Goal: Task Accomplishment & Management: Manage account settings

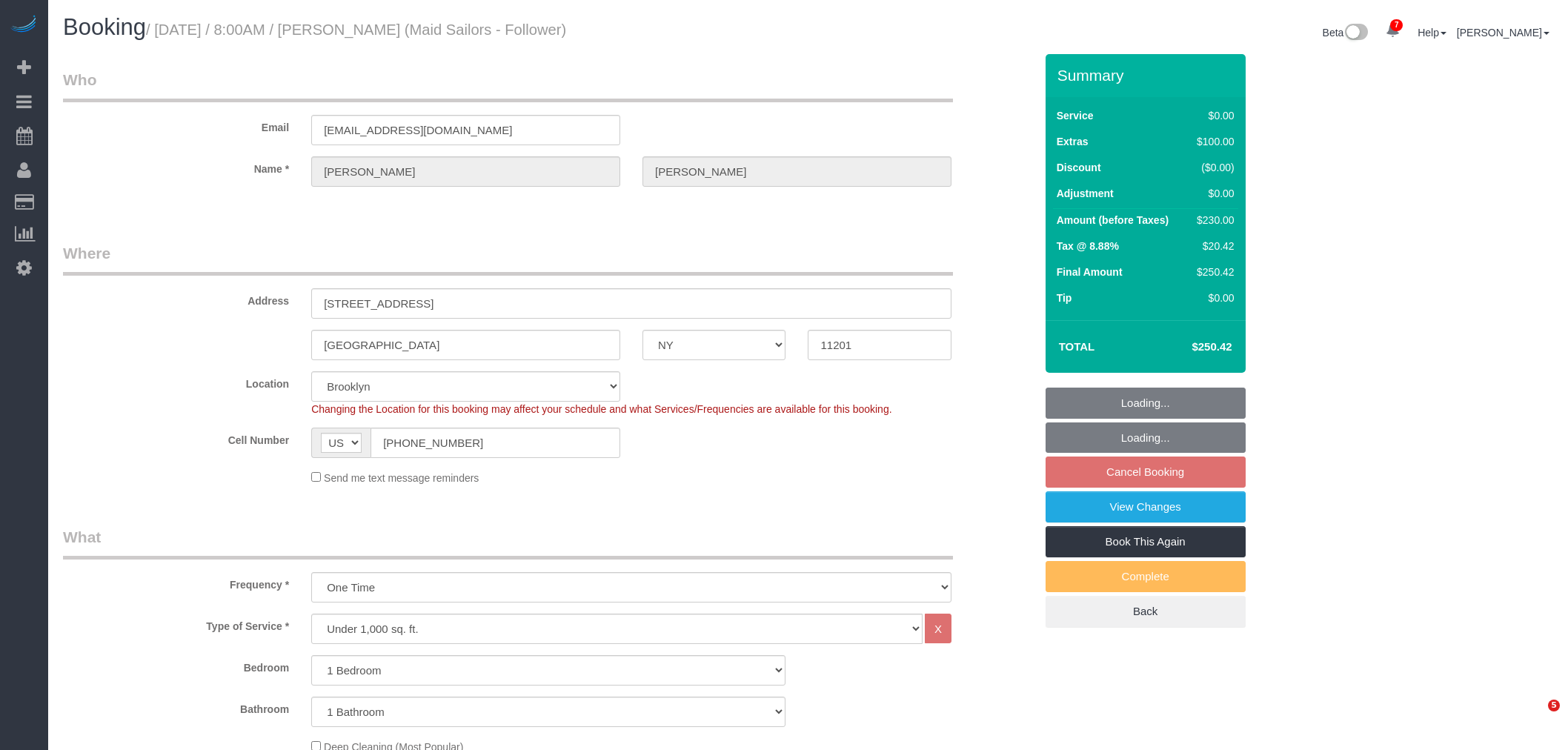
select select "NY"
select select "1"
select select "string:stripe-pm_1S1xqb4VGloSiKo7PGIdBT7w"
select select "spot1"
select select "number:56"
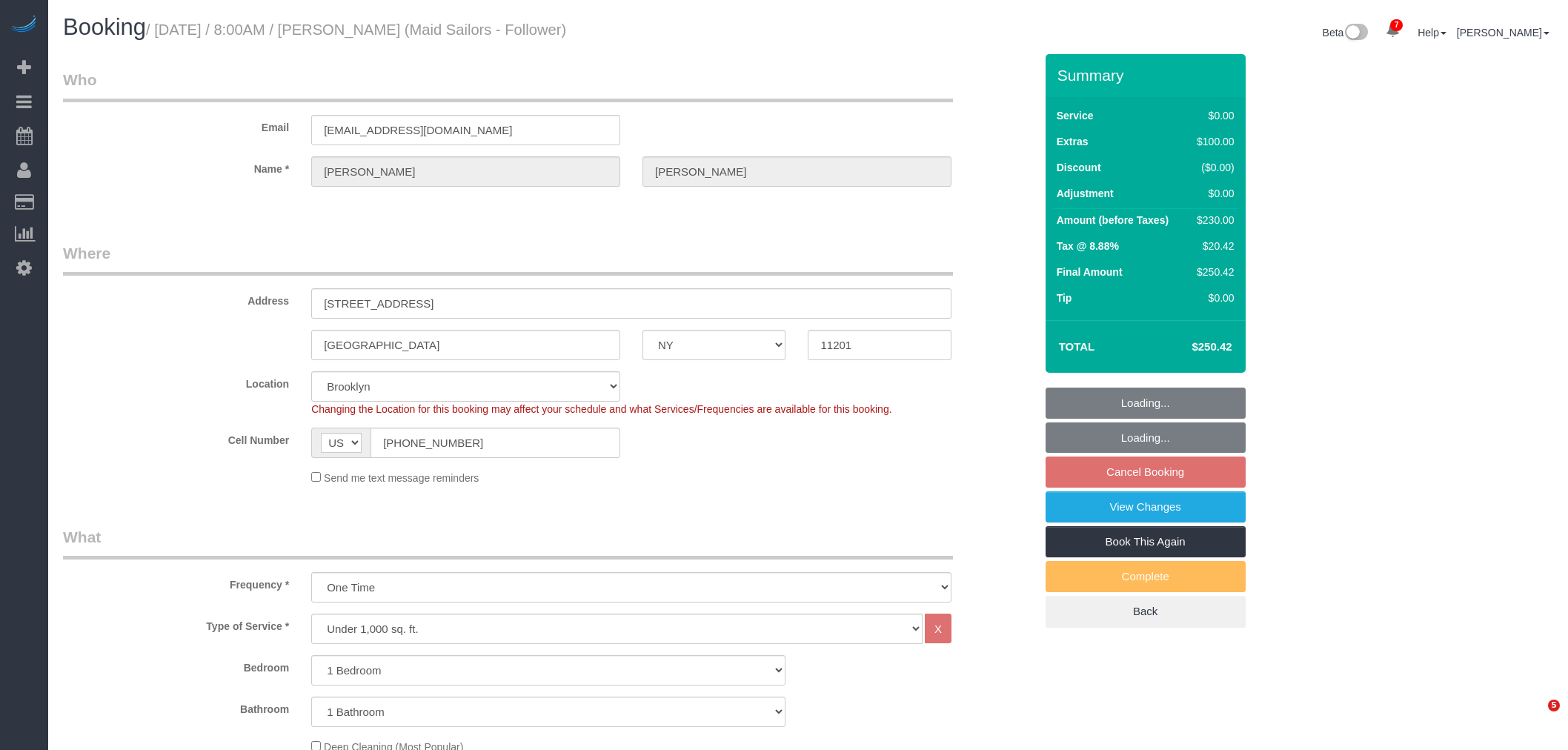
select select "number:79"
select select "number:15"
select select "number:6"
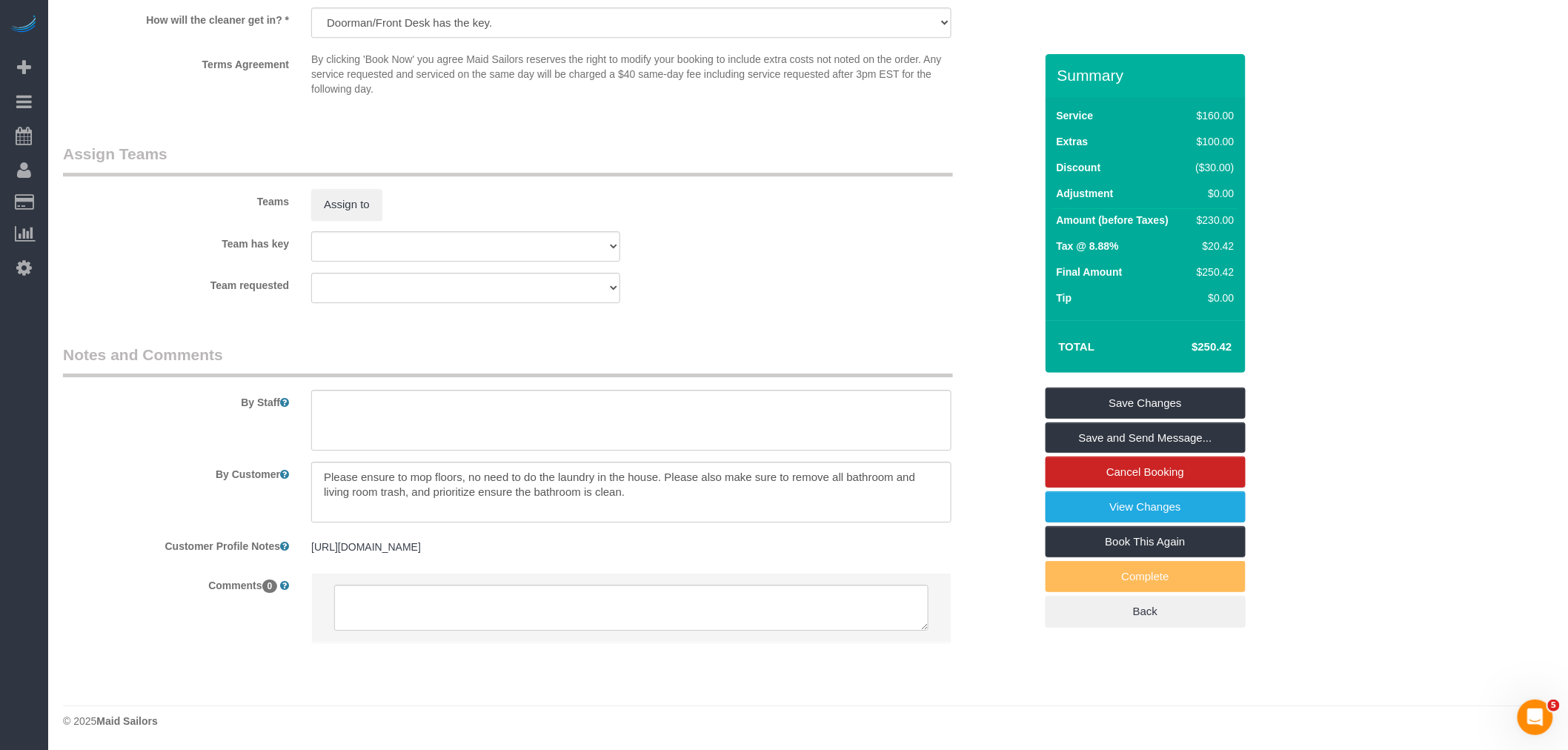
scroll to position [1804, 0]
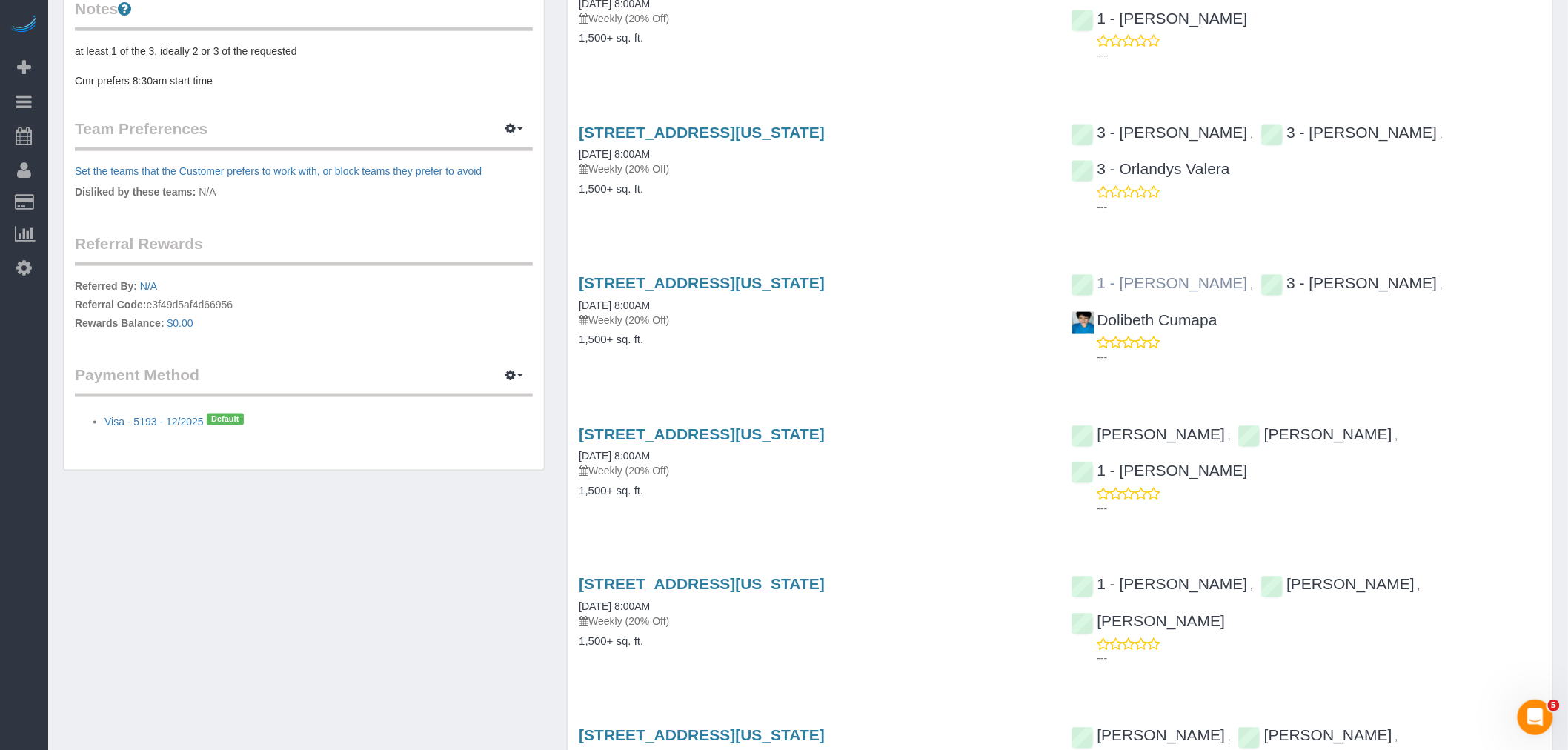
scroll to position [411, 0]
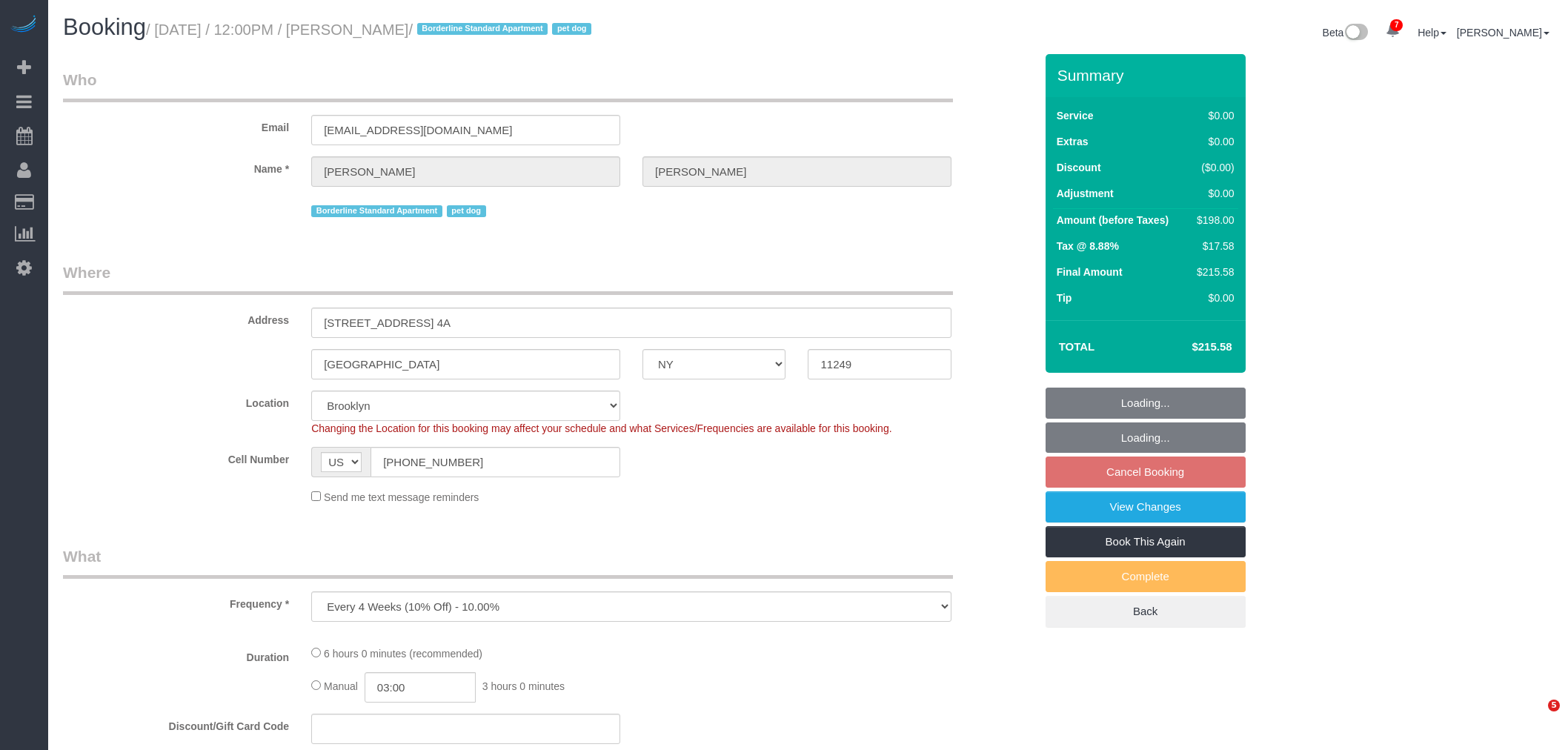
select select "NY"
select select "number:60"
select select "number:77"
select select "number:13"
select select "number:5"
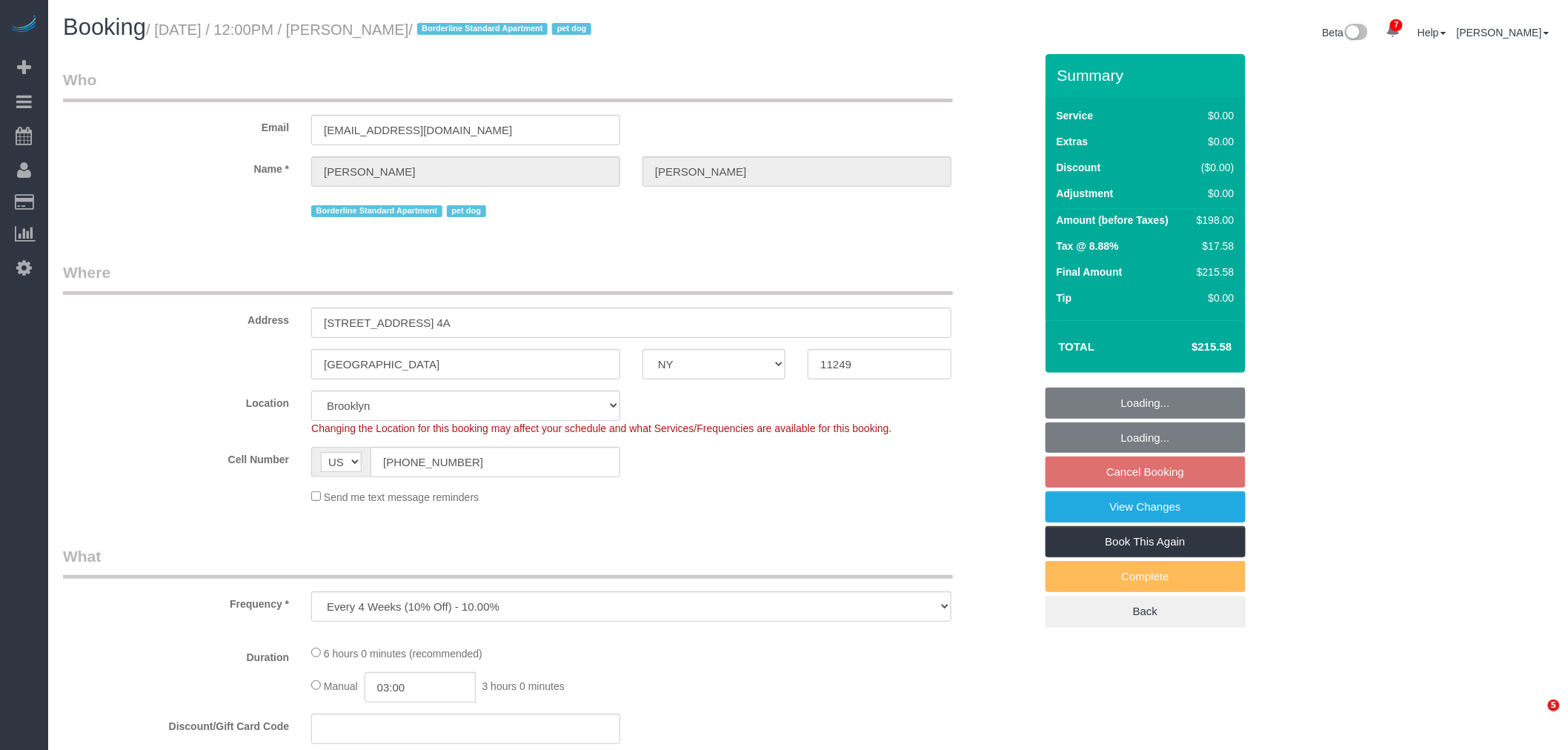
select select "2"
select select "spot5"
select select "object:1319"
select select "string:stripe-pm_1R4lQm4VGloSiKo7T85rLqm4"
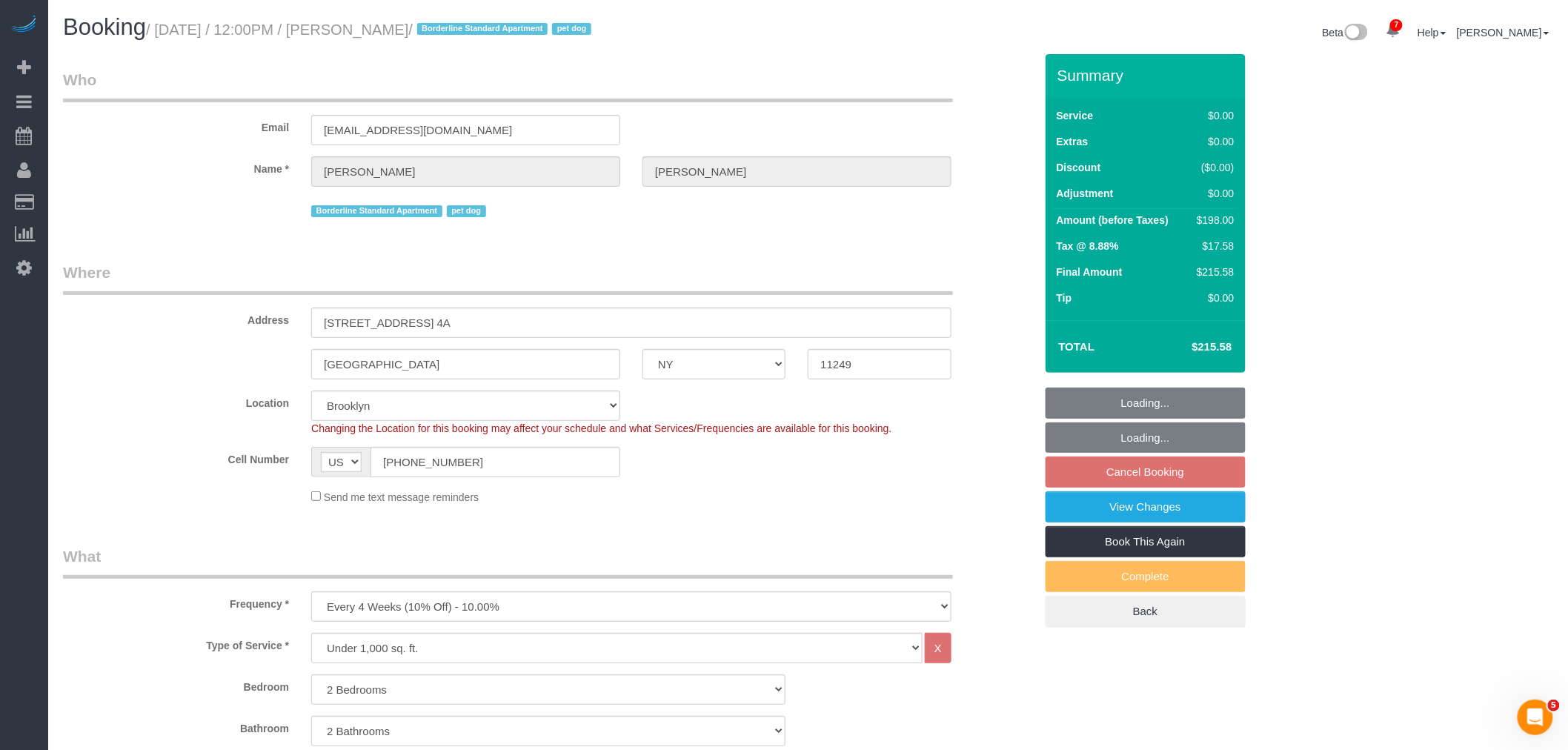
select select "2"
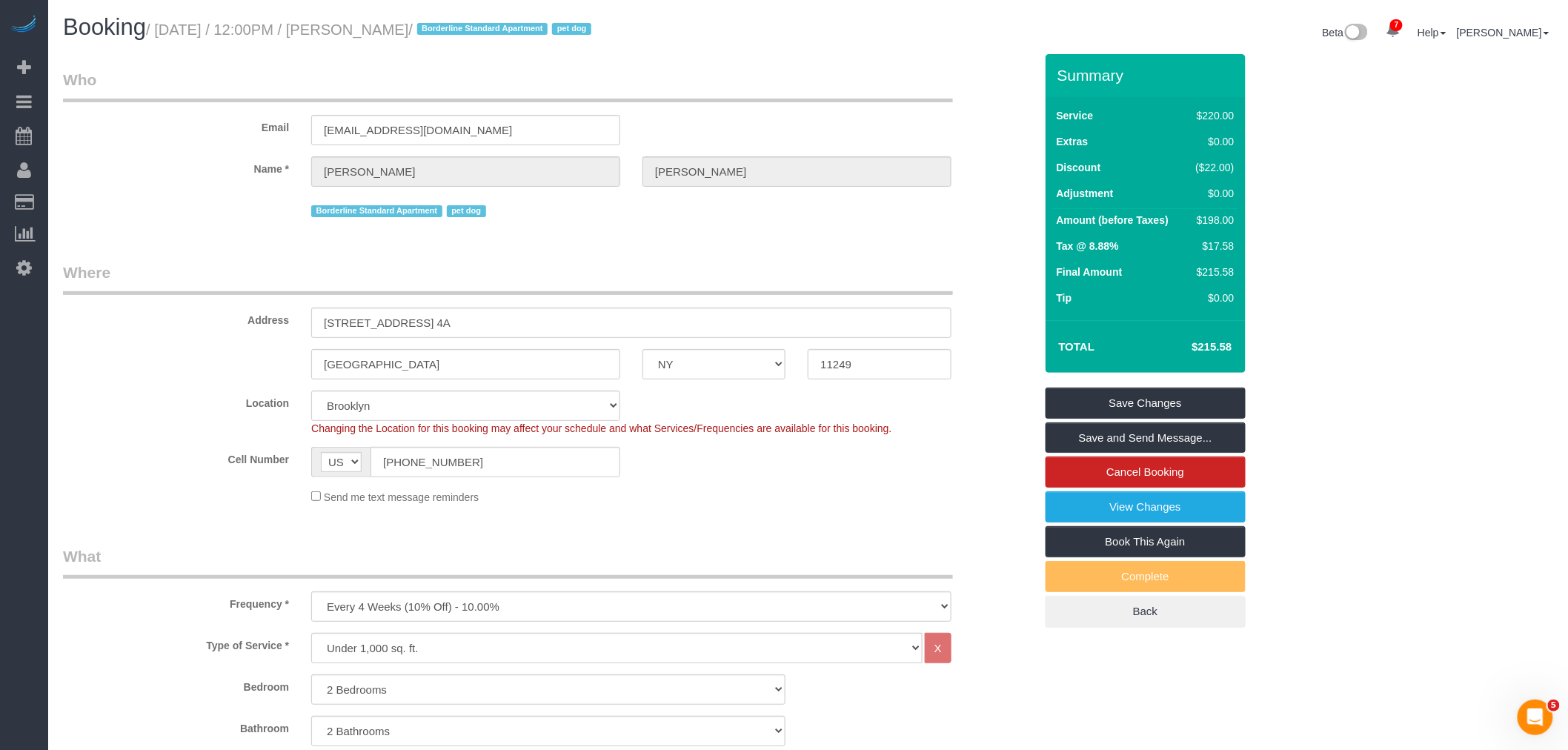
click at [669, 89] on legend "Who" at bounding box center [507, 86] width 890 height 34
click at [828, 98] on legend "Who" at bounding box center [507, 86] width 890 height 34
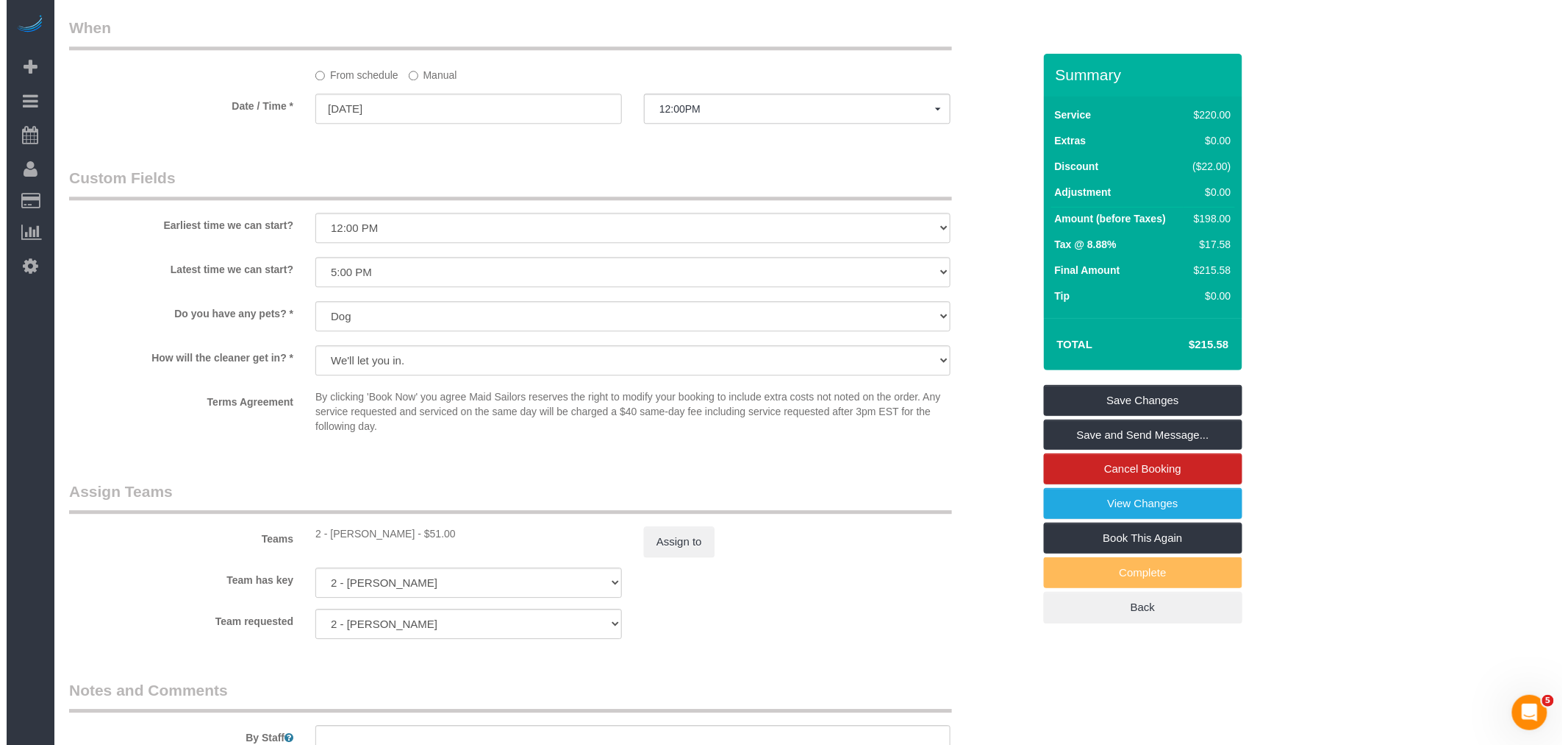
scroll to position [1553, 0]
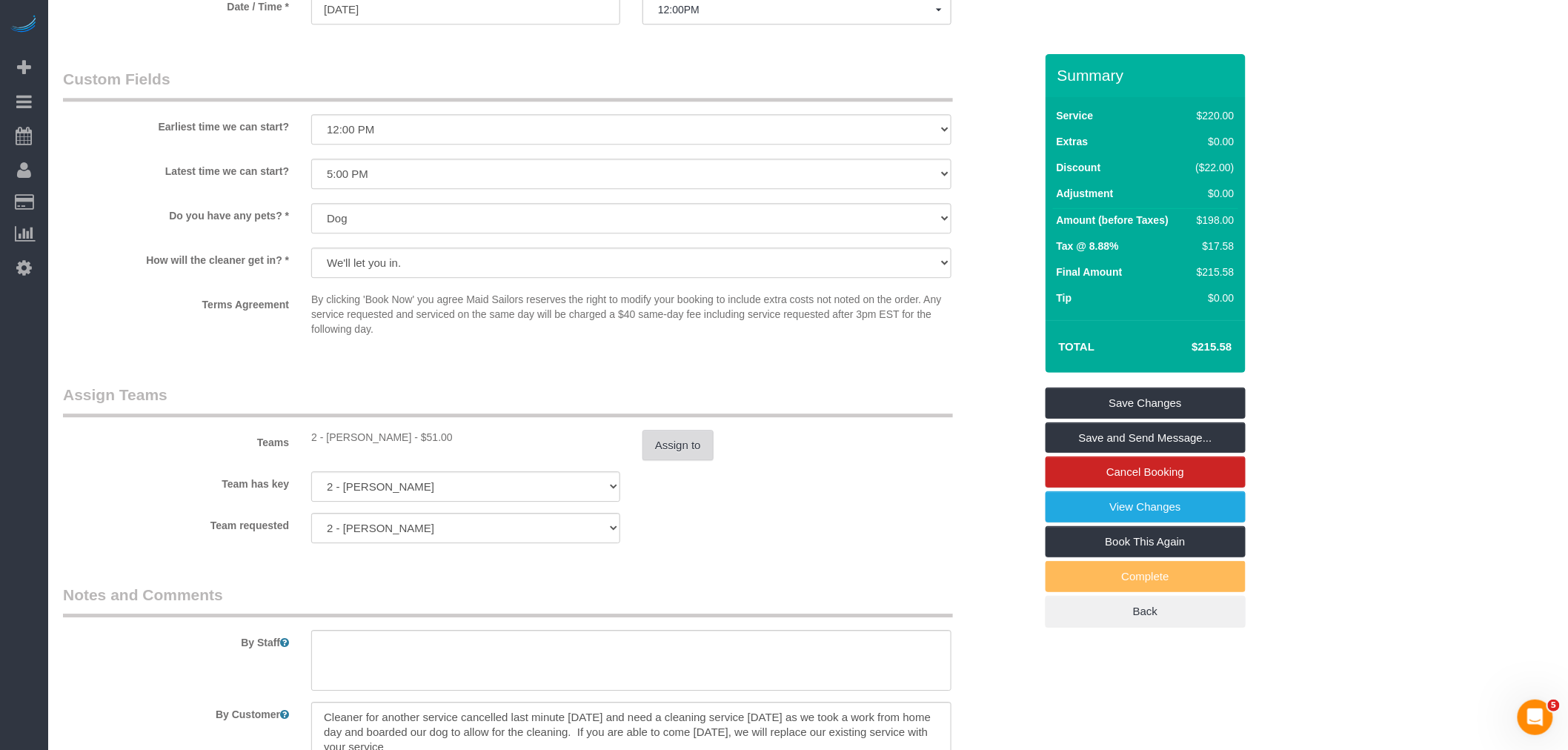
click at [675, 459] on button "Assign to" at bounding box center [678, 444] width 71 height 31
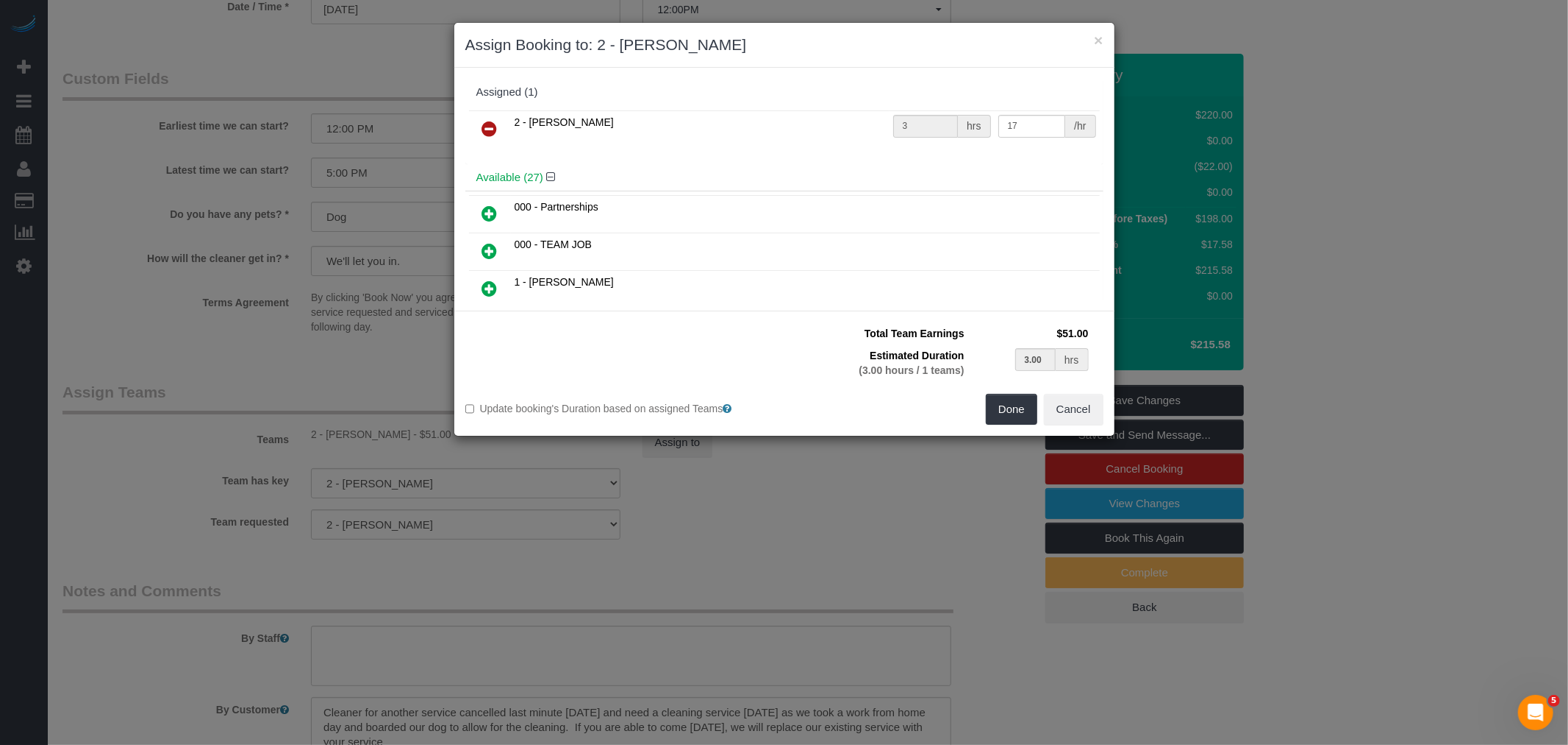
click at [493, 124] on icon at bounding box center [490, 129] width 16 height 18
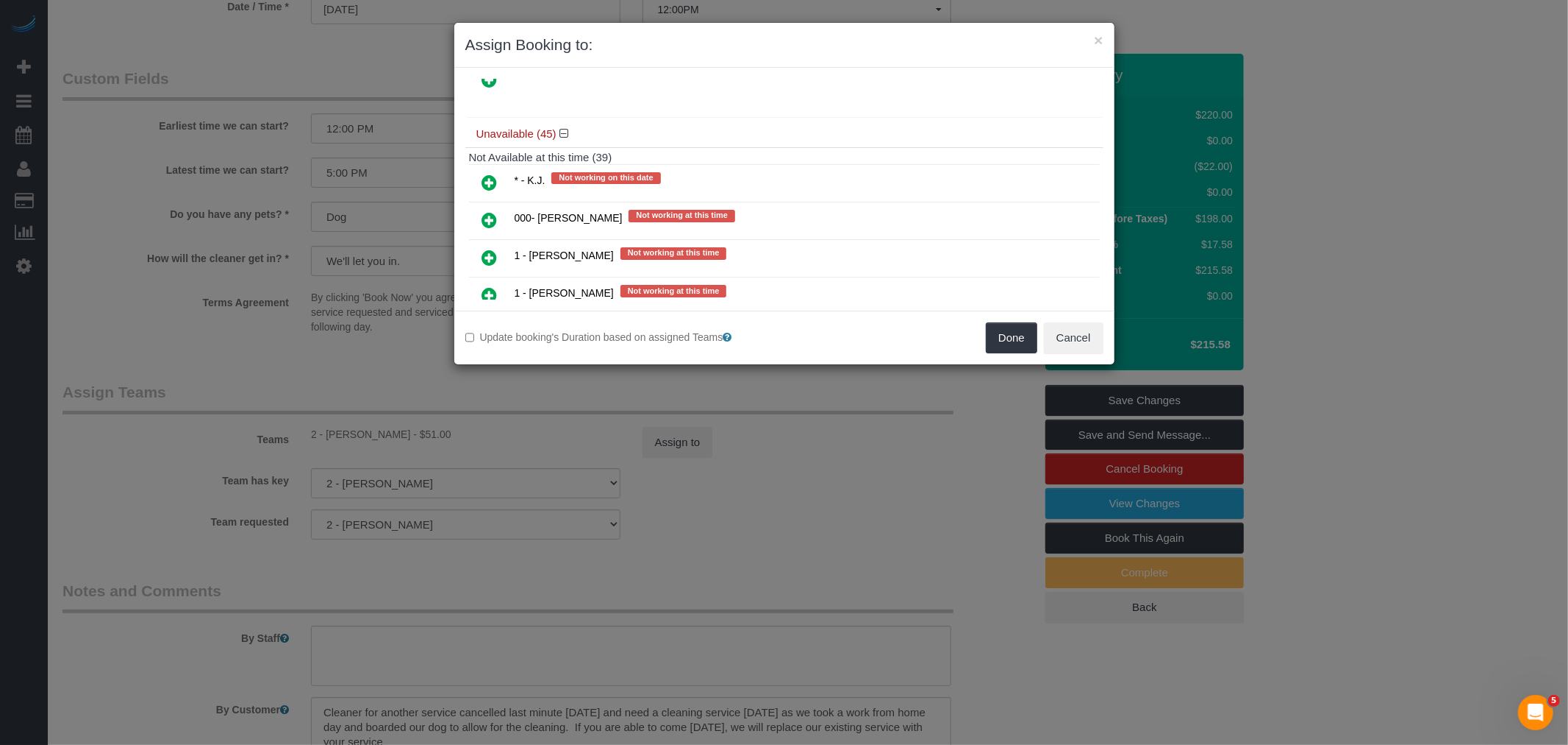
scroll to position [1144, 0]
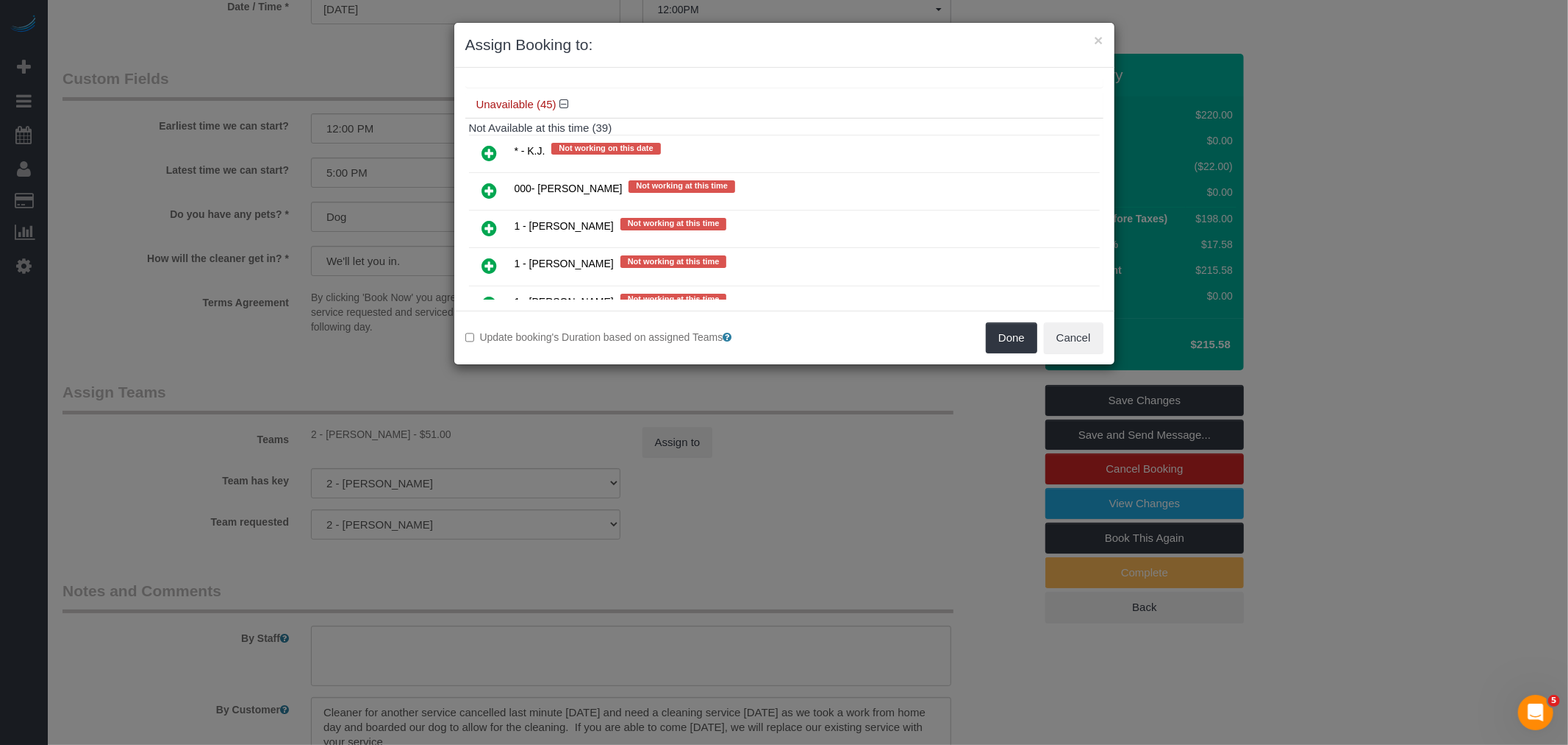
click at [490, 182] on icon at bounding box center [490, 190] width 16 height 18
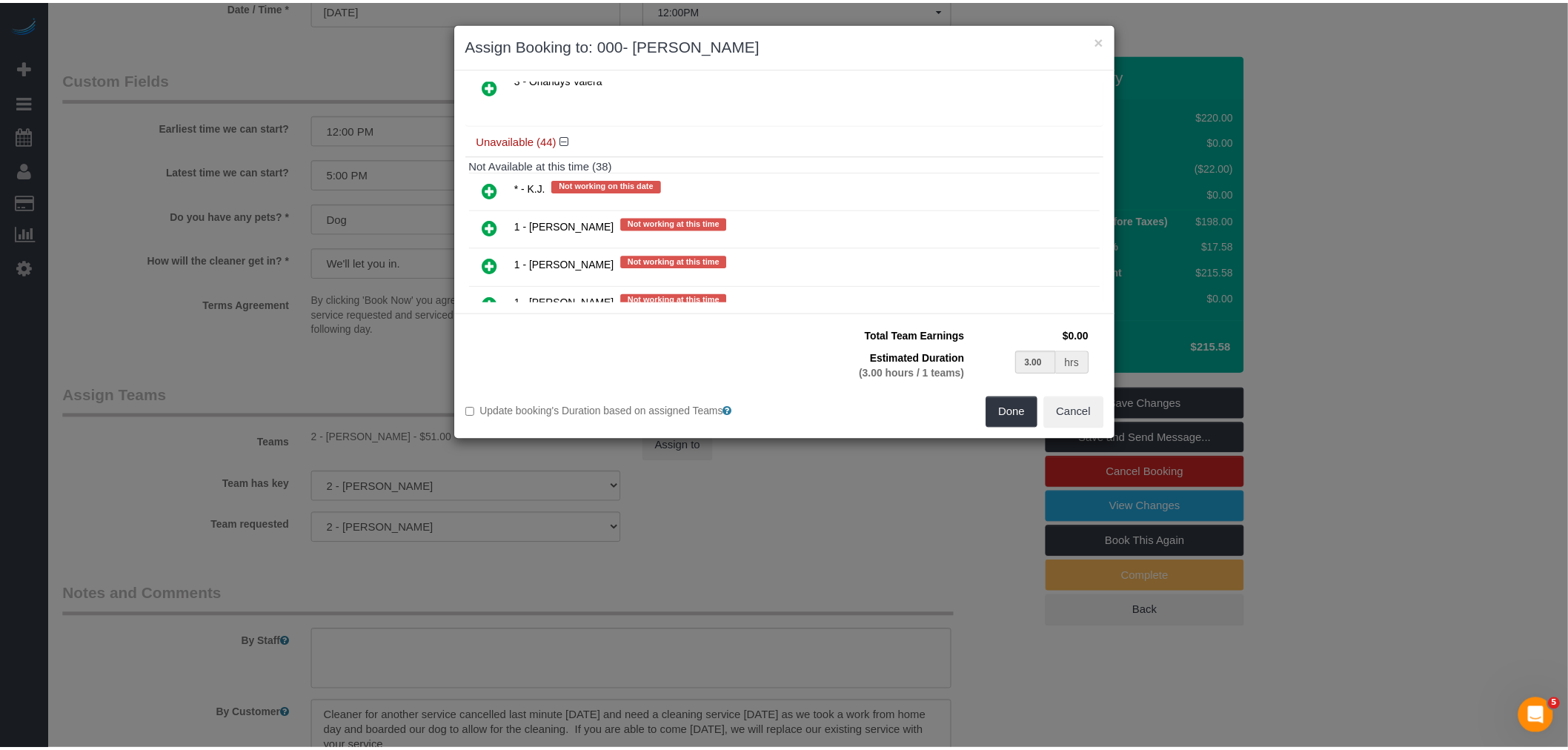
scroll to position [1186, 0]
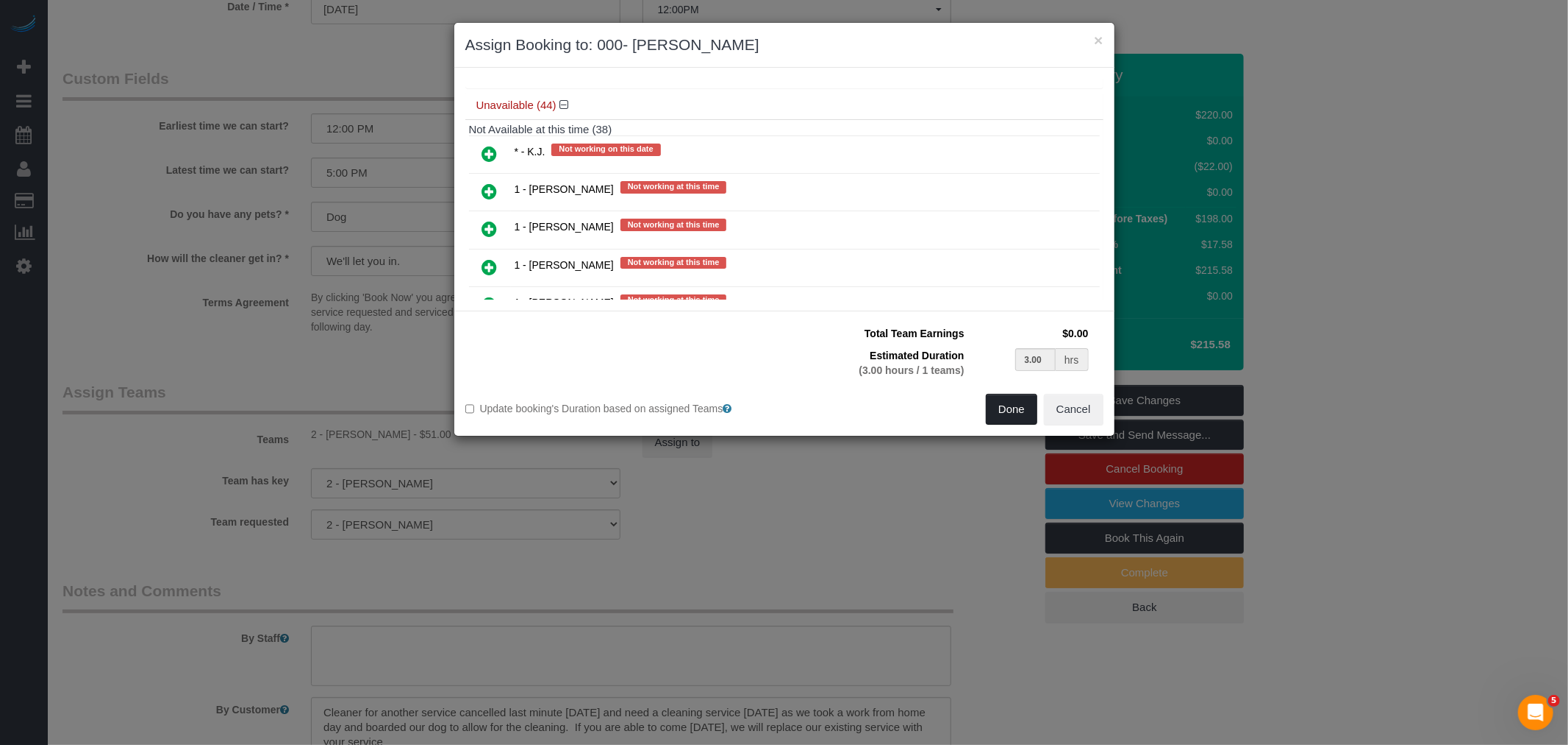
click at [1010, 402] on button "Done" at bounding box center [1011, 409] width 52 height 31
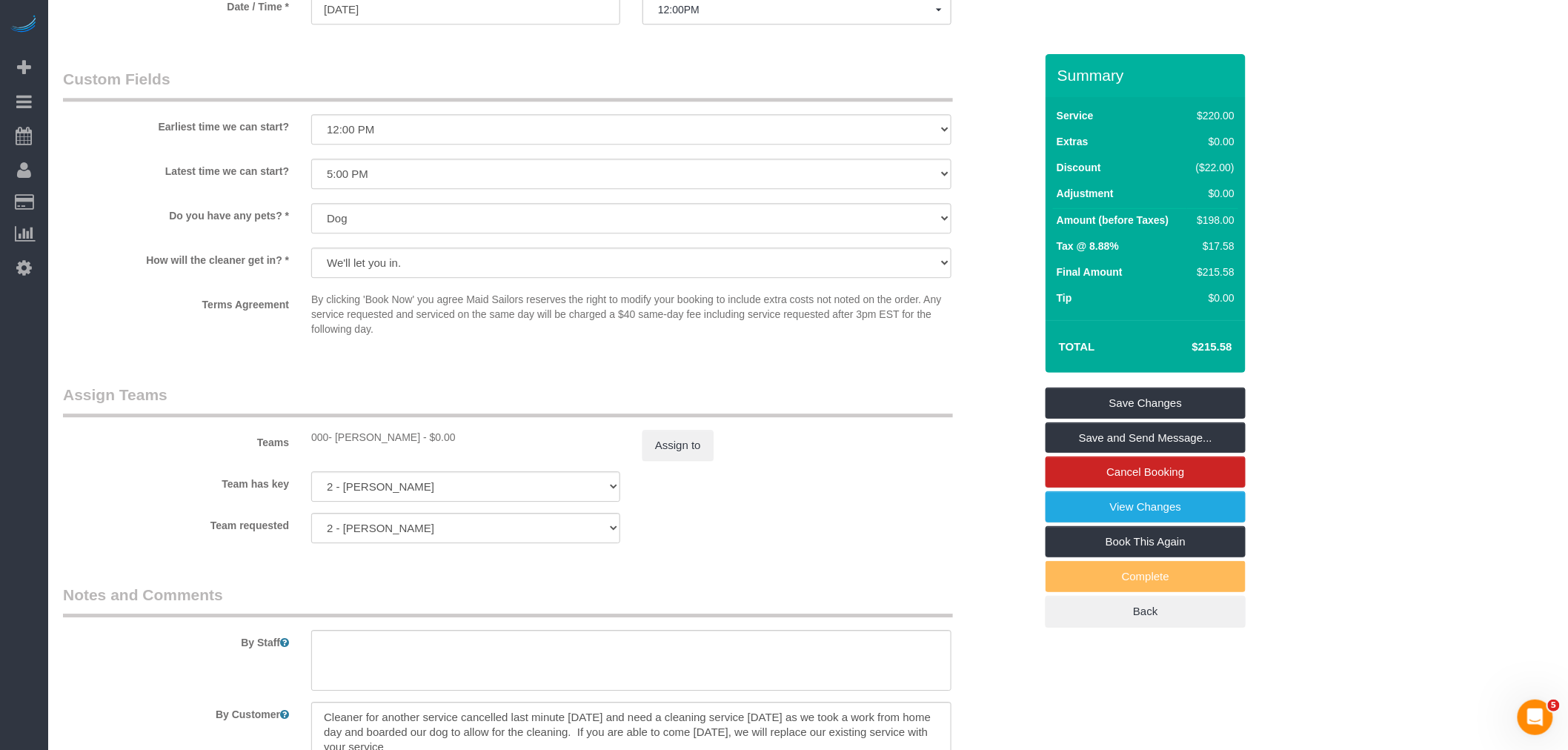
drag, startPoint x: 826, startPoint y: 413, endPoint x: 891, endPoint y: 484, distance: 96.3
click at [828, 412] on legend "Assign Teams" at bounding box center [507, 400] width 890 height 34
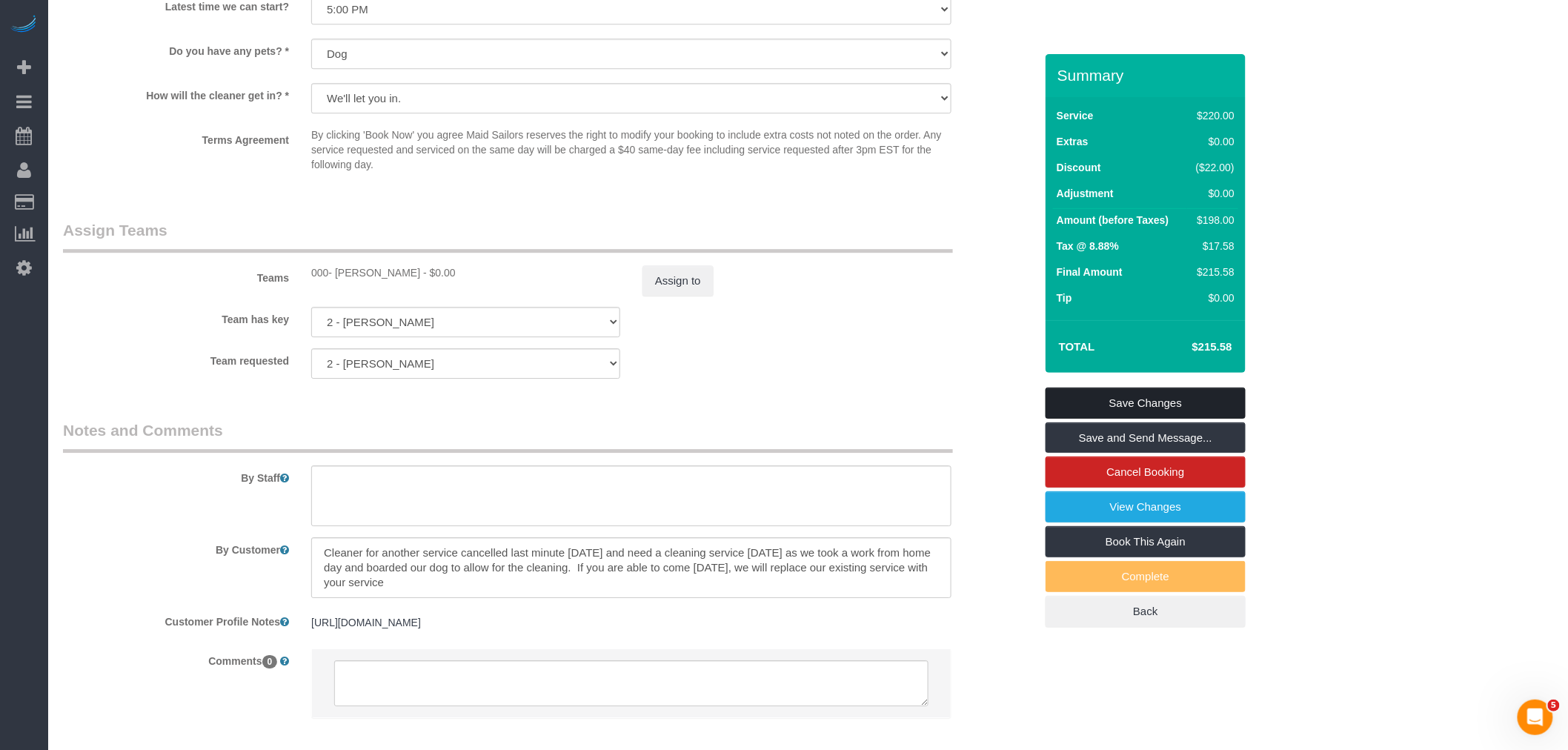
drag, startPoint x: 1176, startPoint y: 392, endPoint x: 987, endPoint y: 392, distance: 189.0
click at [1176, 391] on link "Save Changes" at bounding box center [1146, 403] width 200 height 31
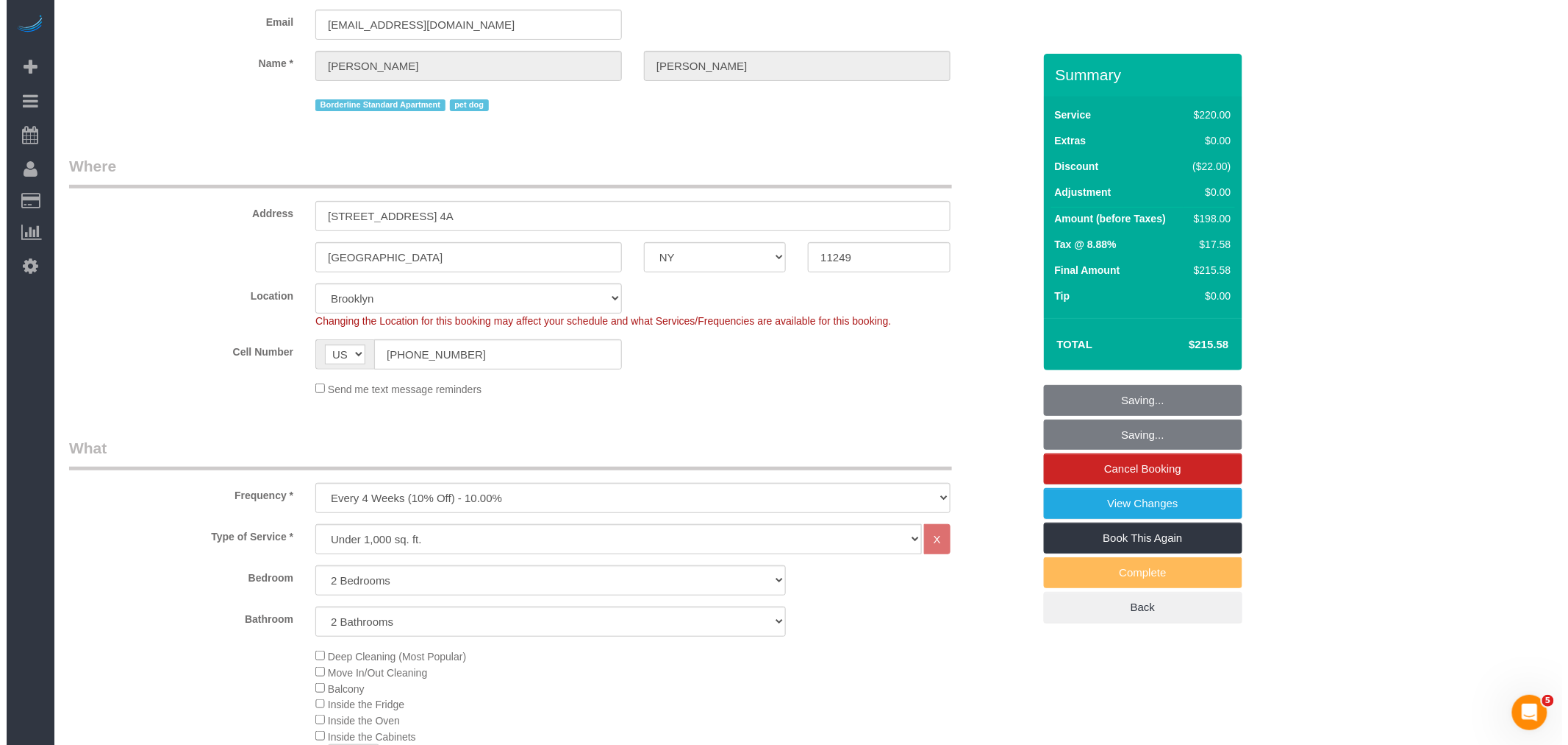
scroll to position [0, 0]
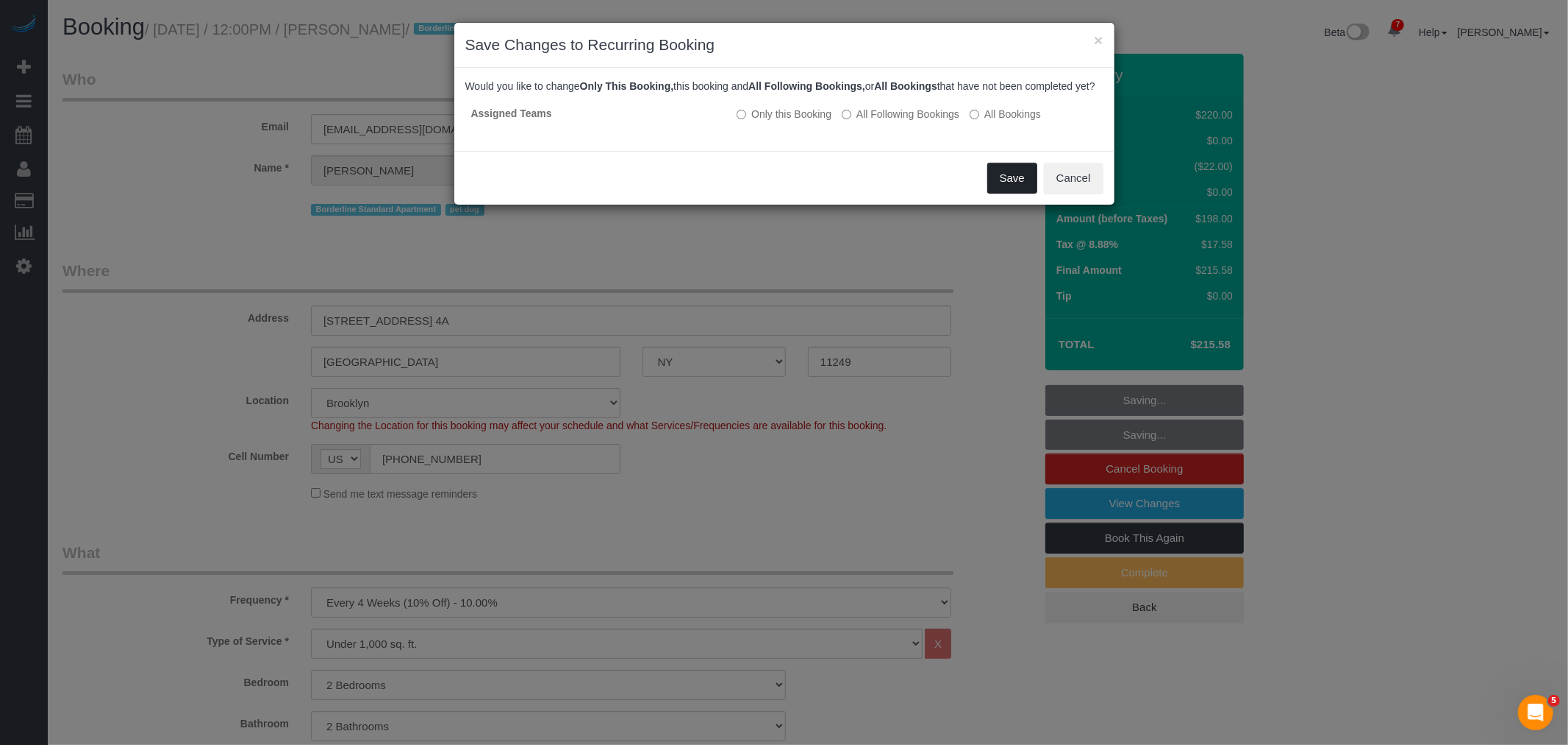
click at [1017, 190] on button "Save" at bounding box center [1012, 177] width 50 height 31
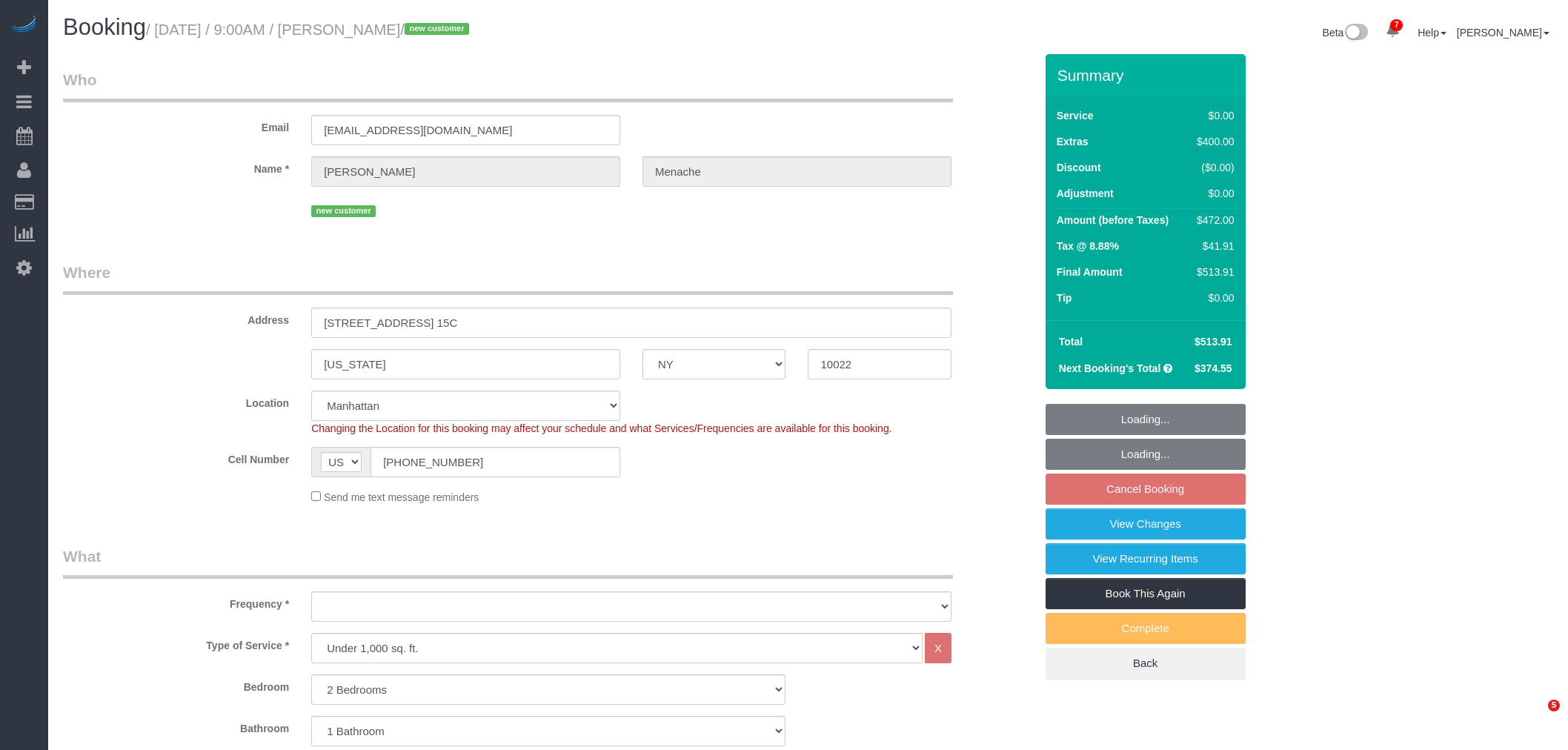
select select "NY"
select select "spot2"
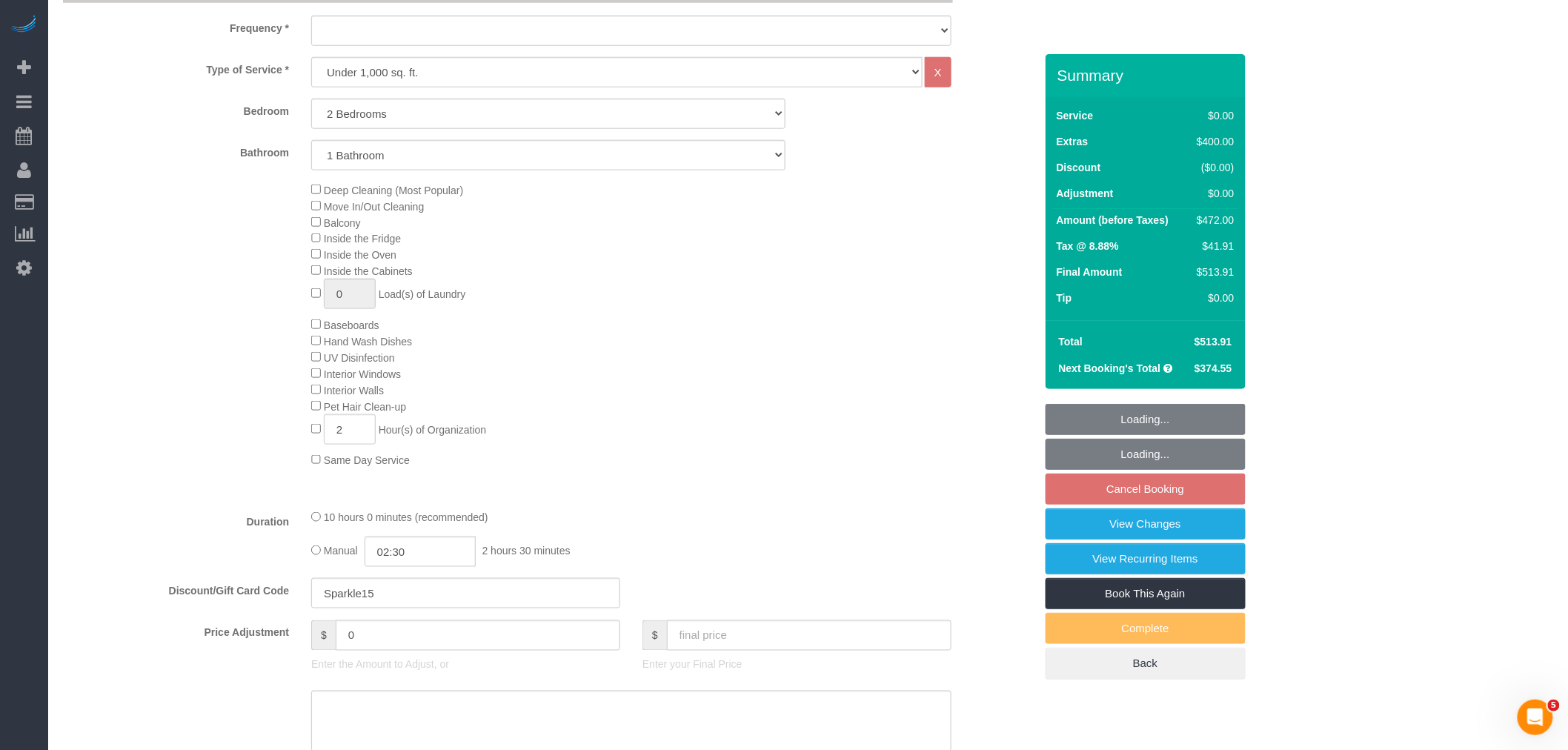
select select "object:1391"
select select "2"
select select "number:56"
select select "number:70"
select select "number:15"
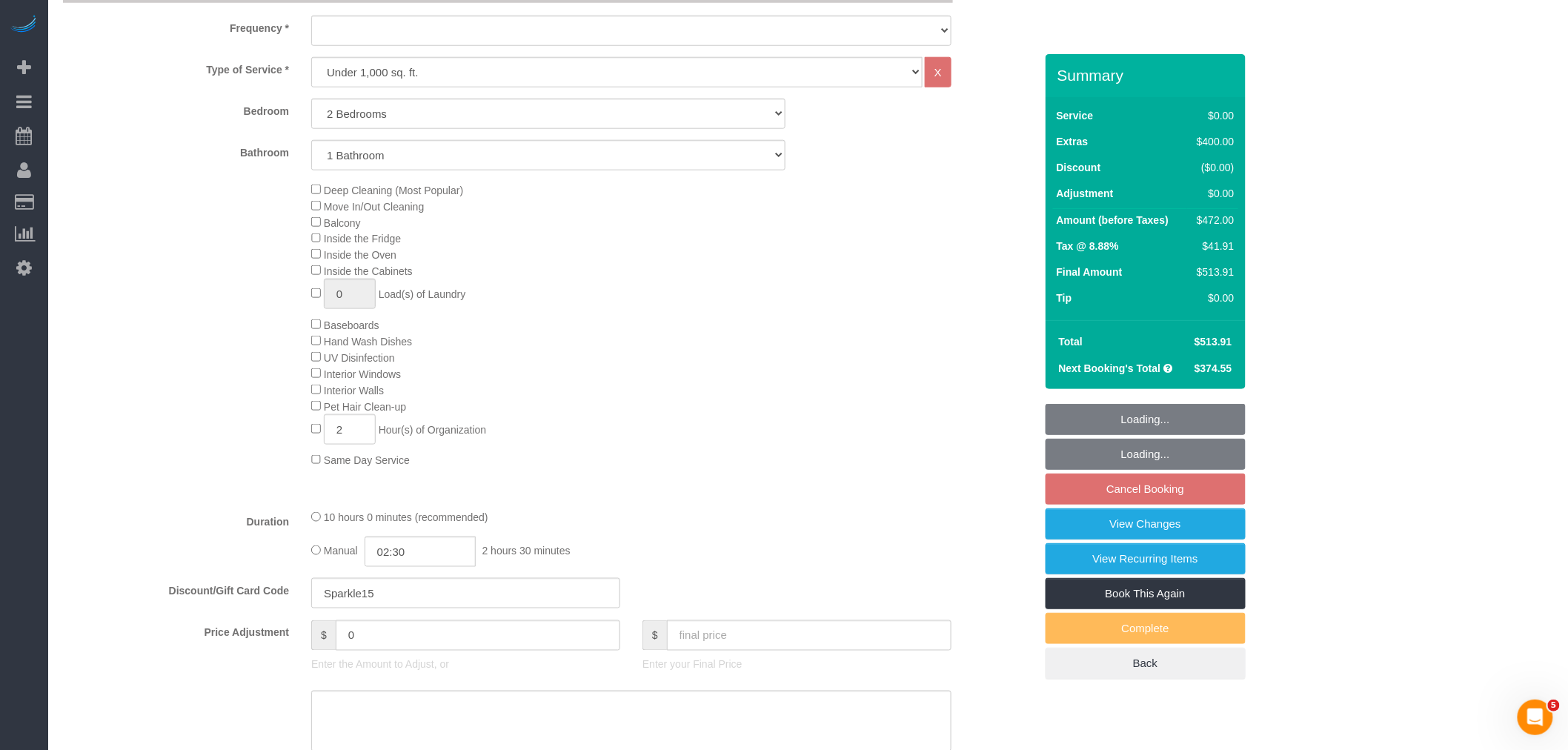
select select "number:5"
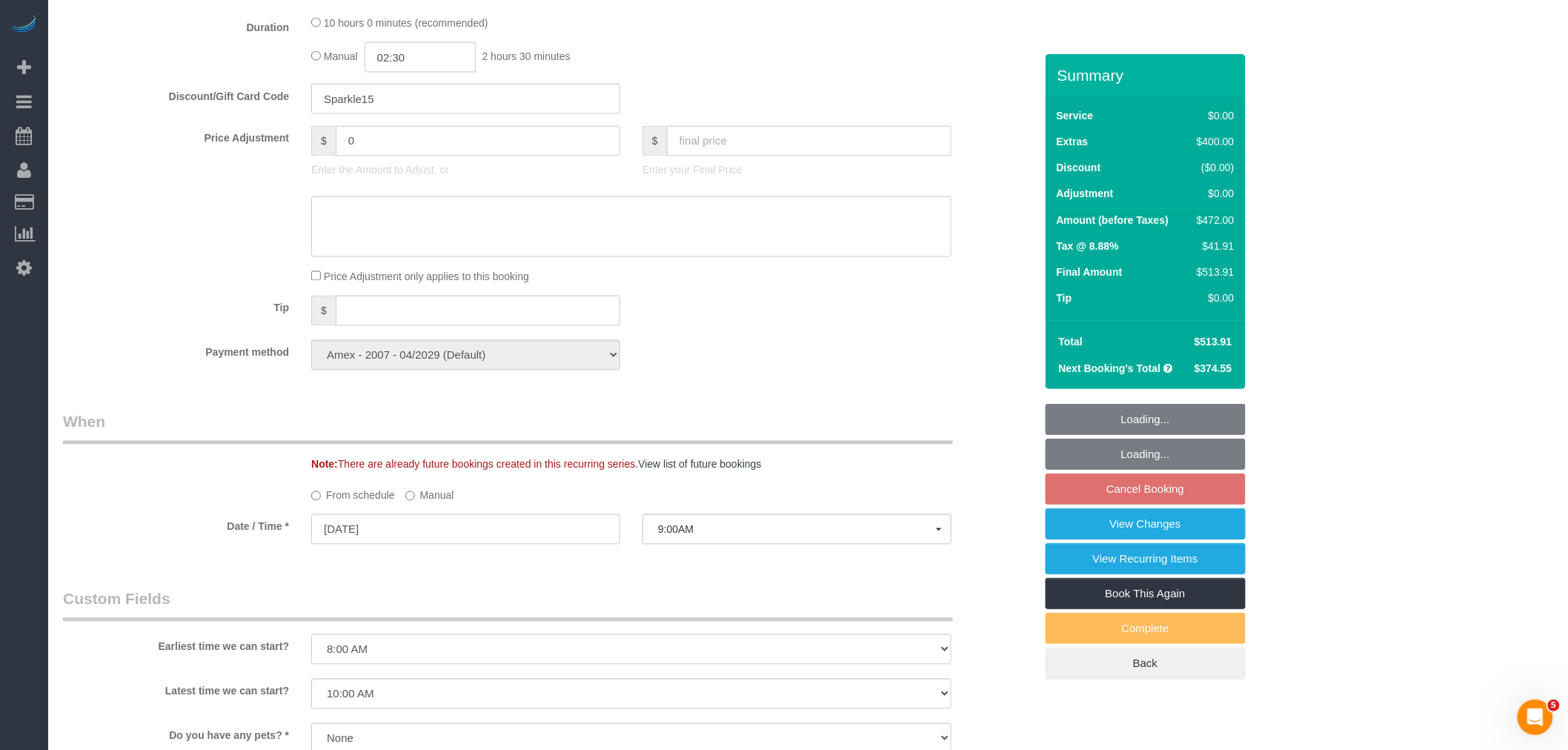
scroll to position [740, 0]
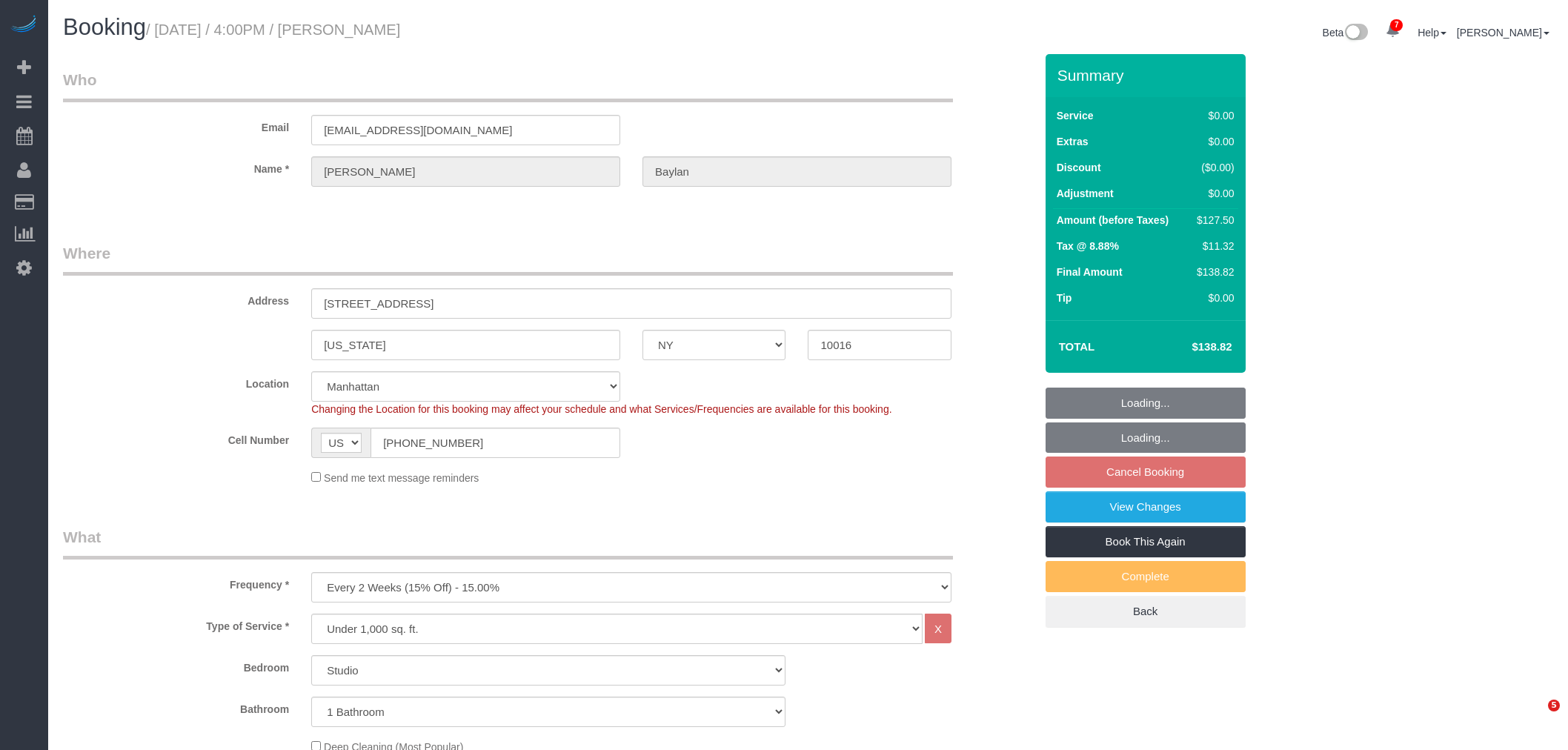
select select "NY"
select select "spot8"
select select "number:89"
select select "number:79"
select select "number:15"
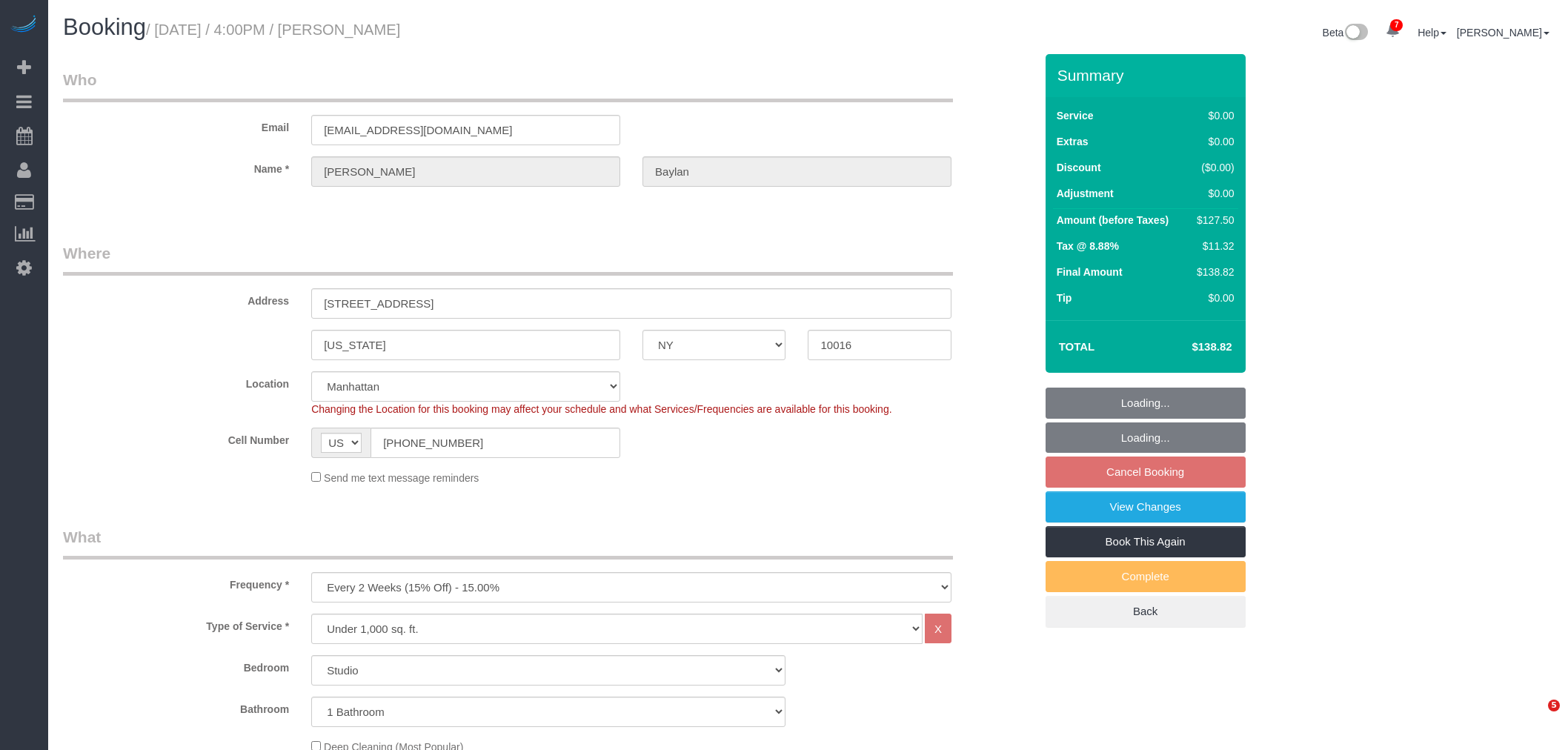
select select "number:5"
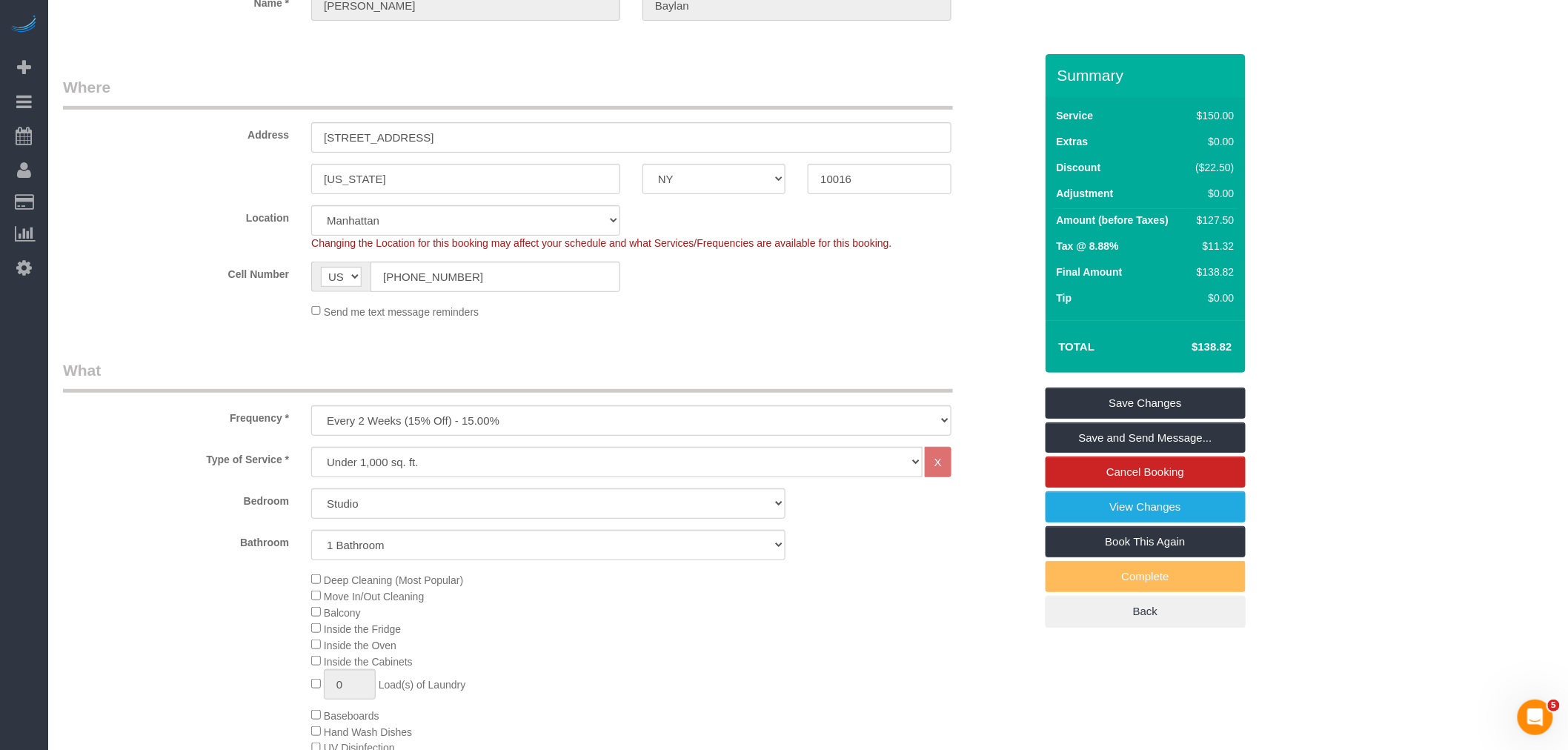
scroll to position [329, 0]
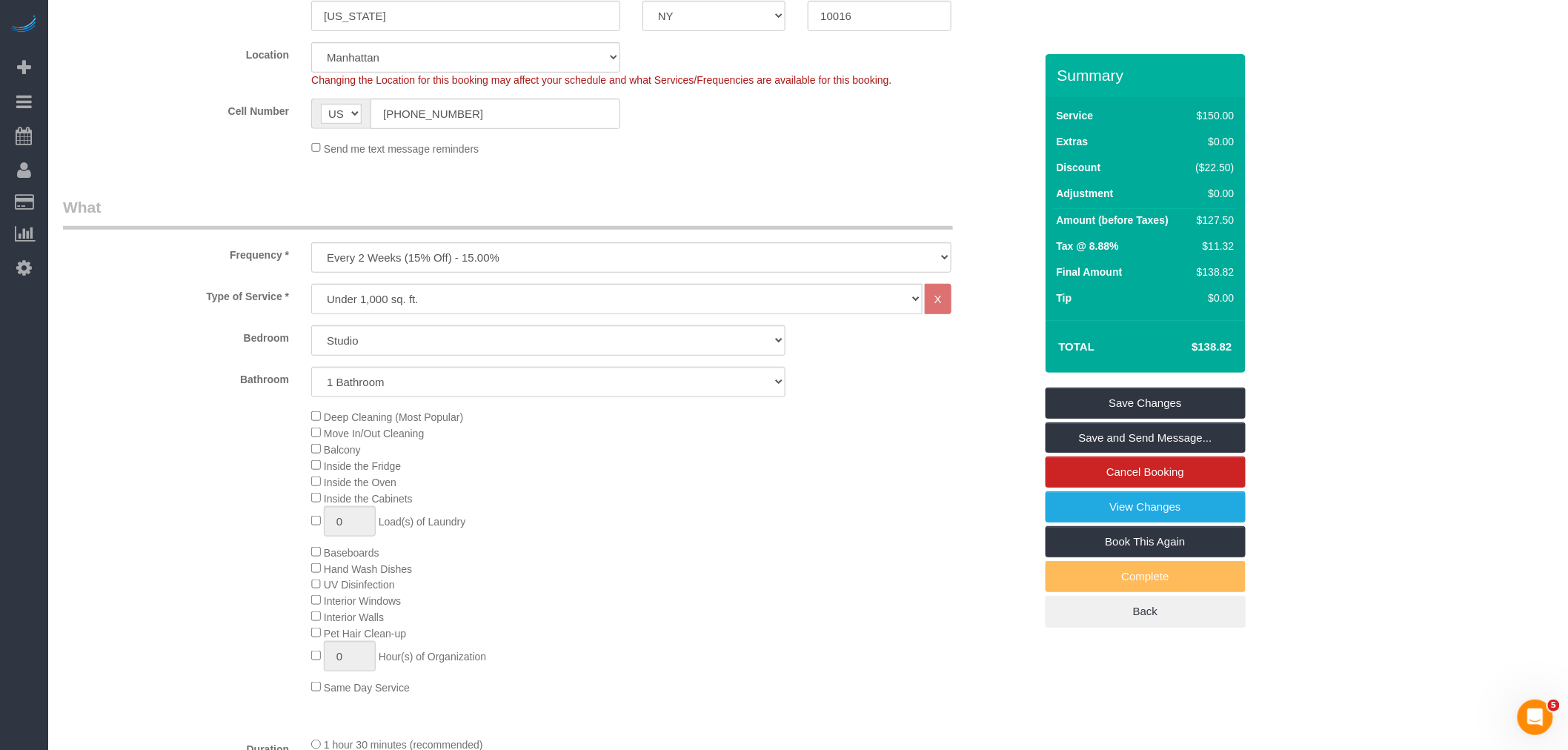
drag, startPoint x: 619, startPoint y: 142, endPoint x: 483, endPoint y: 167, distance: 138.3
click at [619, 142] on div "Send me text message reminders" at bounding box center [632, 148] width 663 height 16
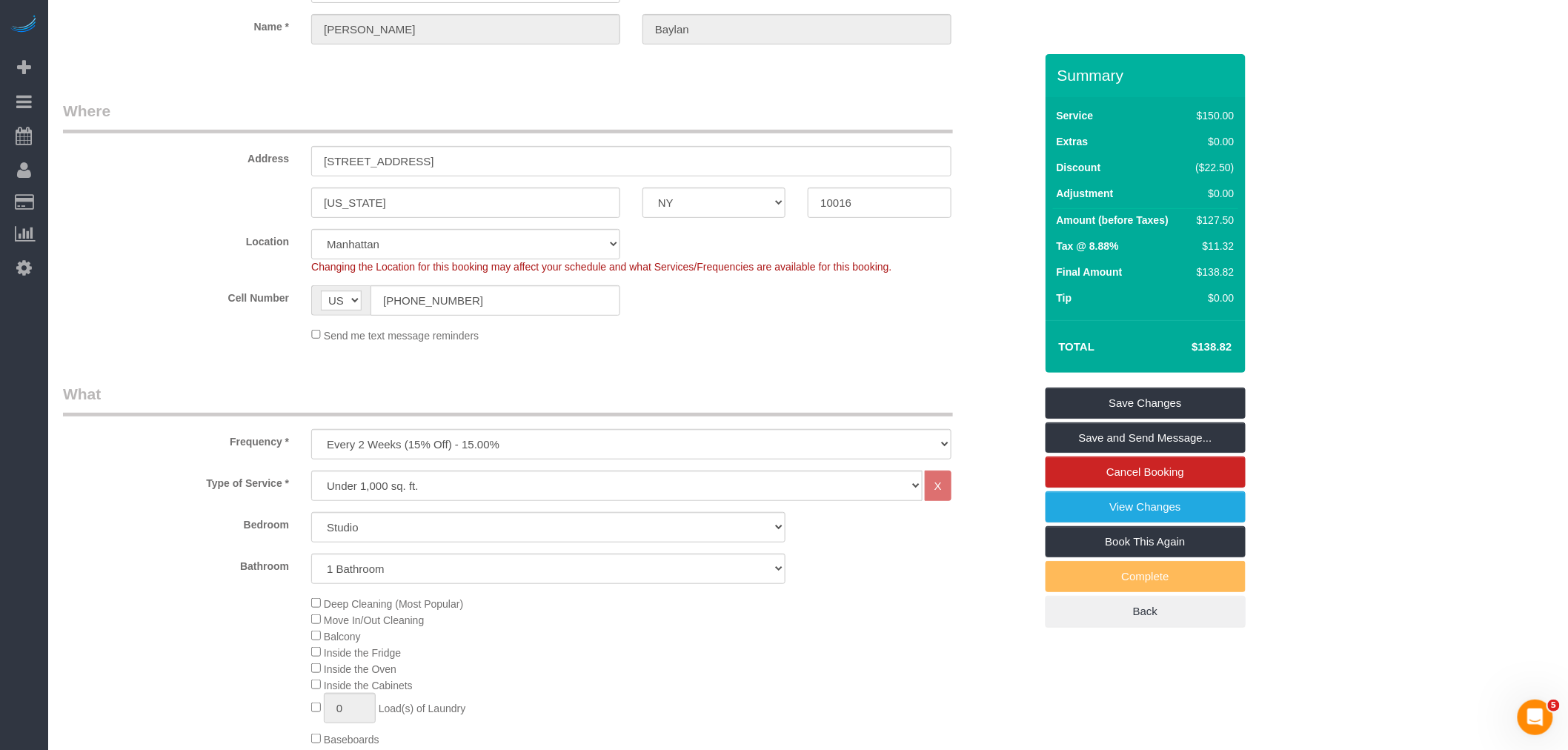
scroll to position [0, 0]
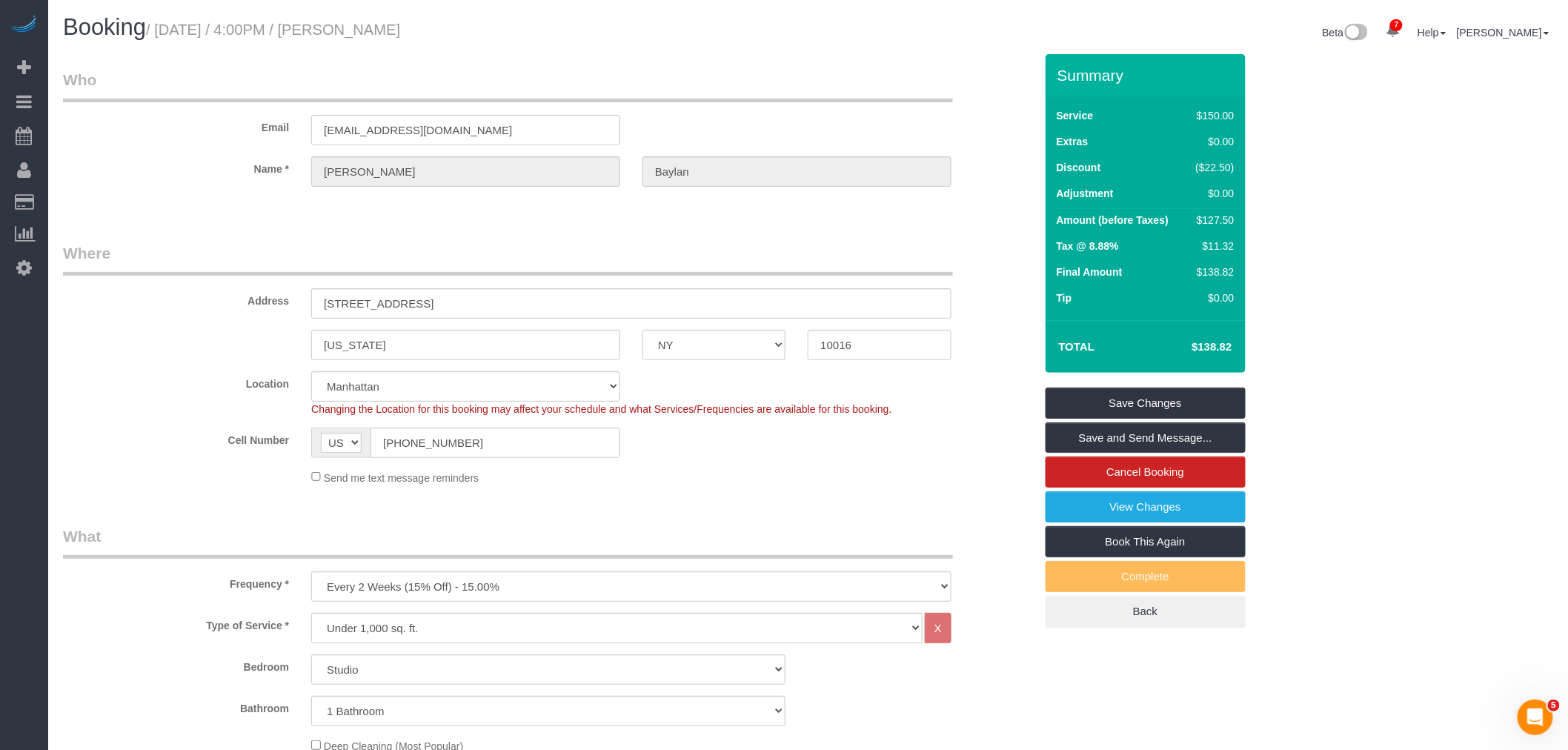
click at [388, 27] on small "/ September 01, 2025 / 4:00PM / Jessica Baylan" at bounding box center [273, 29] width 255 height 16
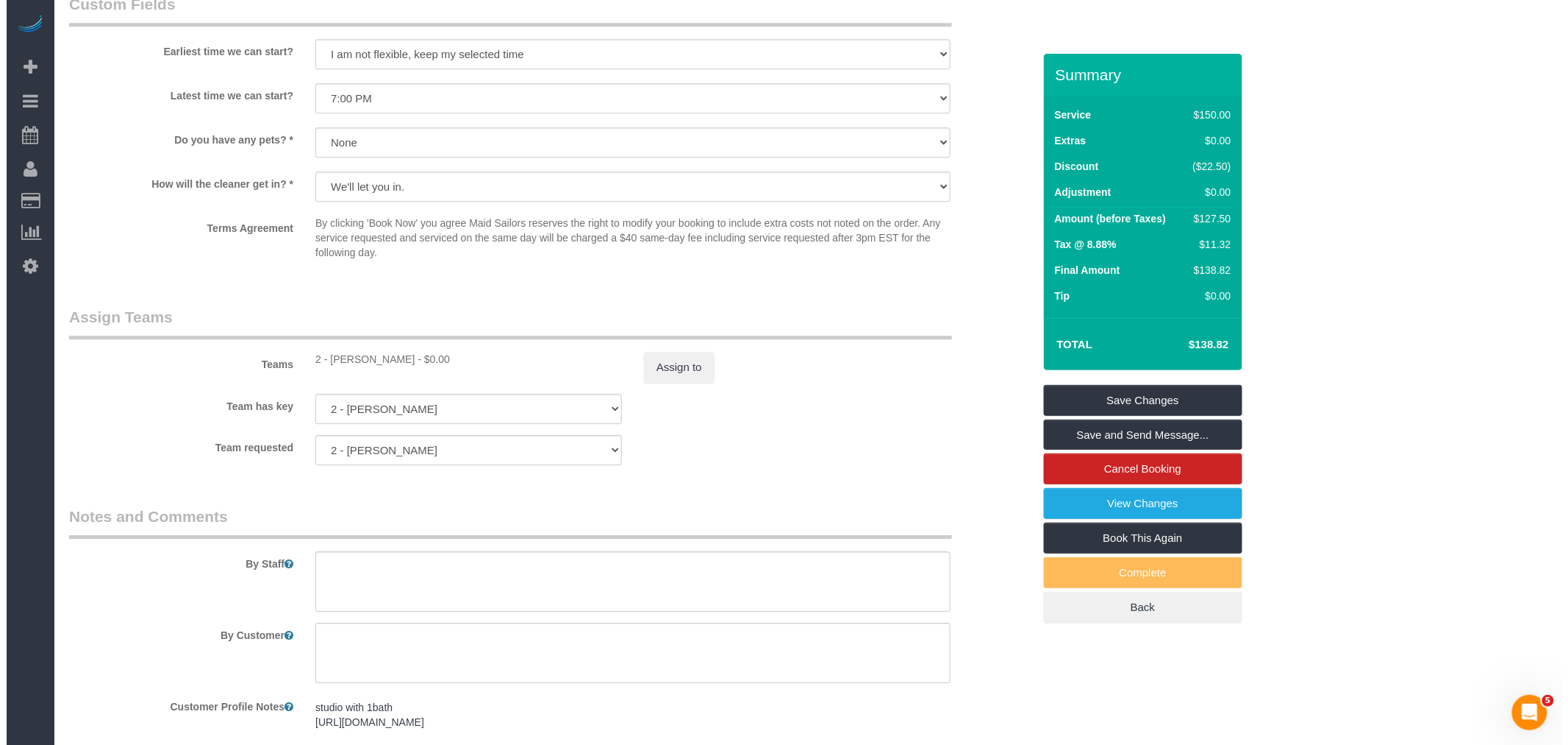
scroll to position [1635, 0]
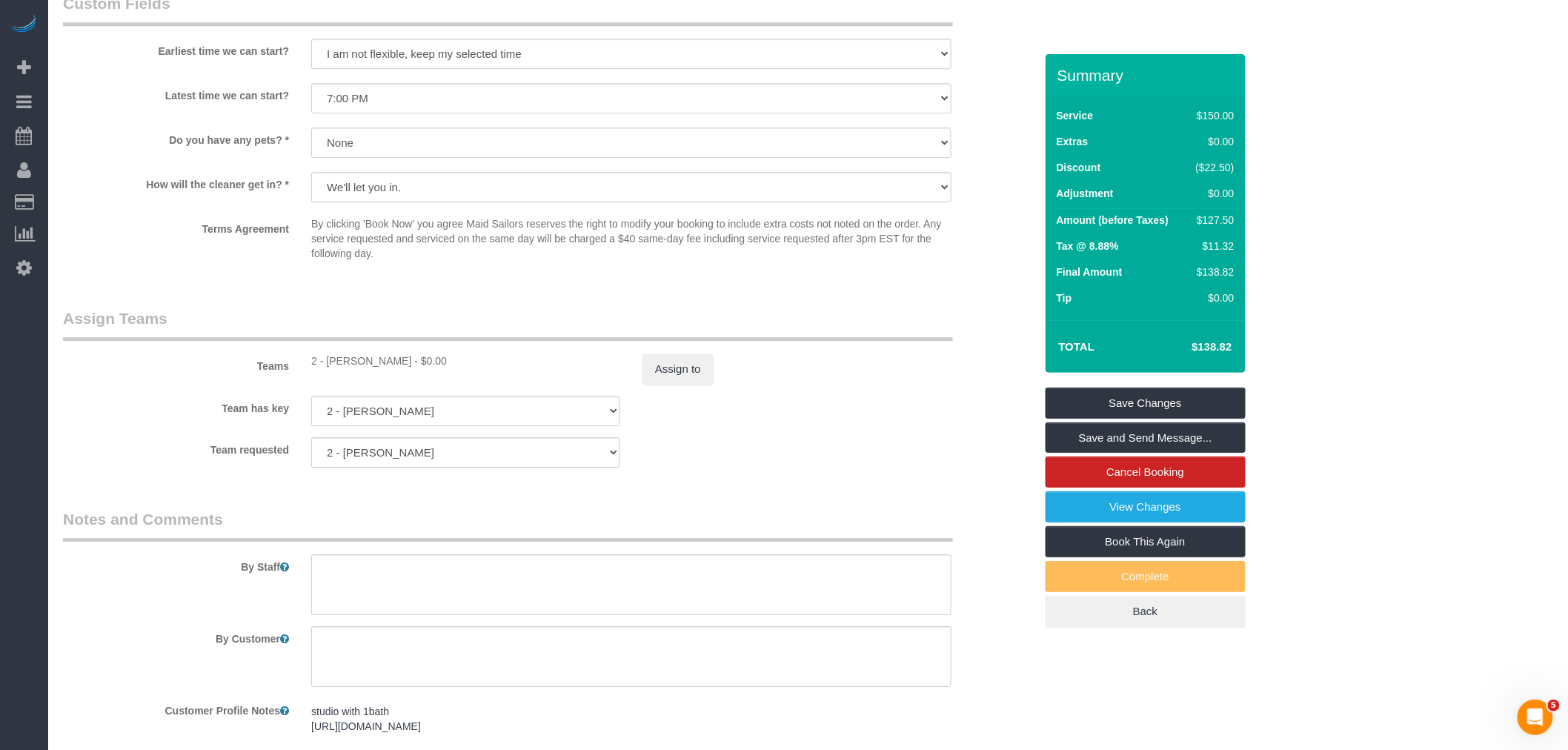
click at [717, 384] on div "Assign to" at bounding box center [796, 368] width 331 height 31
click at [696, 382] on button "Assign to" at bounding box center [678, 368] width 71 height 31
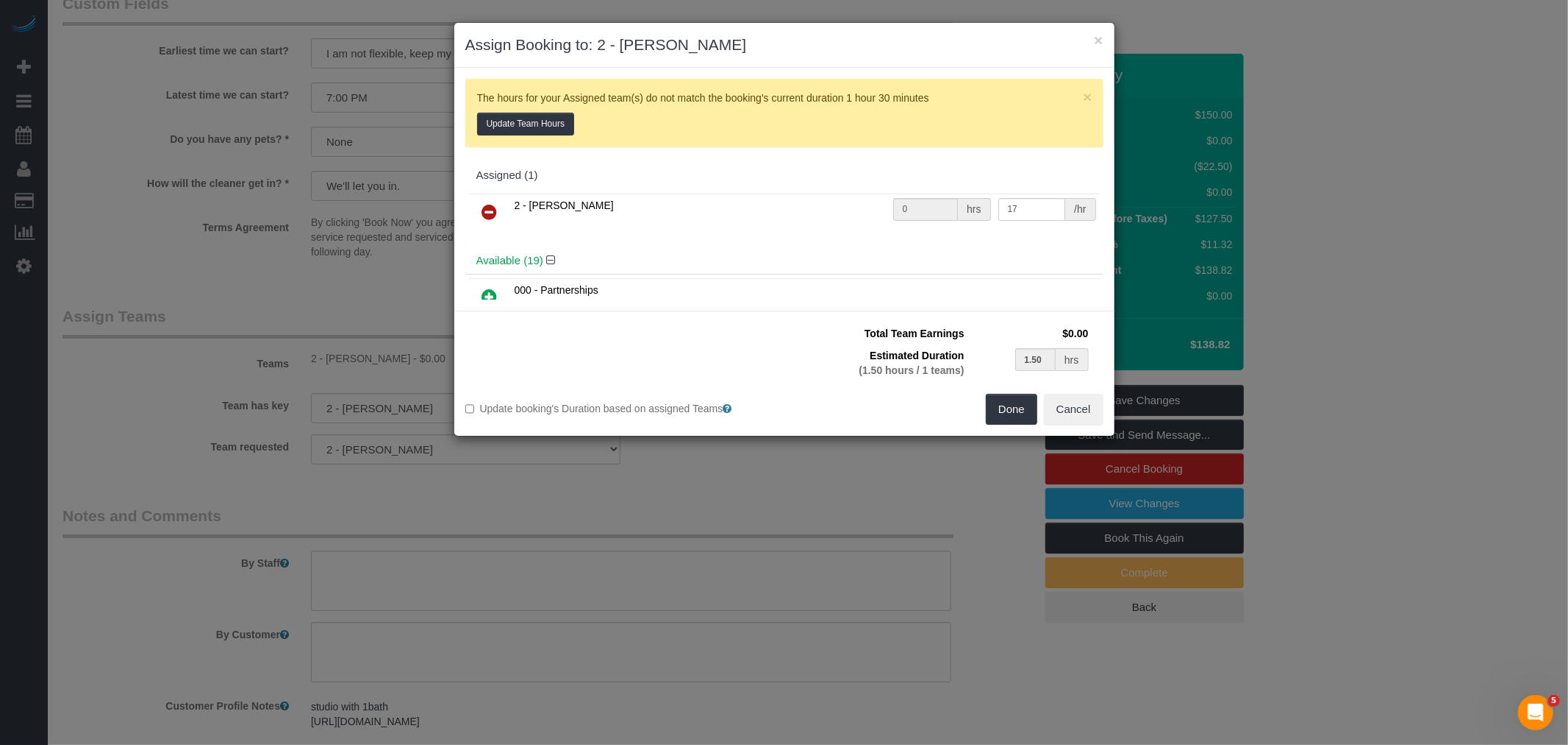
click at [490, 217] on icon at bounding box center [490, 211] width 16 height 18
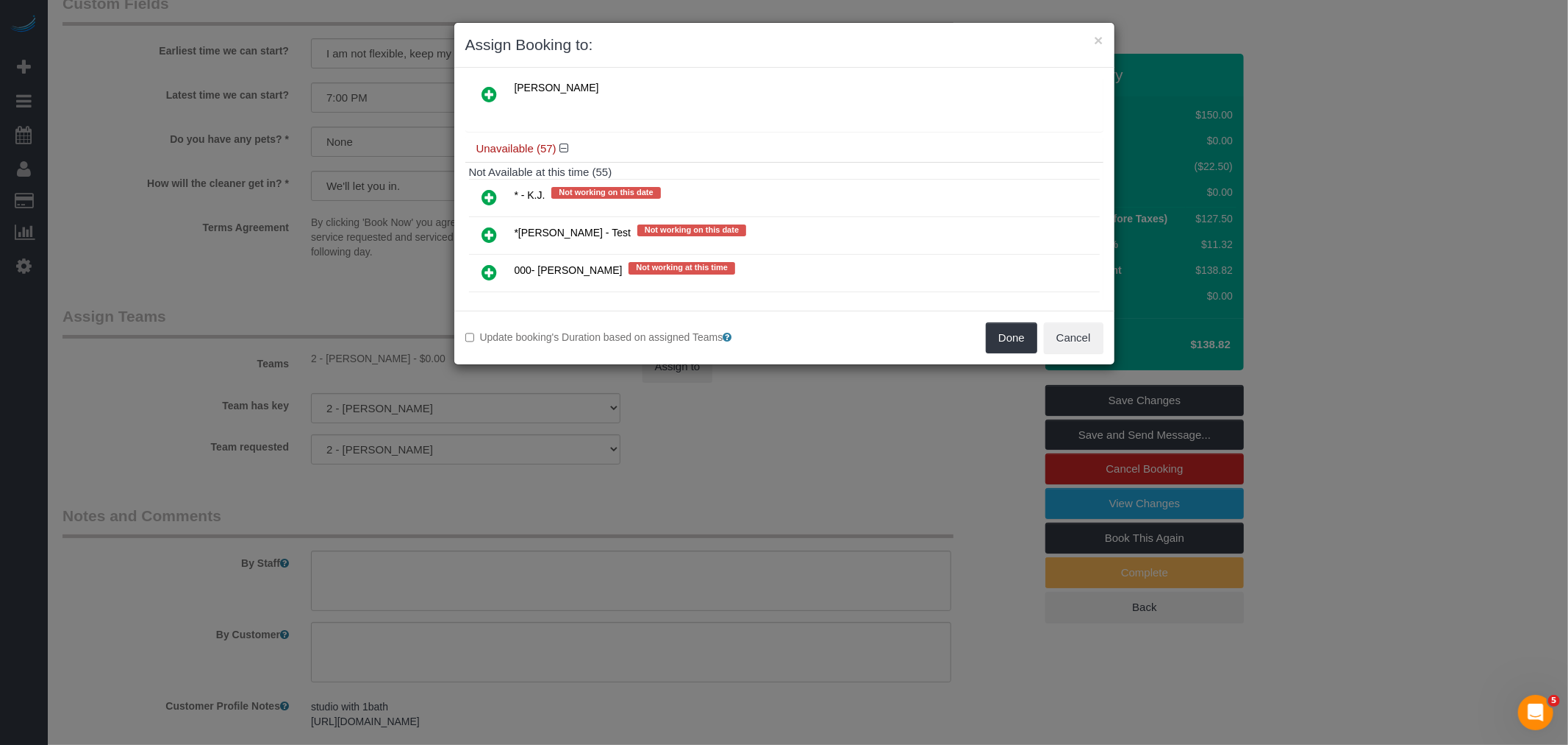
scroll to position [899, 0]
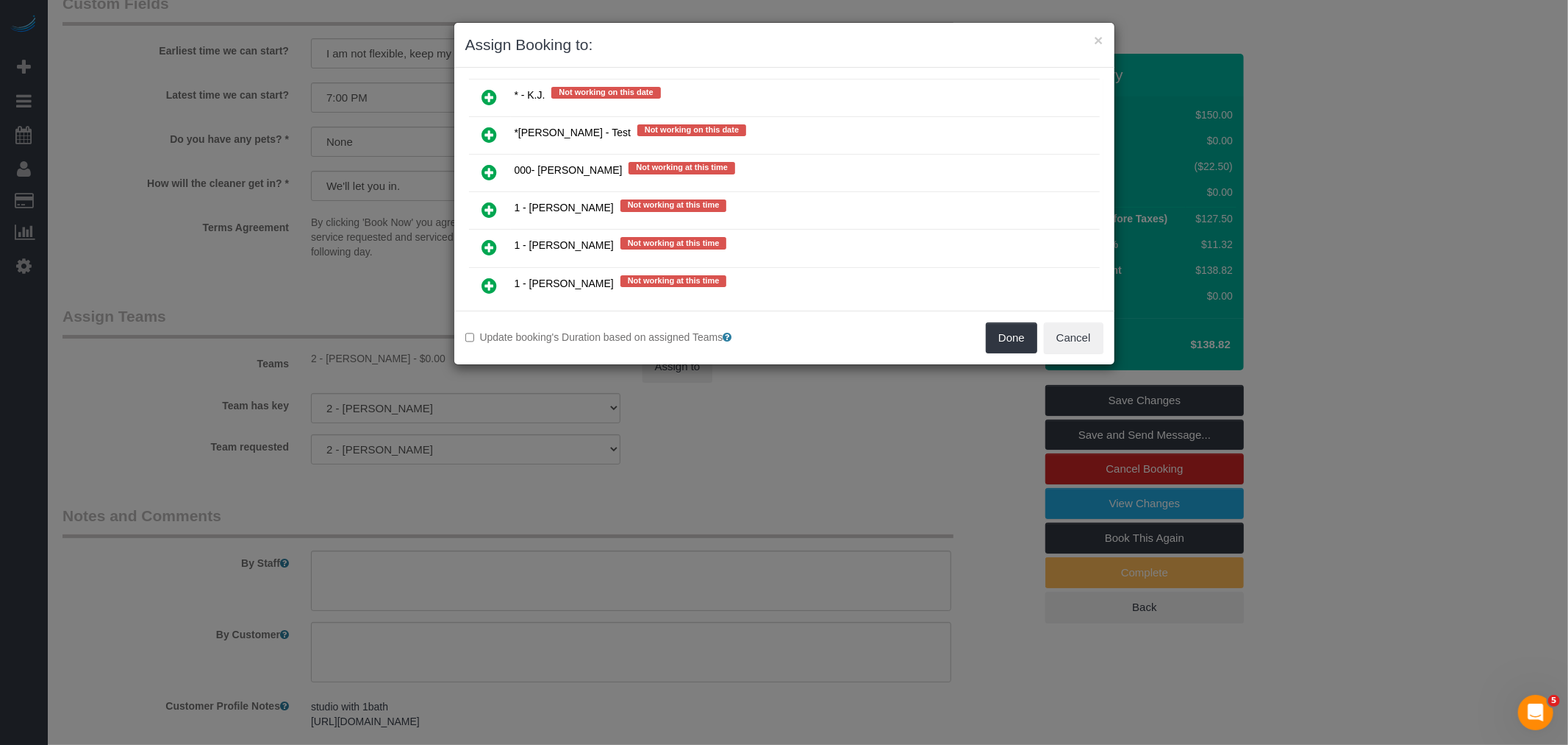
click at [490, 163] on icon at bounding box center [490, 172] width 16 height 18
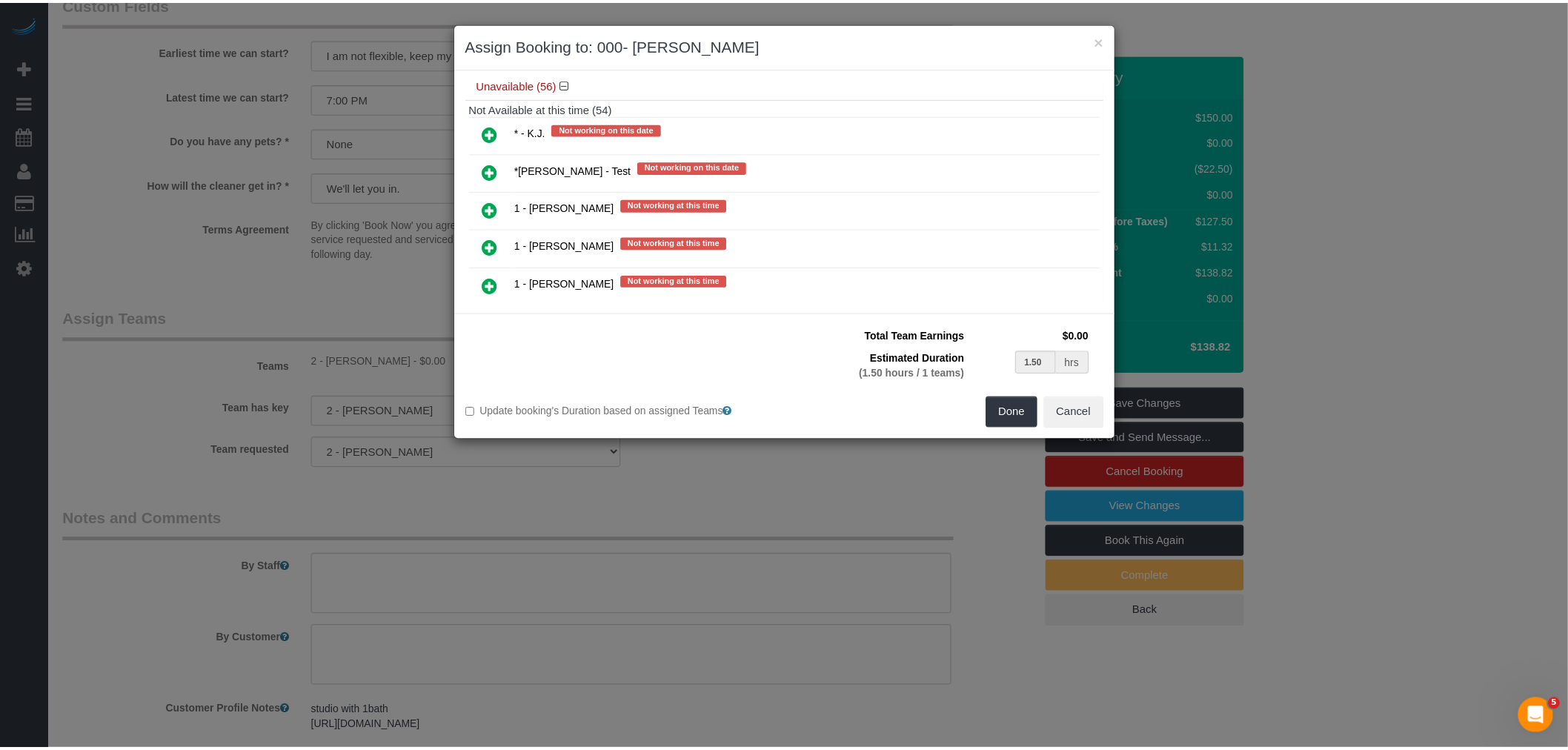
scroll to position [941, 0]
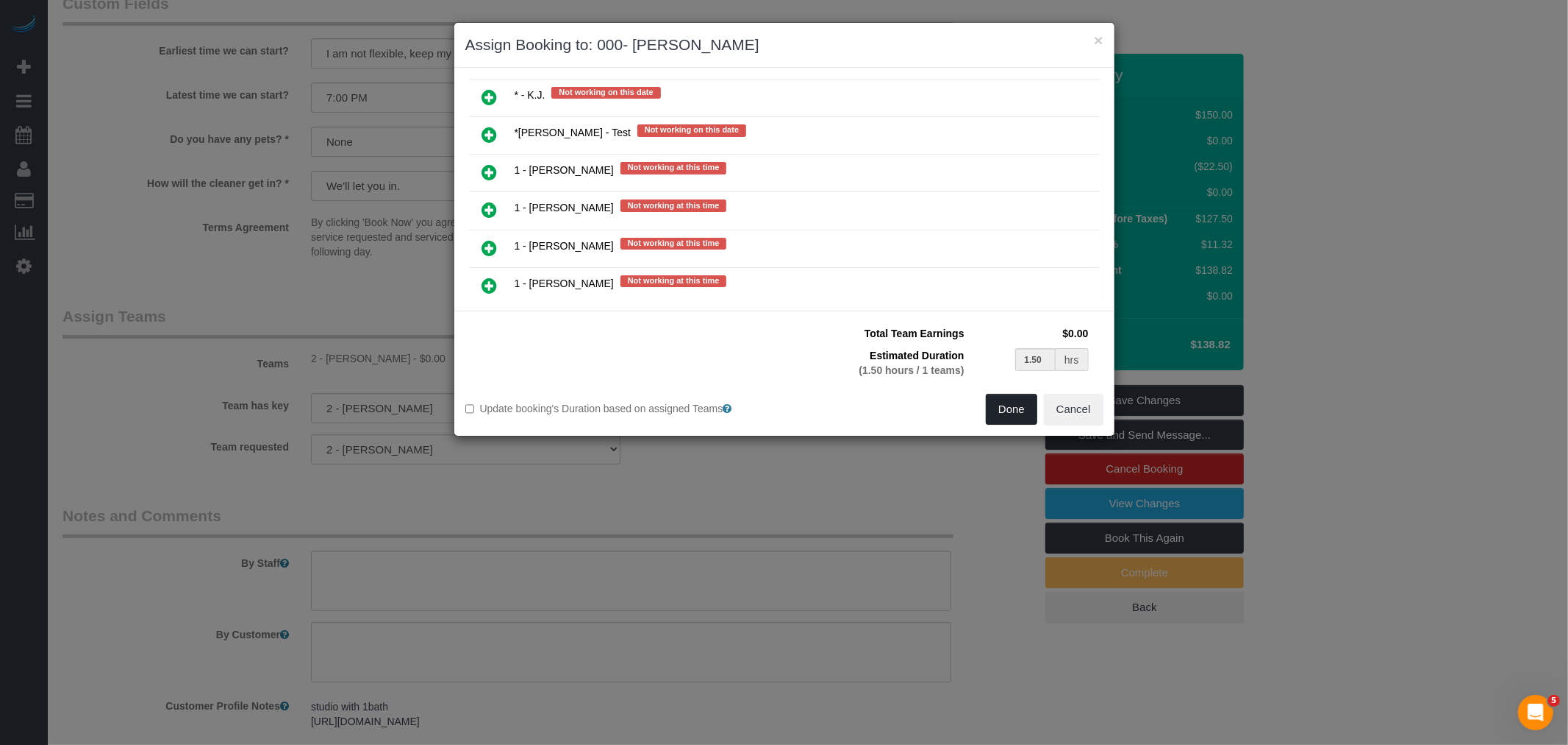
click at [1003, 408] on button "Done" at bounding box center [1011, 409] width 52 height 31
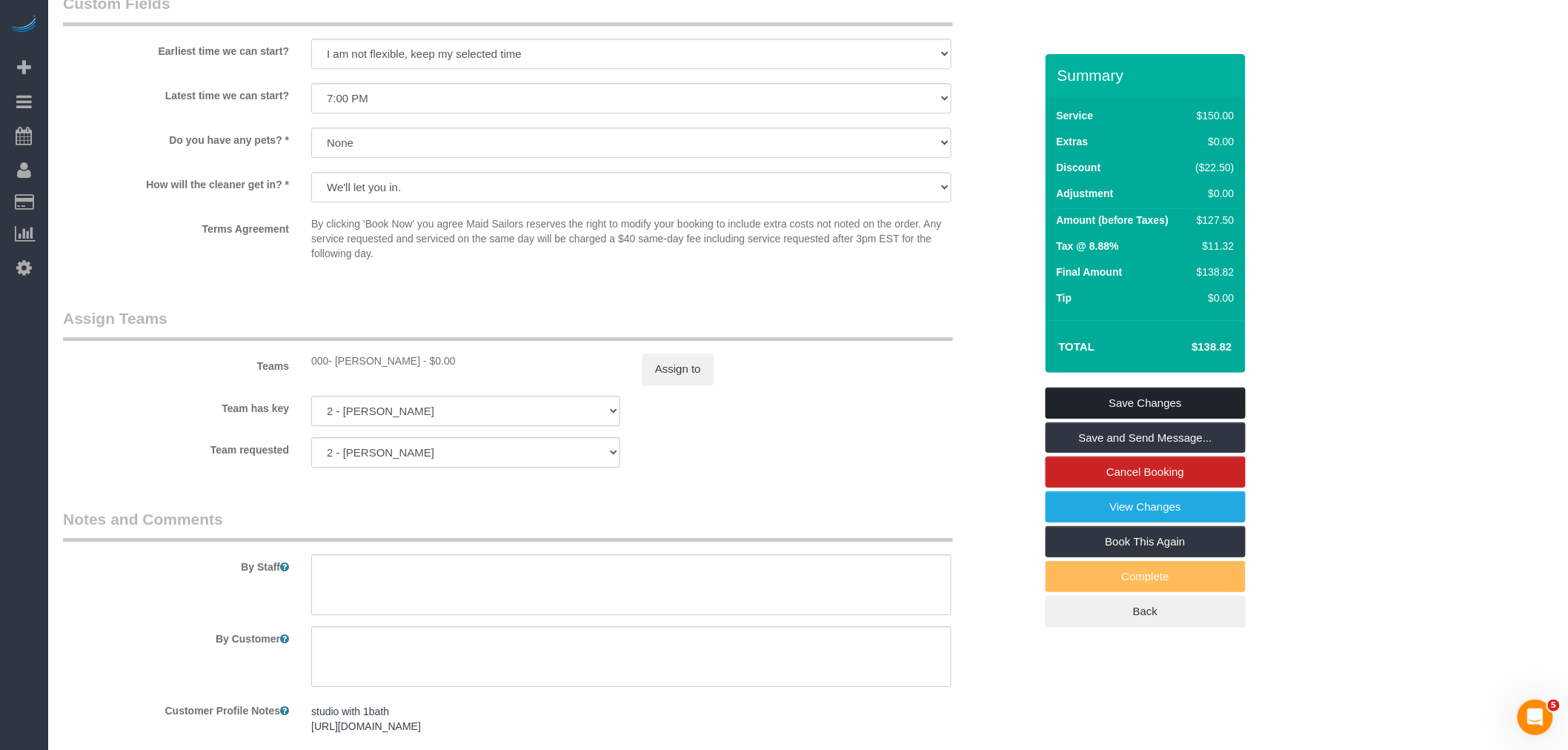
click at [1151, 398] on link "Save Changes" at bounding box center [1146, 403] width 200 height 31
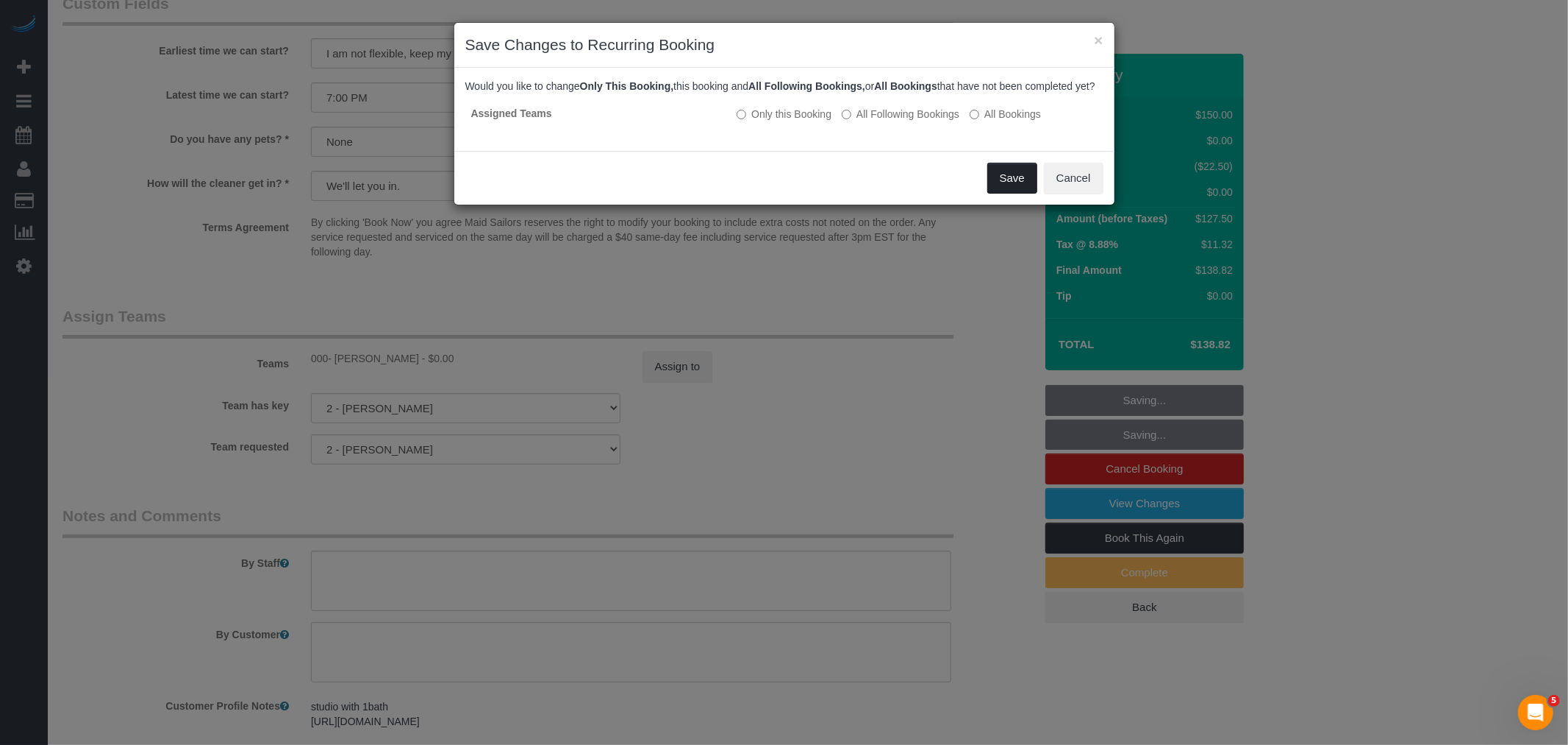
click at [1002, 192] on button "Save" at bounding box center [1012, 177] width 50 height 31
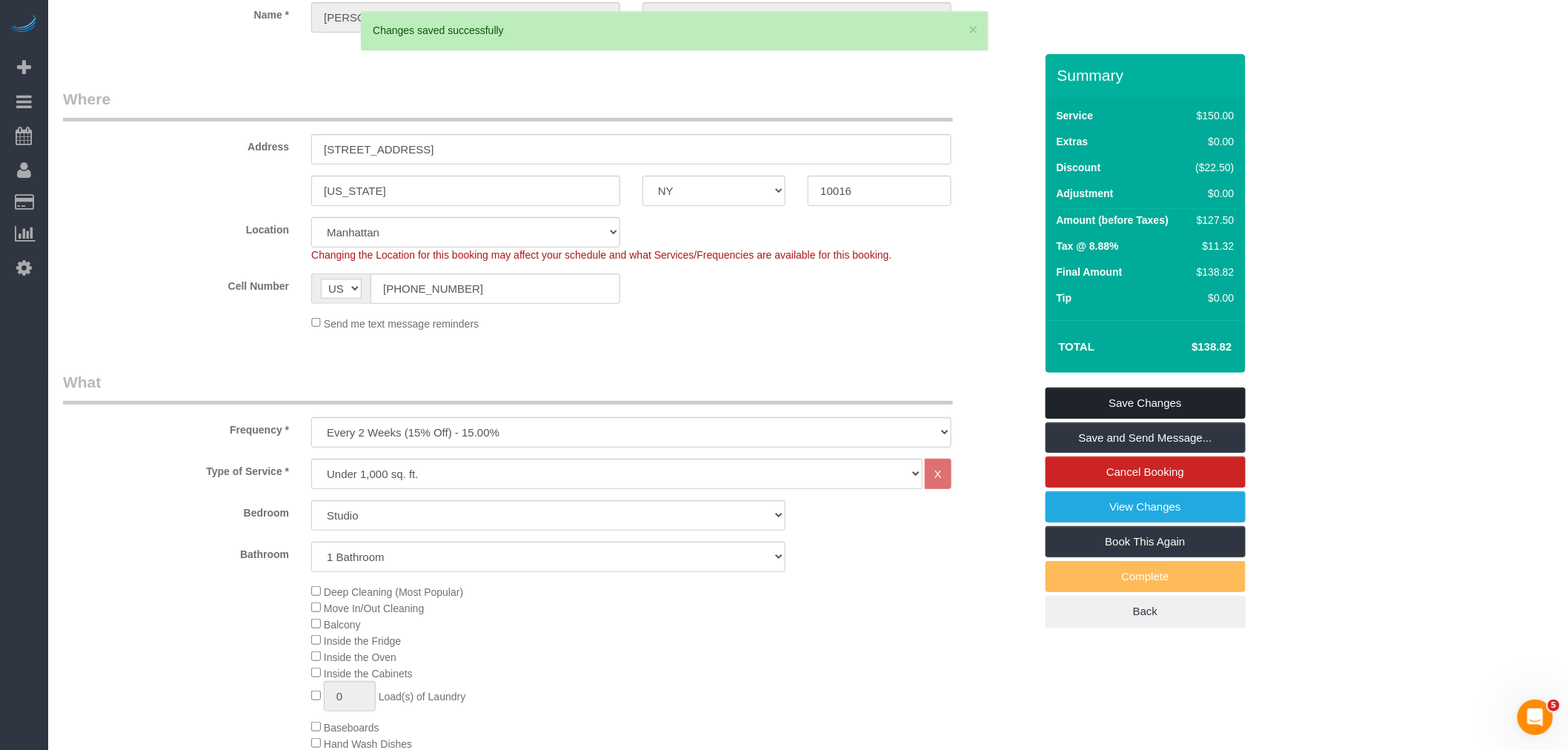
scroll to position [0, 0]
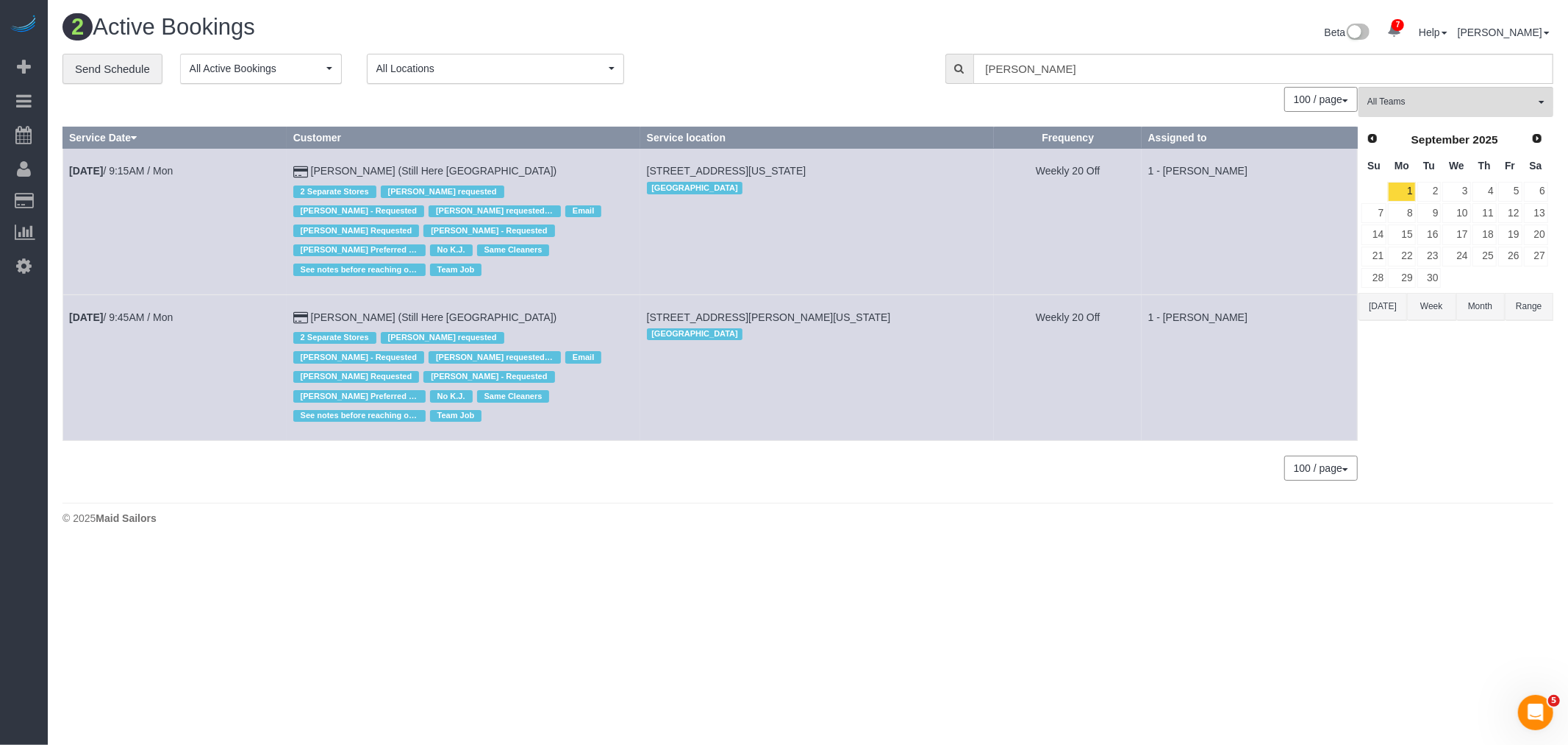
drag, startPoint x: 753, startPoint y: 66, endPoint x: 642, endPoint y: 45, distance: 113.0
click at [753, 66] on div "**********" at bounding box center [493, 68] width 861 height 31
drag, startPoint x: 1089, startPoint y: 66, endPoint x: 752, endPoint y: 92, distance: 338.0
click at [758, 91] on div "**********" at bounding box center [808, 275] width 1491 height 442
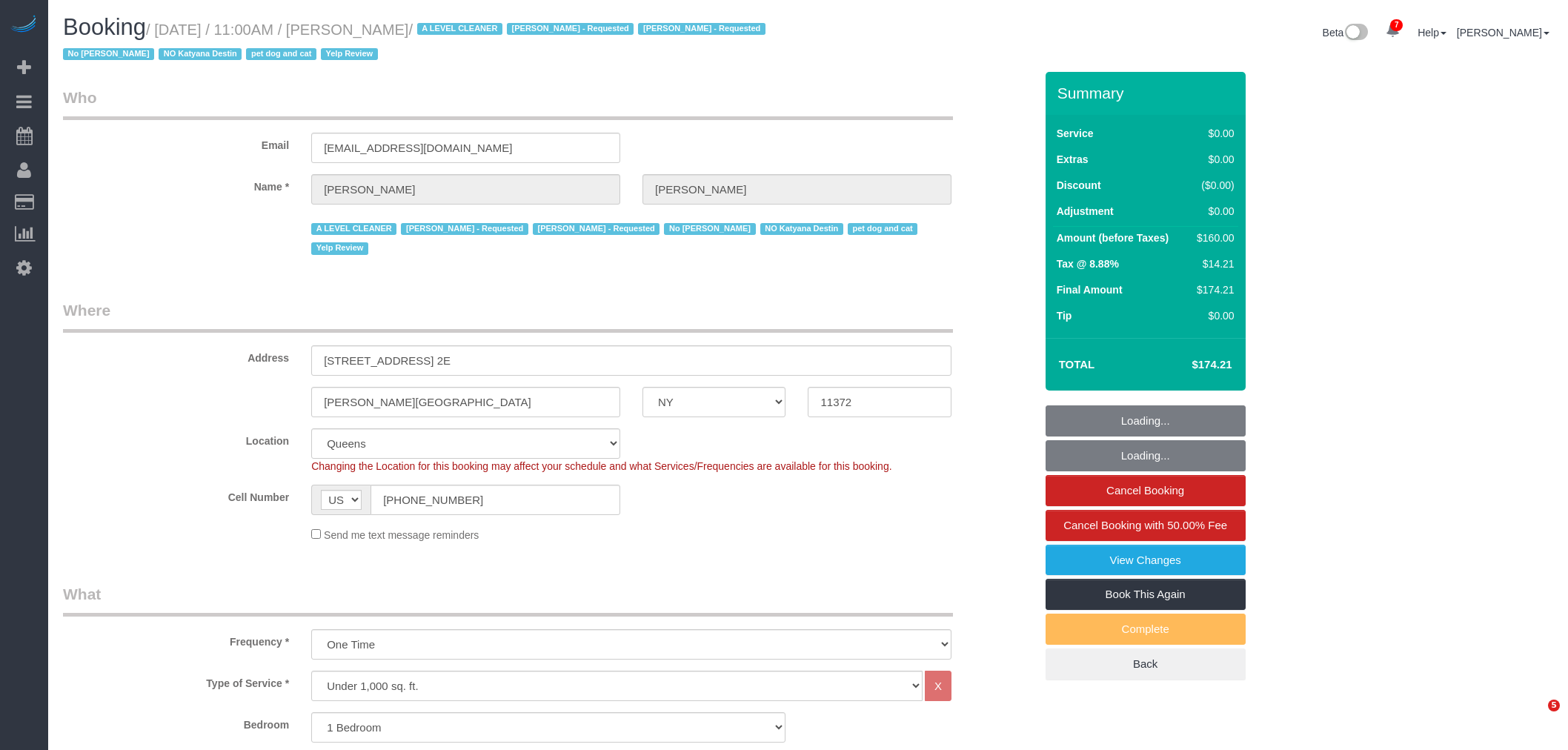
select select "NY"
select select "1"
select select "spot1"
select select "number:89"
select select "number:90"
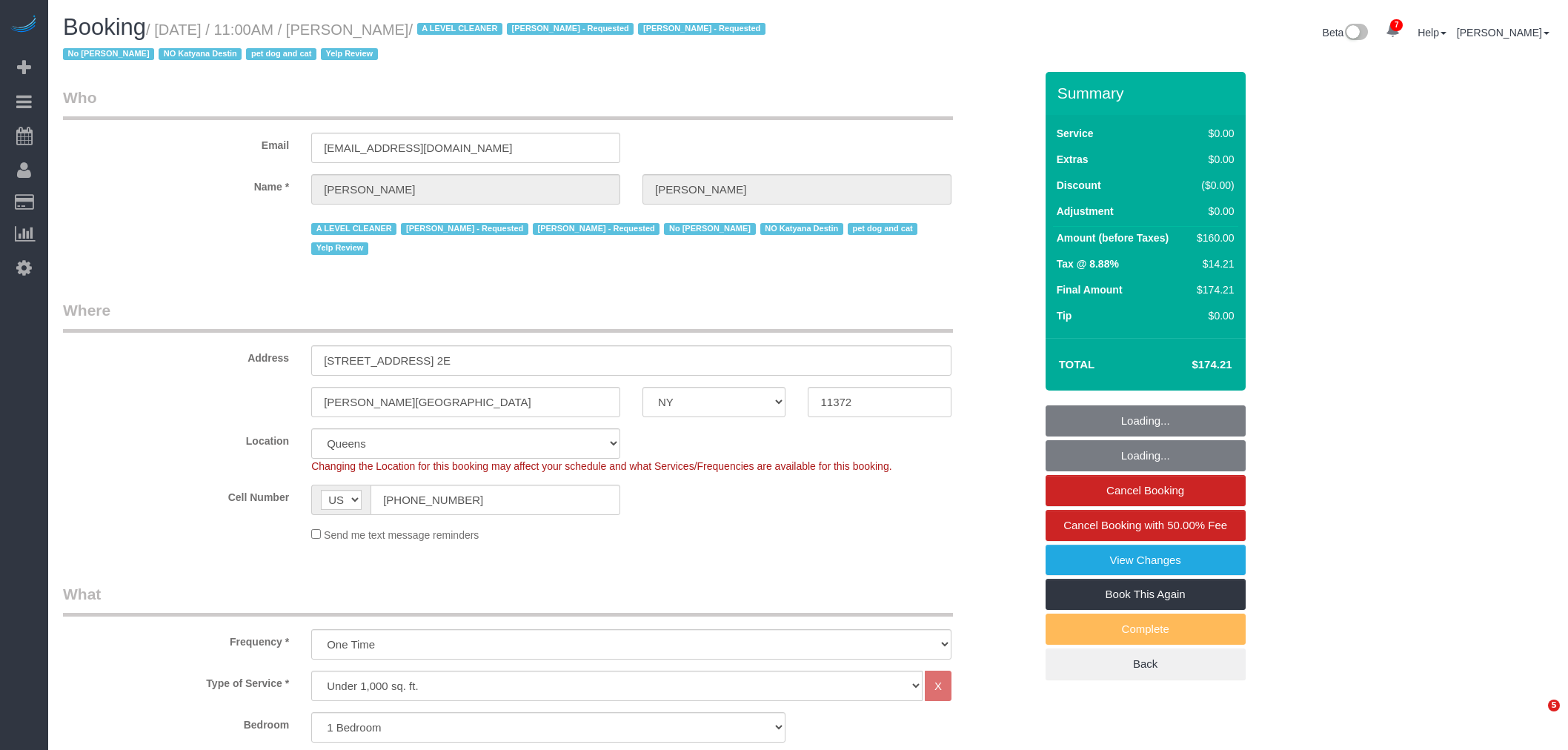
select select "number:13"
select select "number:5"
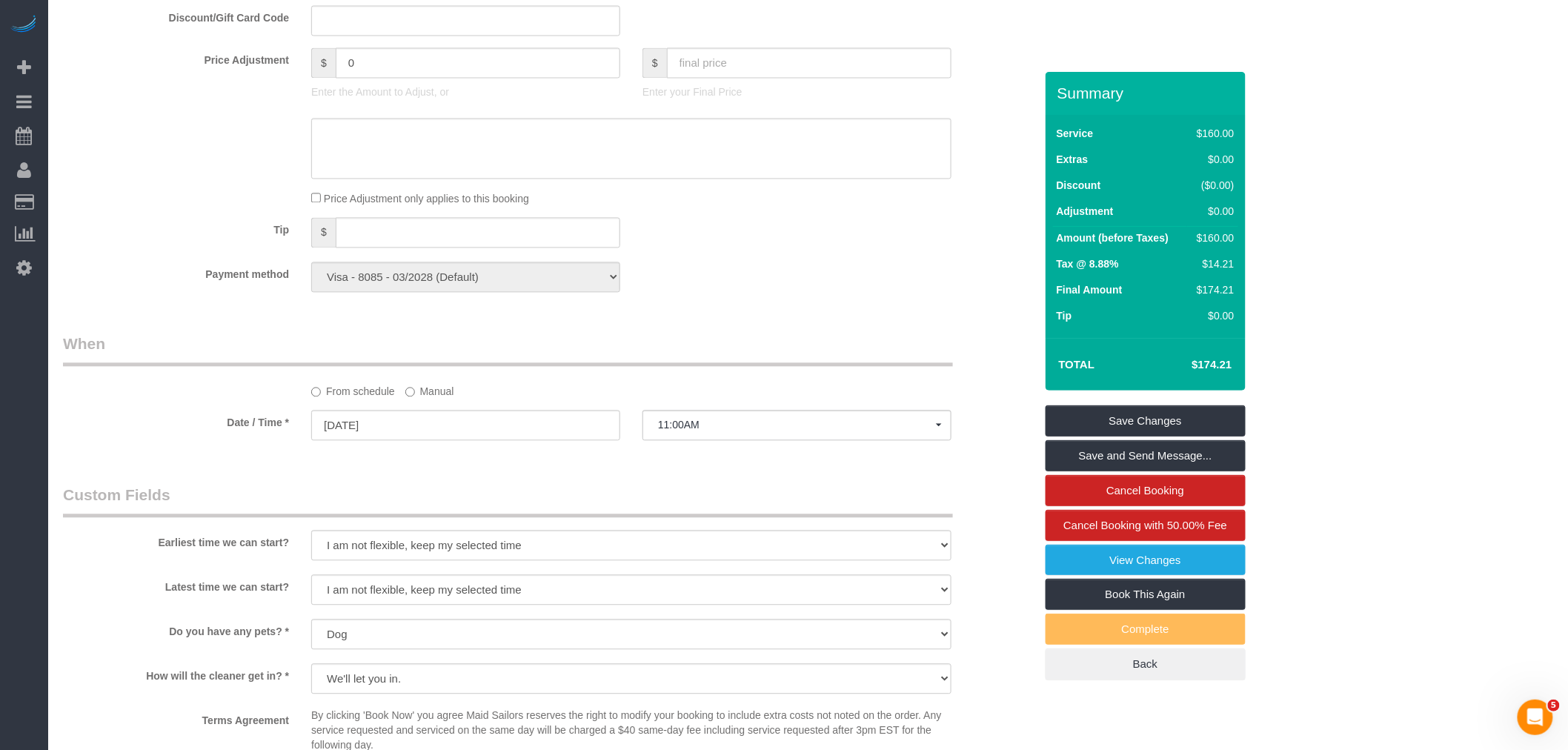
scroll to position [1234, 0]
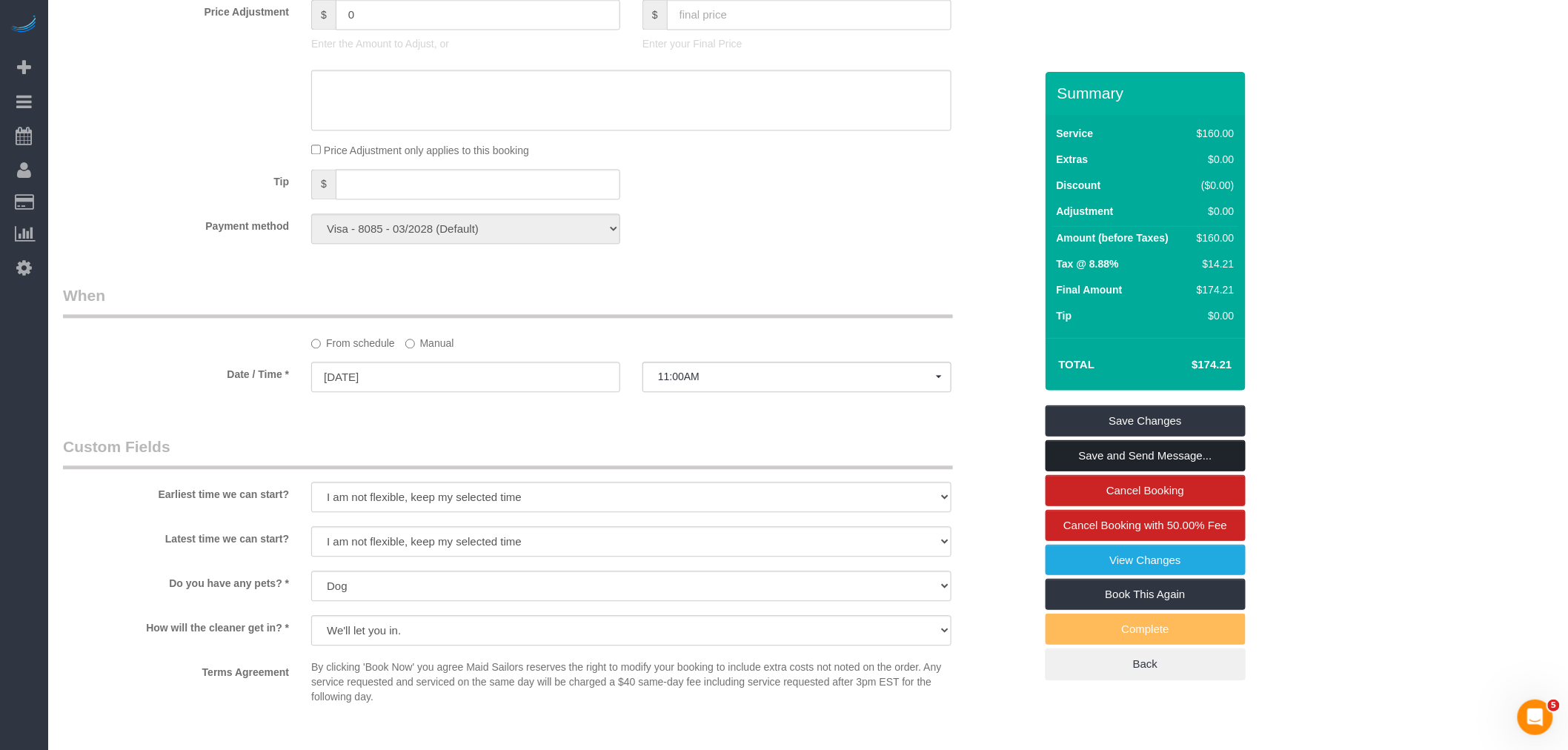
click at [1128, 452] on link "Save and Send Message..." at bounding box center [1146, 455] width 200 height 31
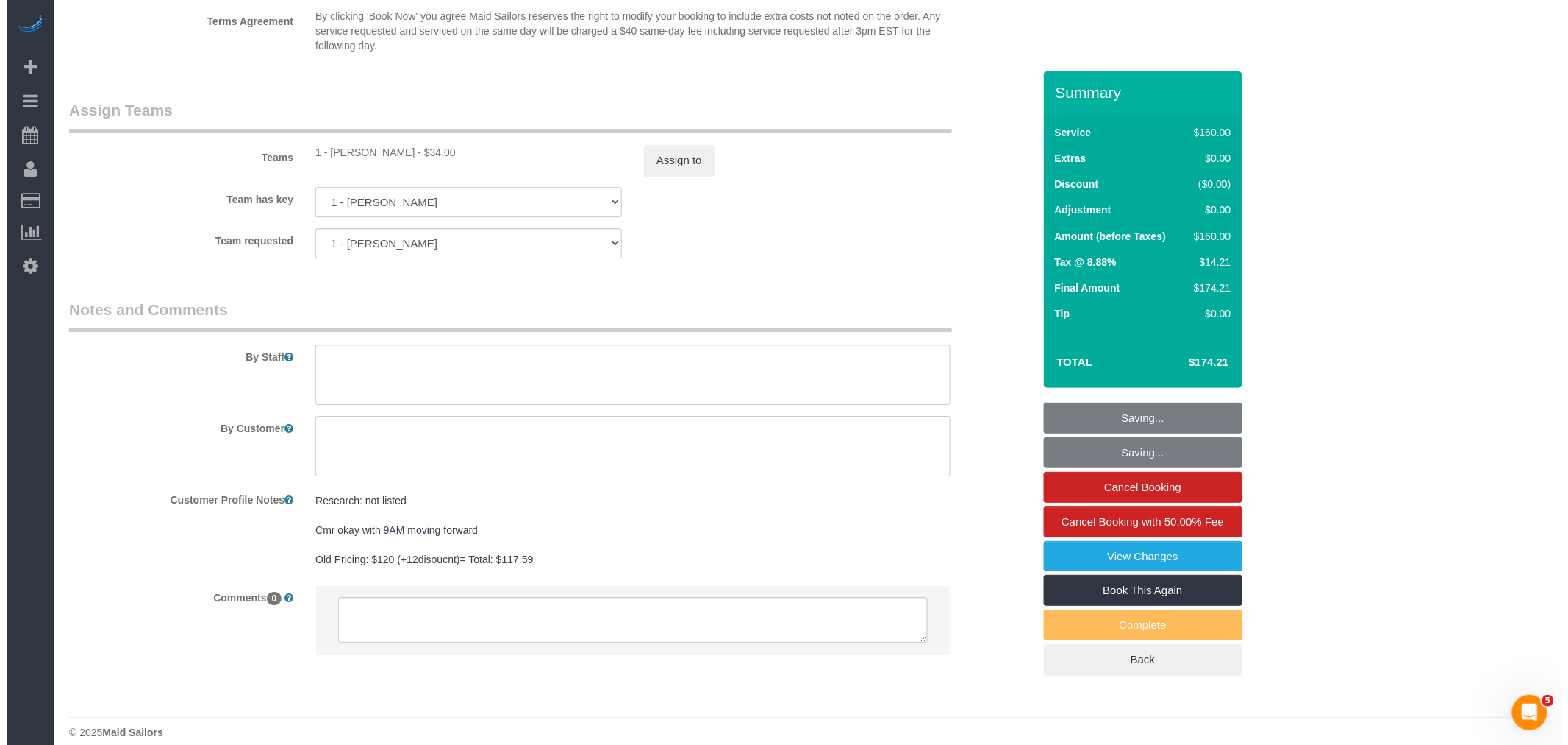
scroll to position [1909, 0]
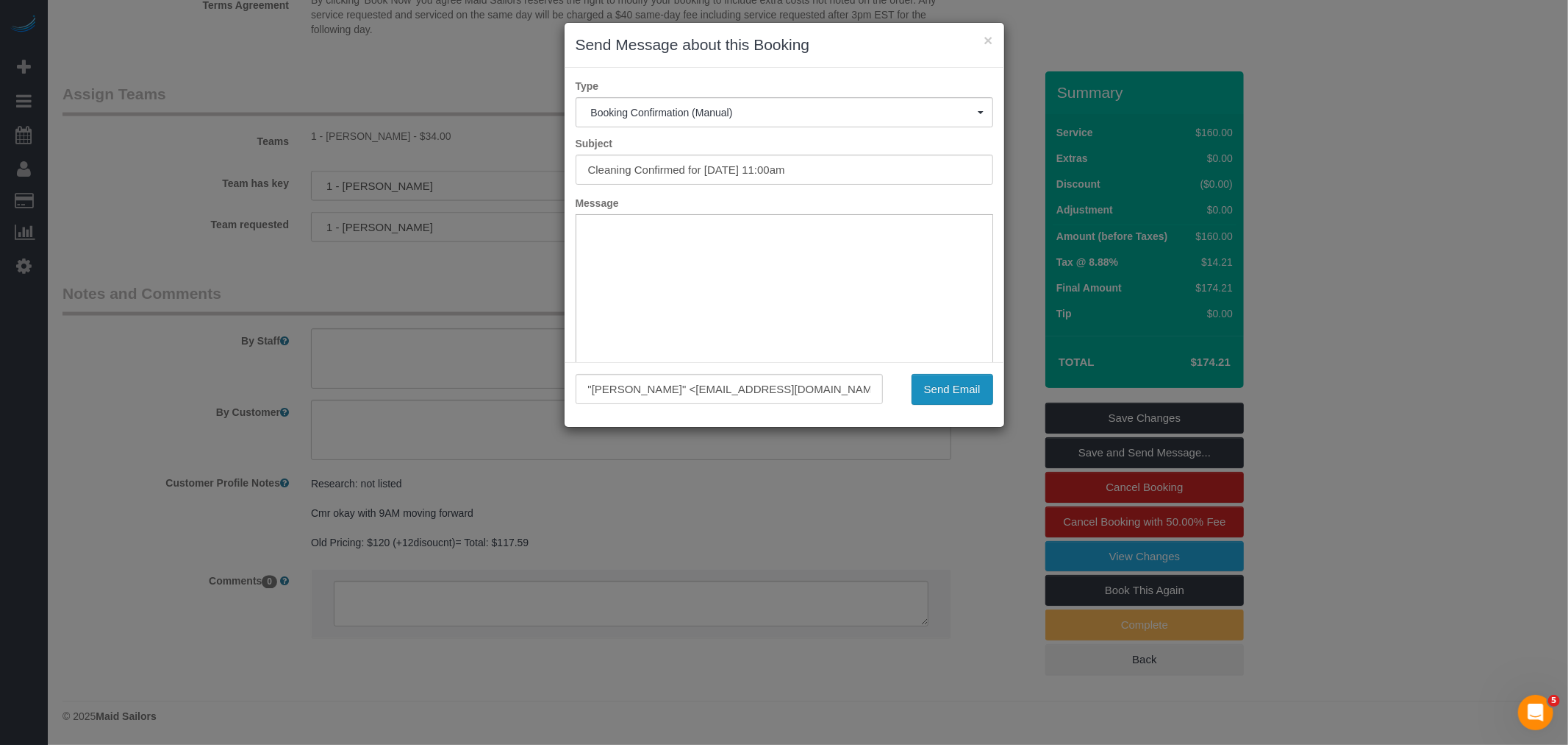
click at [951, 389] on button "Send Email" at bounding box center [952, 389] width 82 height 31
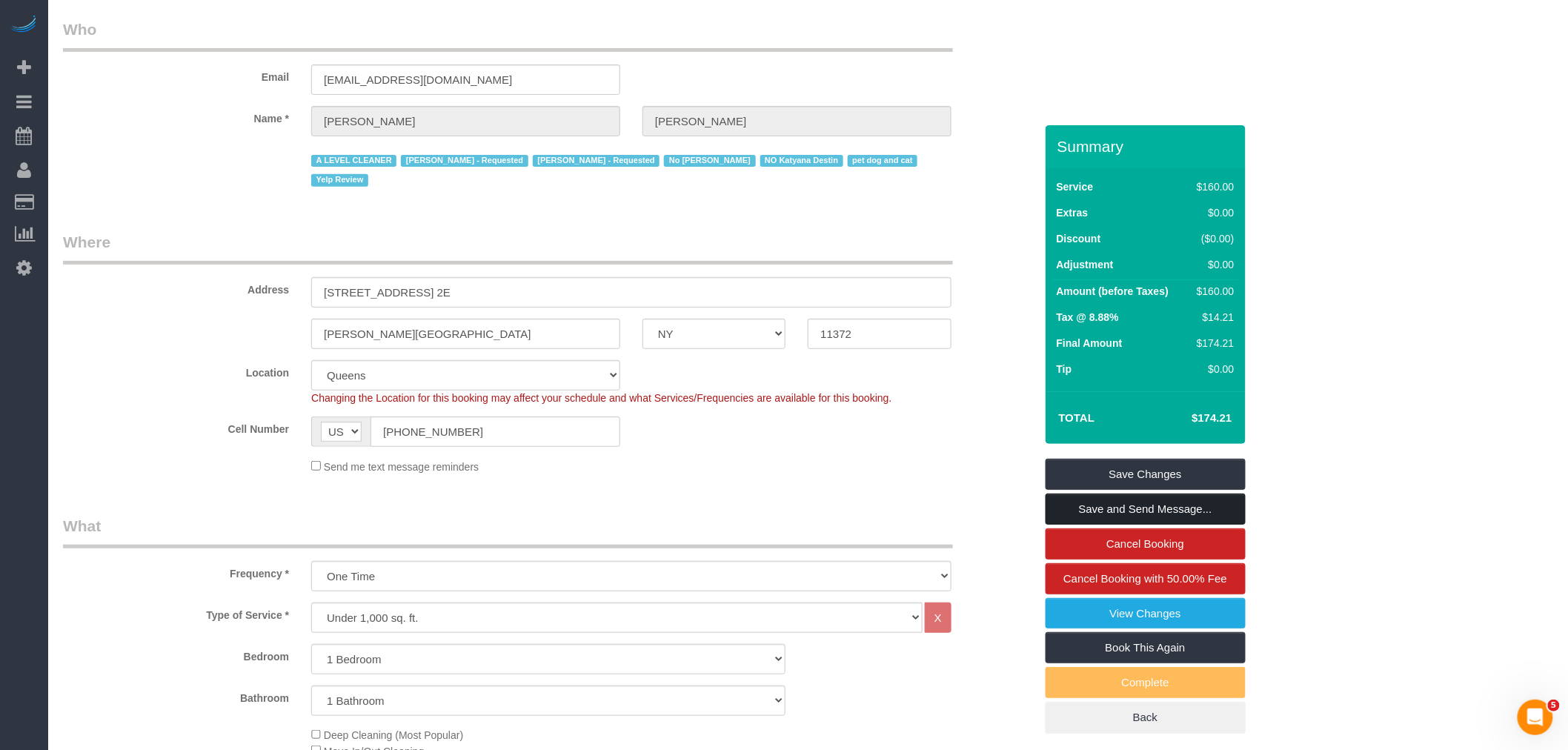
scroll to position [0, 0]
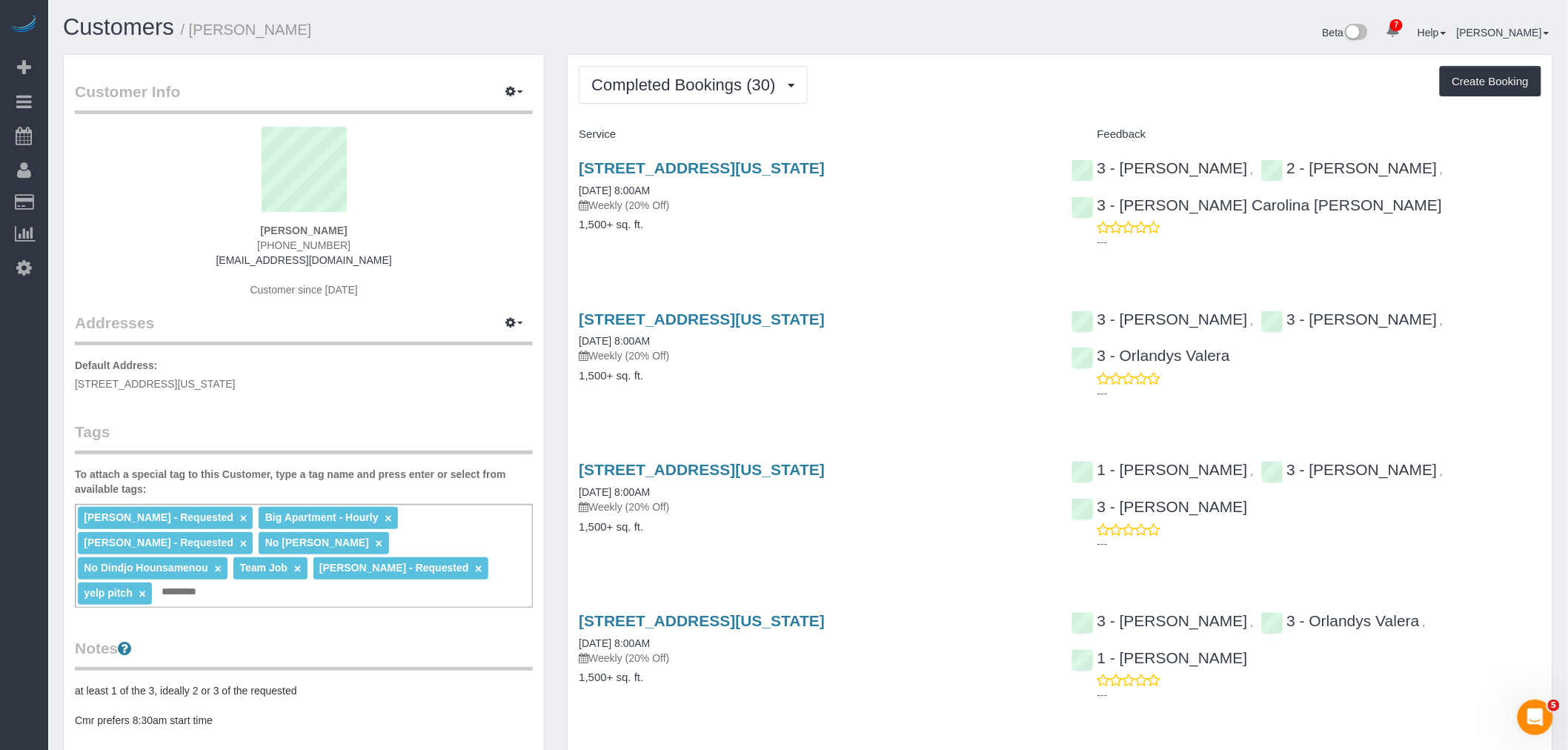
click at [912, 248] on div "[STREET_ADDRESS][US_STATE] [DATE] 8:00AM Weekly (20% Off) 1,500+ sq. ft." at bounding box center [813, 203] width 492 height 114
click at [929, 239] on div "[STREET_ADDRESS][US_STATE] [DATE] 8:00AM Weekly (20% Off) 1,500+ sq. ft." at bounding box center [813, 203] width 492 height 114
drag, startPoint x: 978, startPoint y: 102, endPoint x: 963, endPoint y: 99, distance: 15.3
click at [978, 102] on div "Completed Bookings (30) Completed Bookings (30) Upcoming Bookings (7) Cancelled…" at bounding box center [1060, 85] width 963 height 38
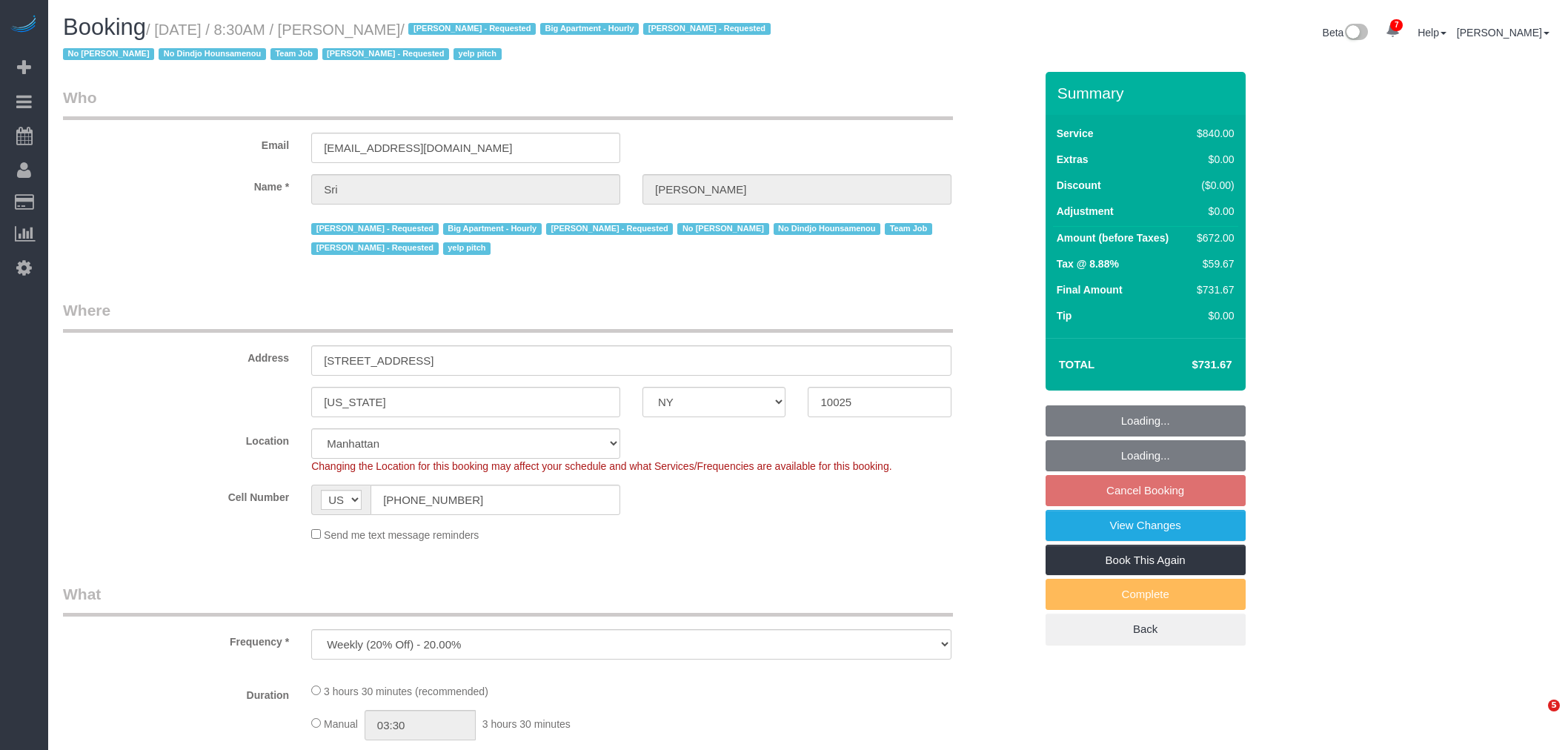
select select "NY"
select select "number:89"
select select "number:90"
select select "number:15"
select select "number:5"
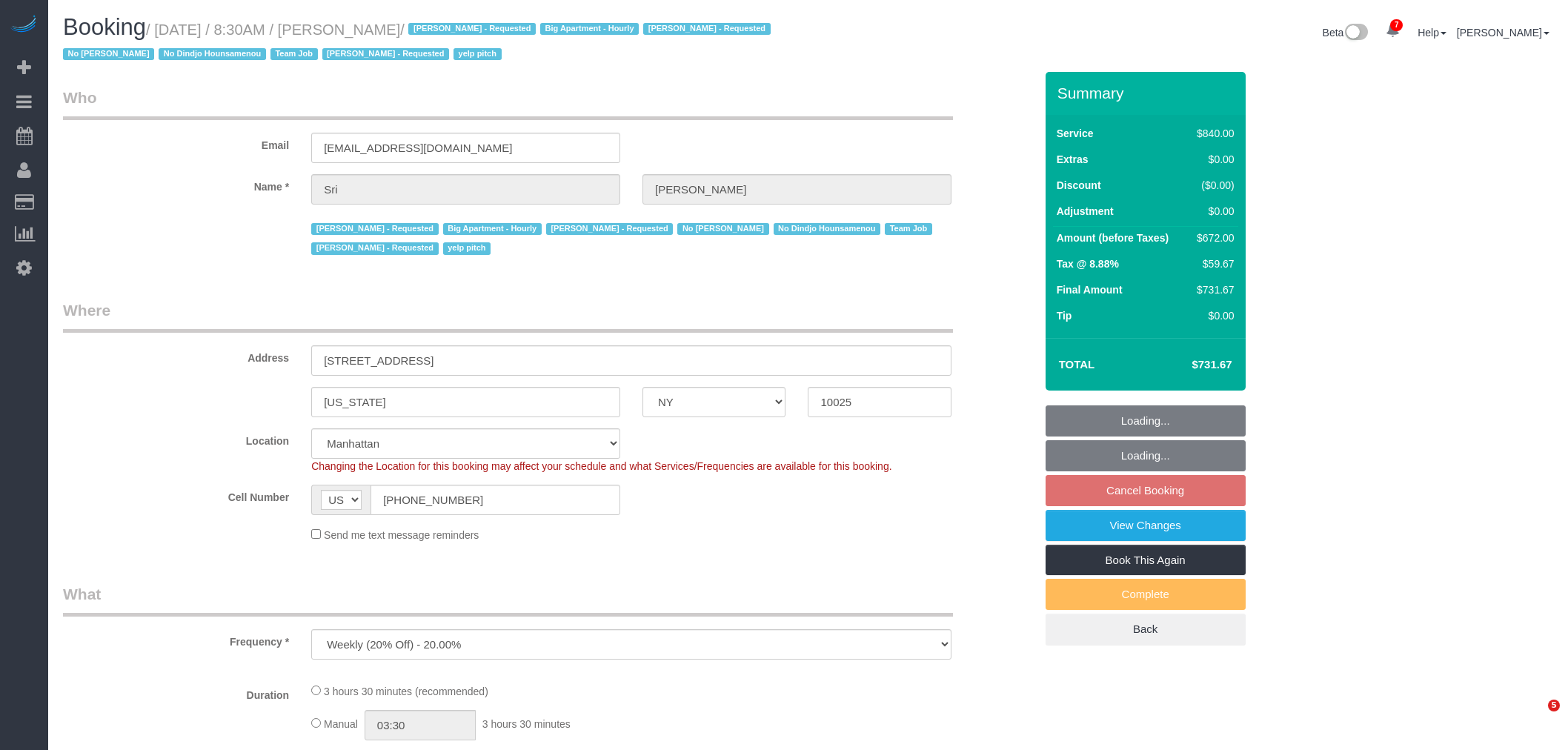
select select "object:1284"
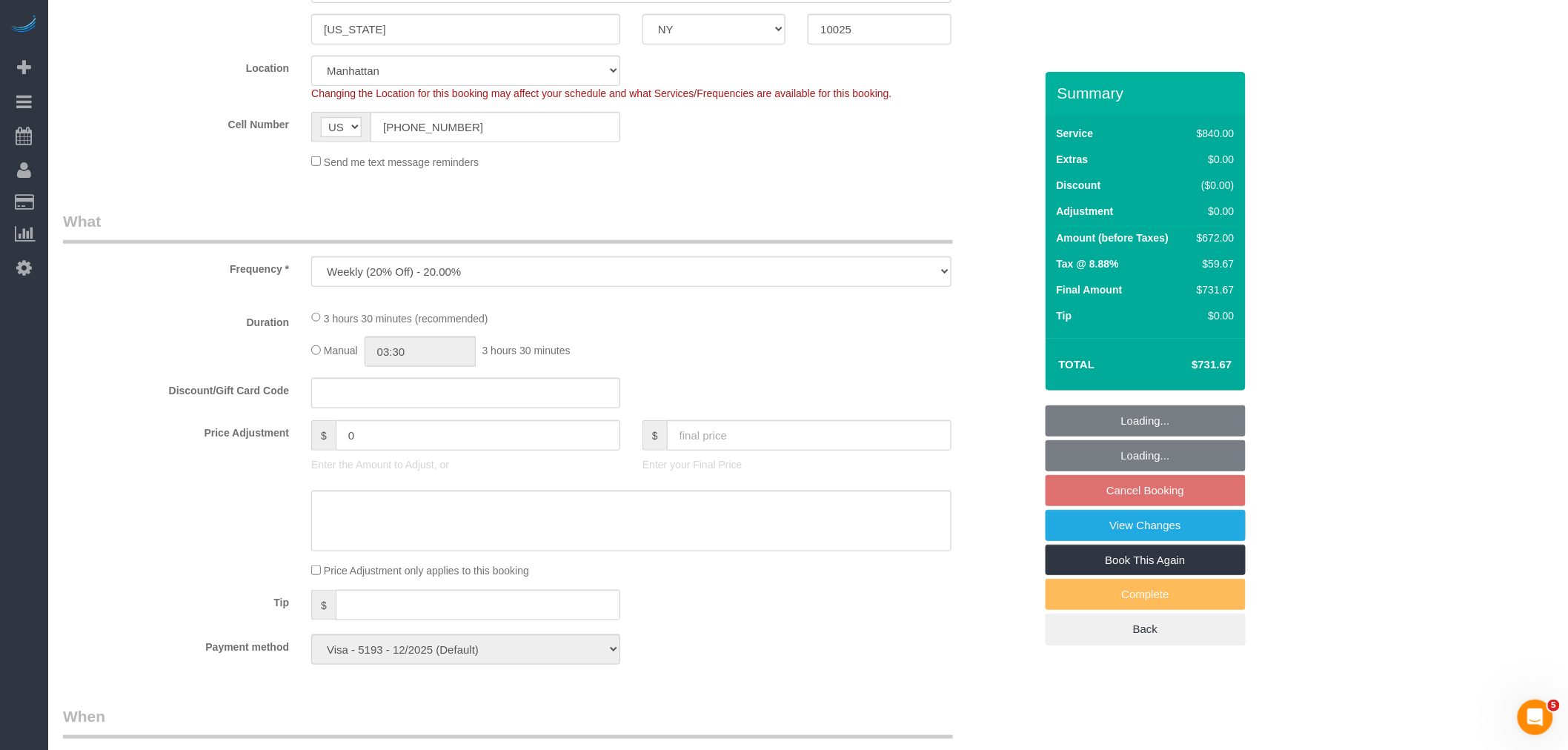
scroll to position [169, 0]
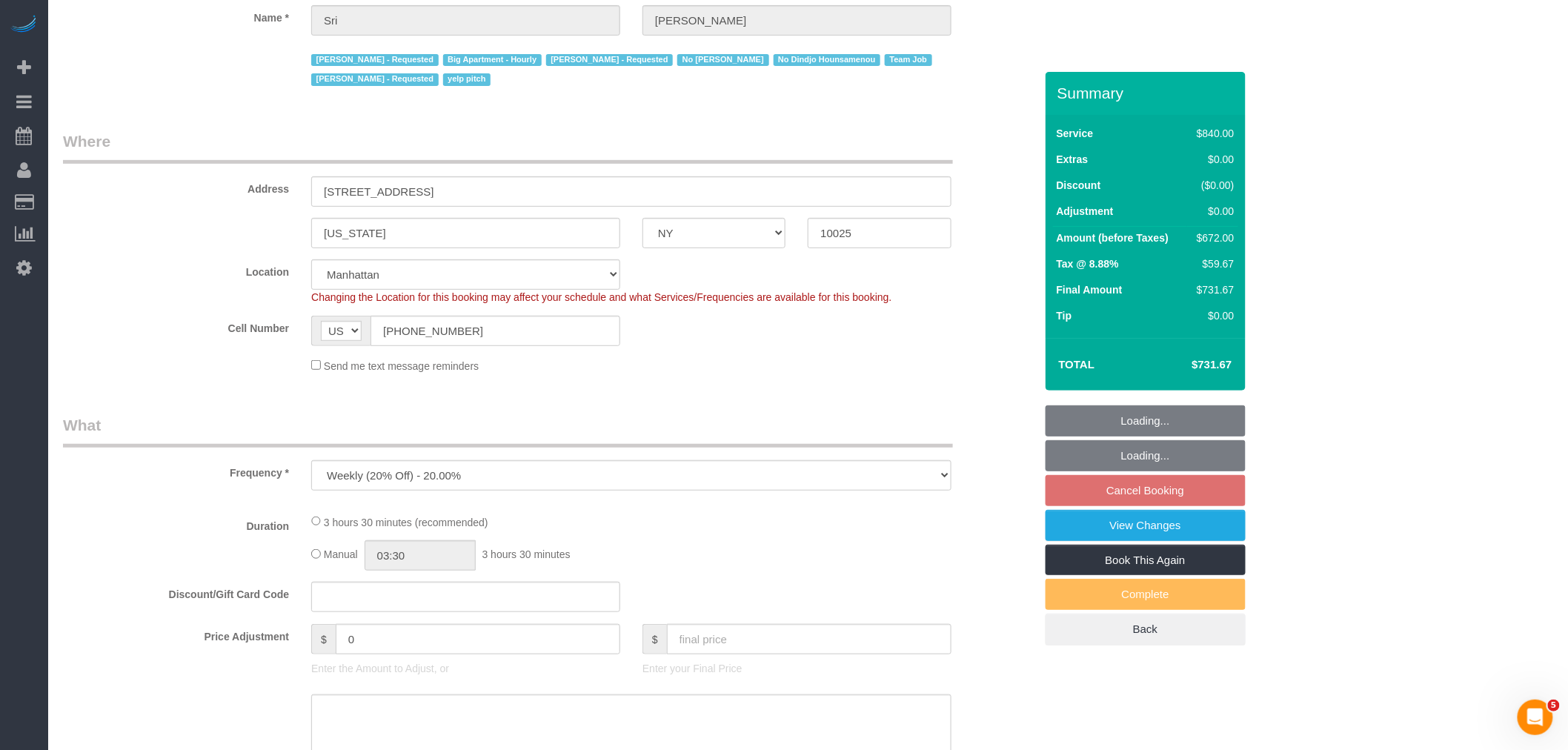
select select "3"
select select "210"
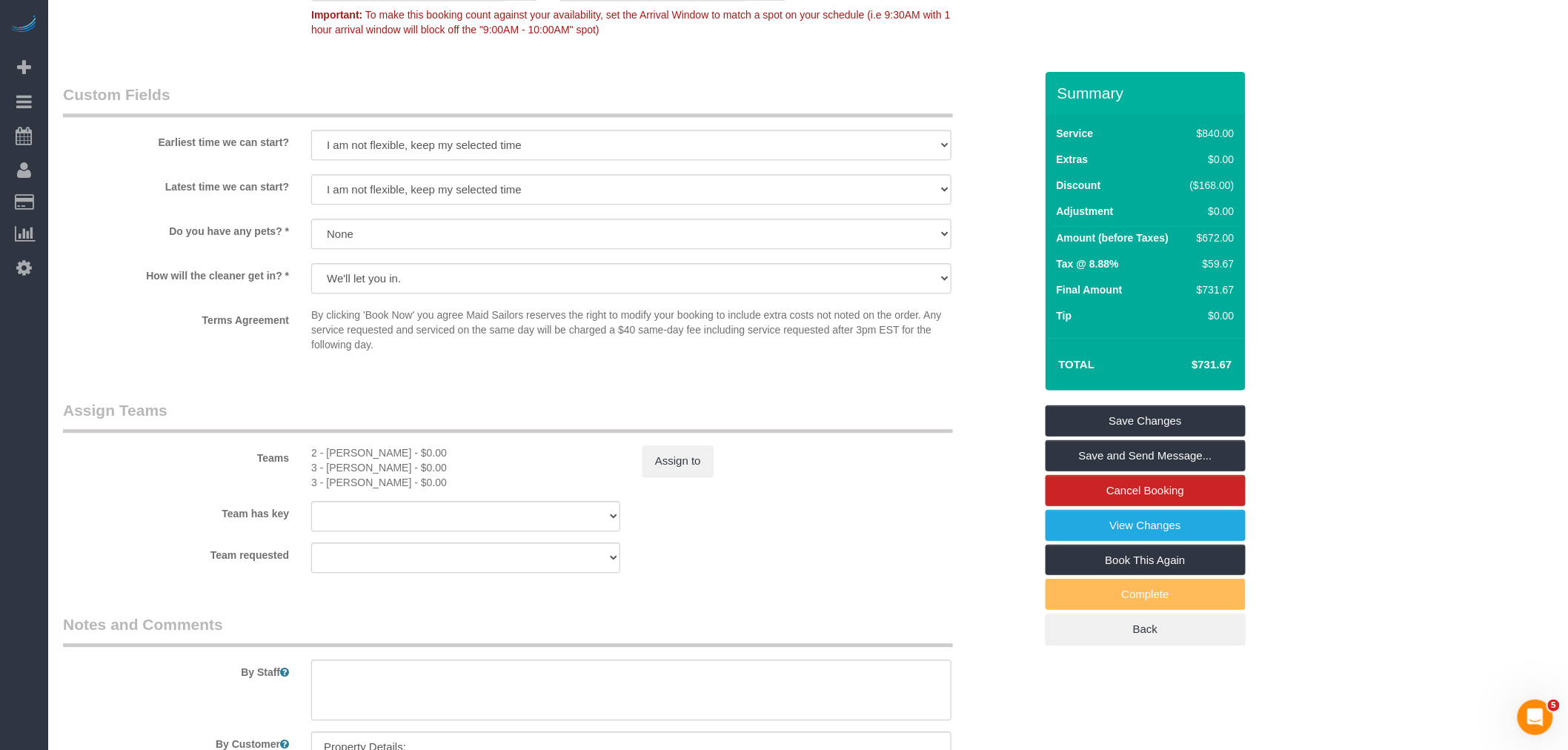
scroll to position [1398, 0]
click at [678, 456] on button "Assign to" at bounding box center [678, 458] width 71 height 31
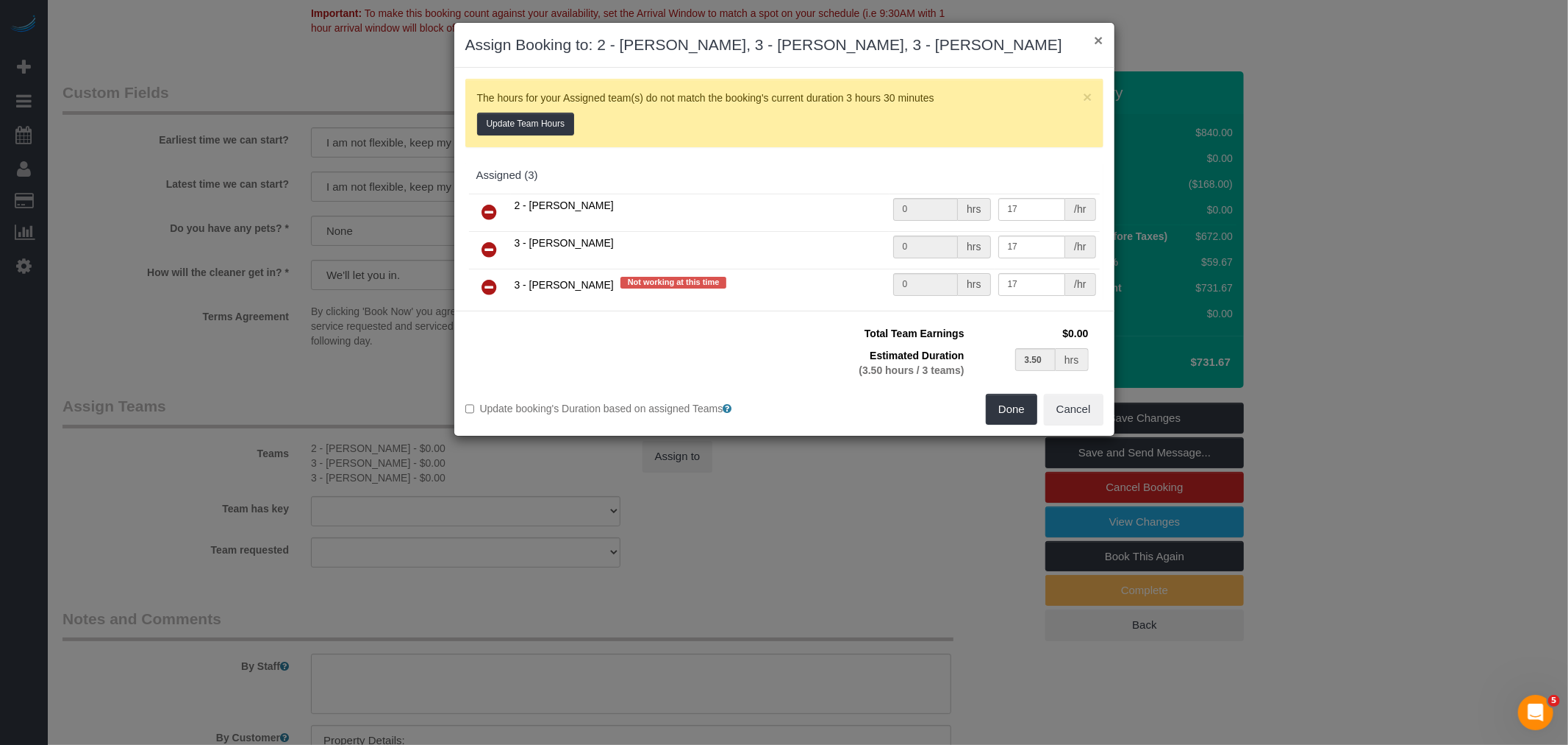
drag, startPoint x: 1099, startPoint y: 38, endPoint x: 1052, endPoint y: 38, distance: 47.0
click at [1099, 38] on button "×" at bounding box center [1099, 40] width 9 height 16
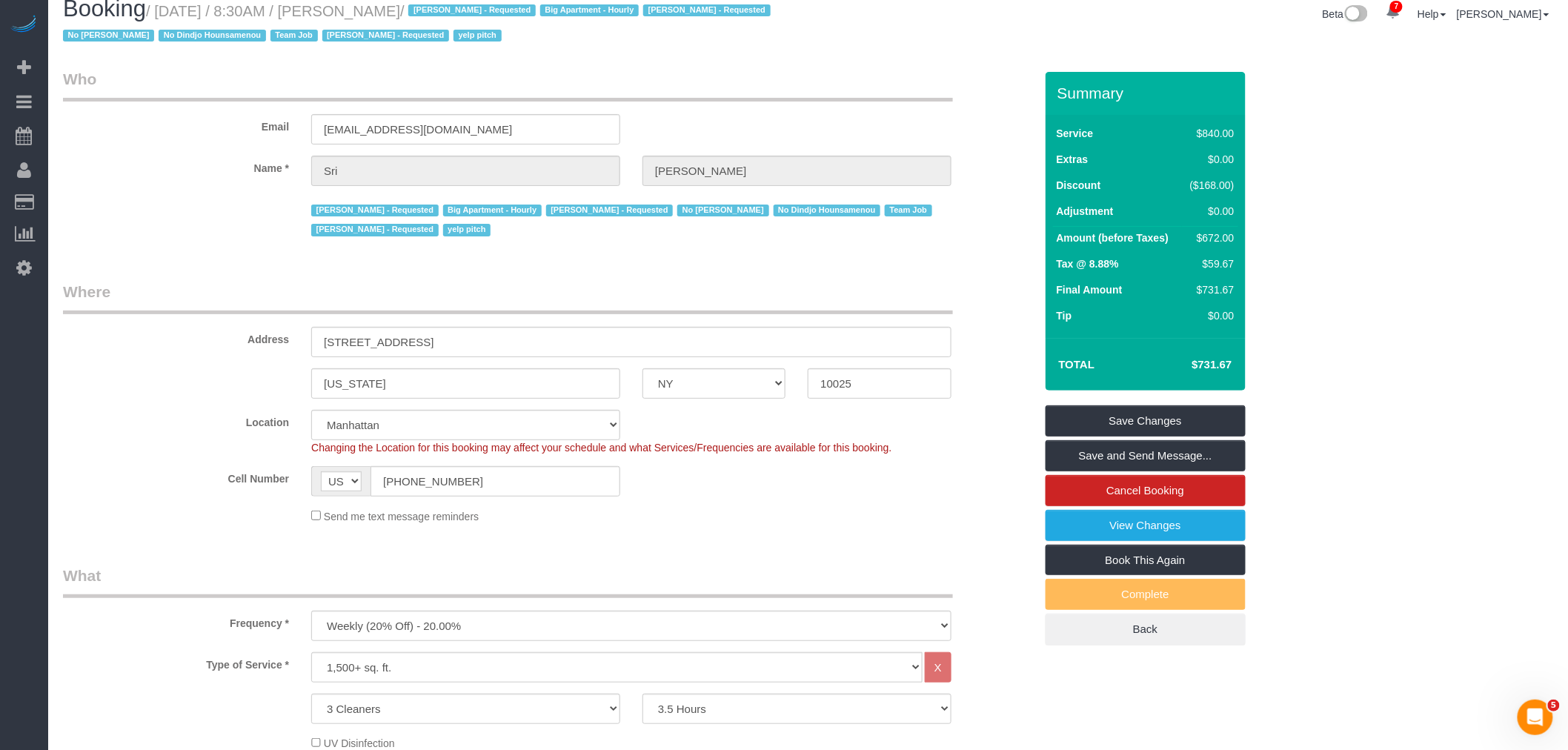
scroll to position [0, 0]
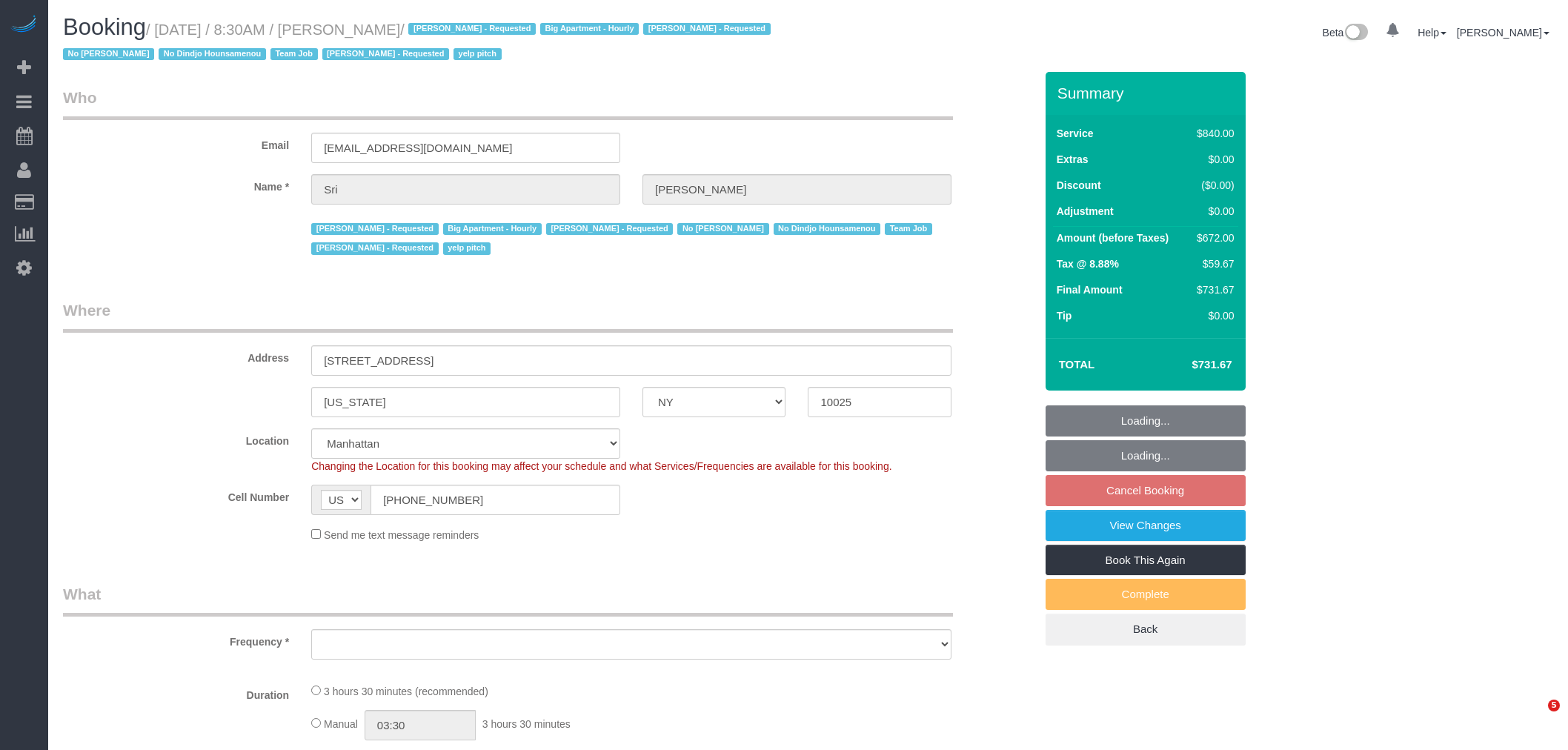
select select "NY"
select select "number:89"
select select "number:90"
select select "number:15"
select select "number:5"
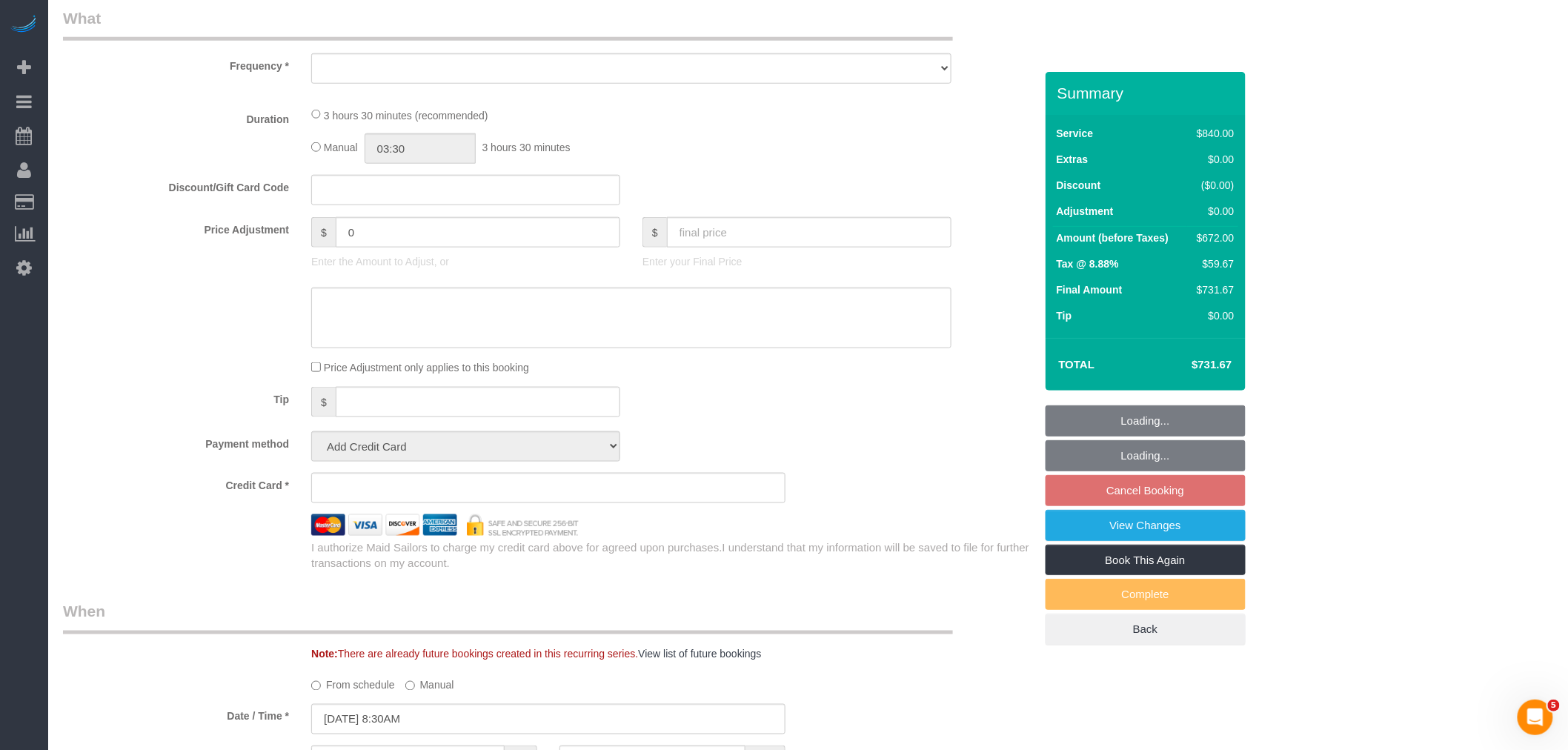
select select "object:1371"
select select "string:stripe-pm_1I87dt4VGloSiKo7CuPcnWZf"
select select "3"
select select "210"
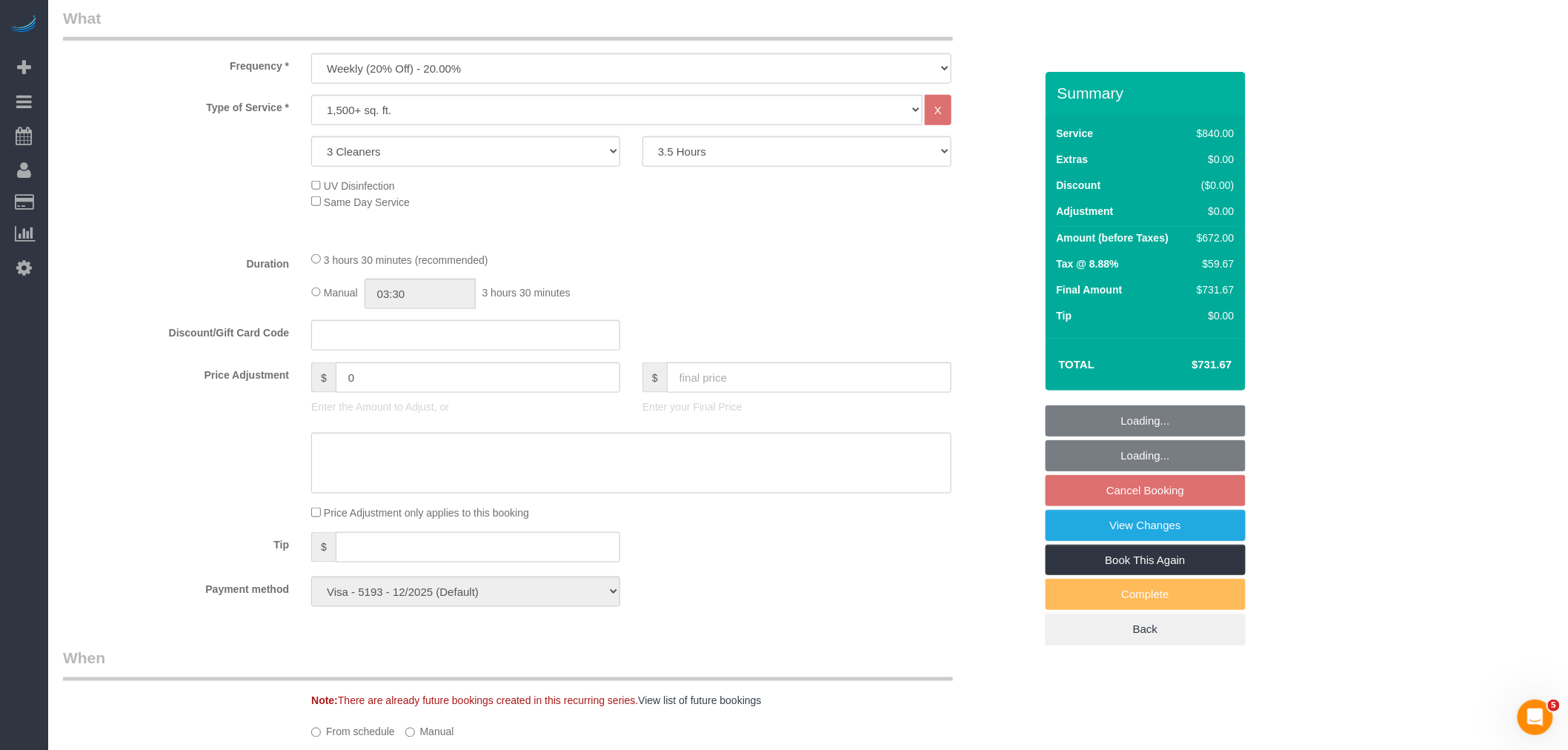
select select "object:1375"
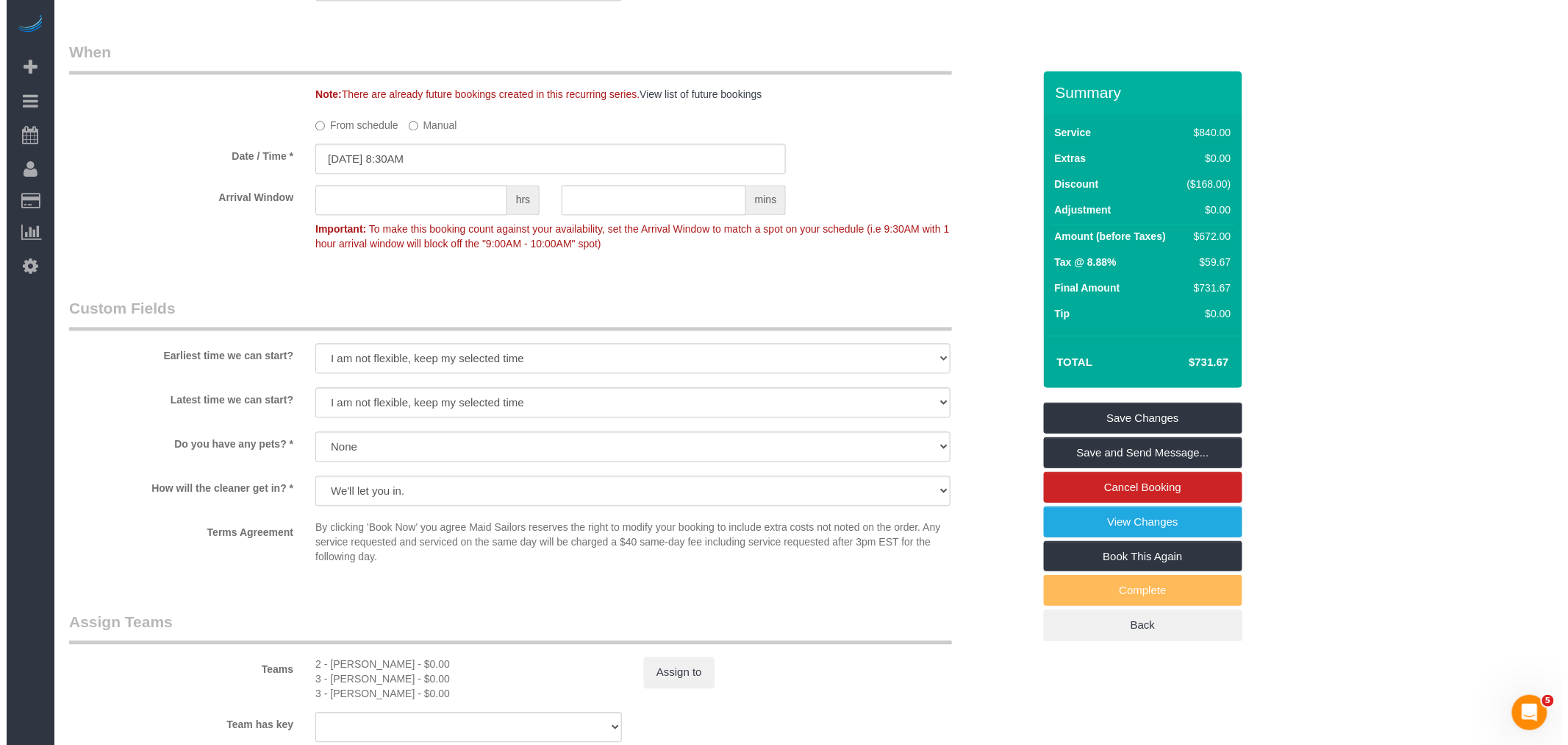
scroll to position [1307, 0]
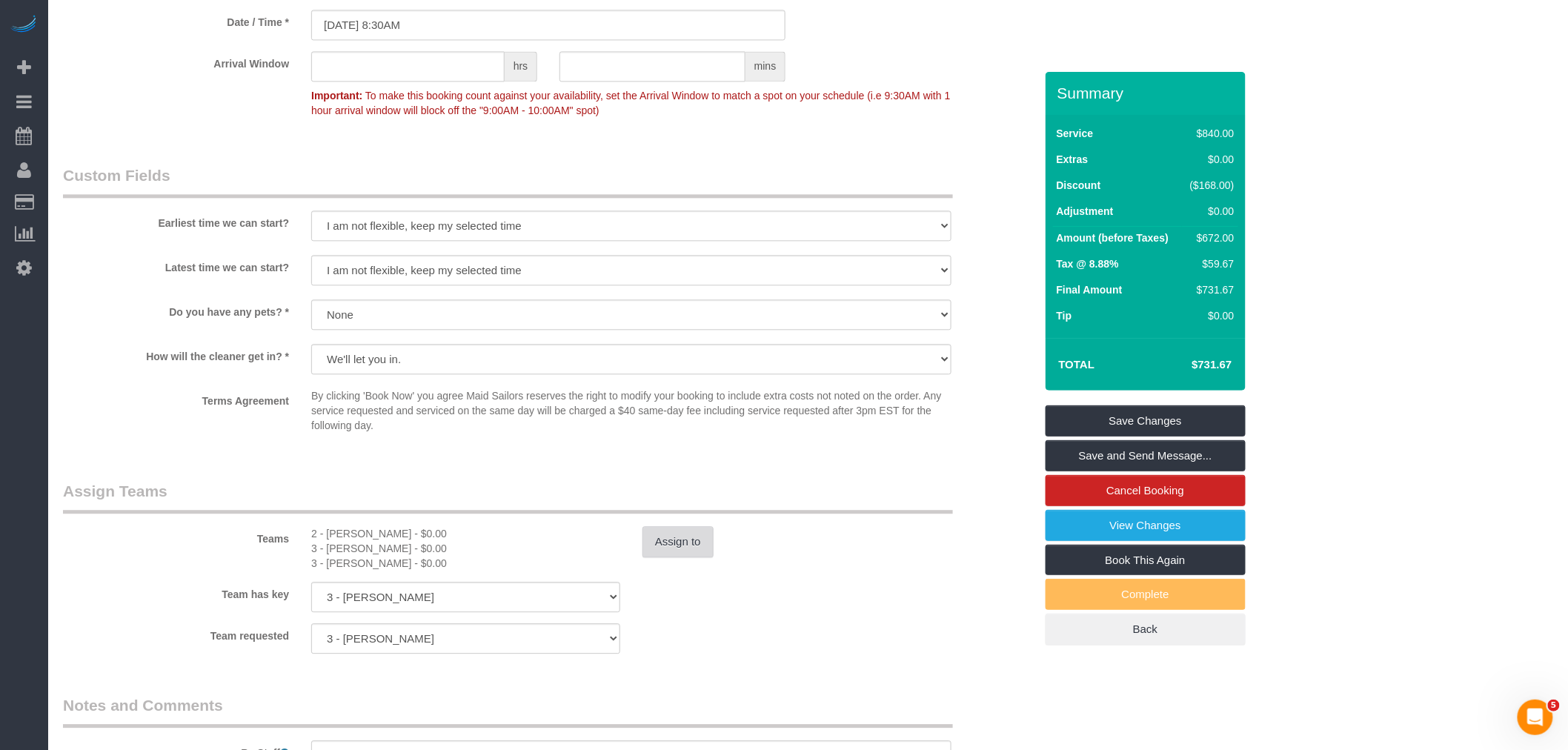
click at [670, 548] on button "Assign to" at bounding box center [678, 541] width 71 height 31
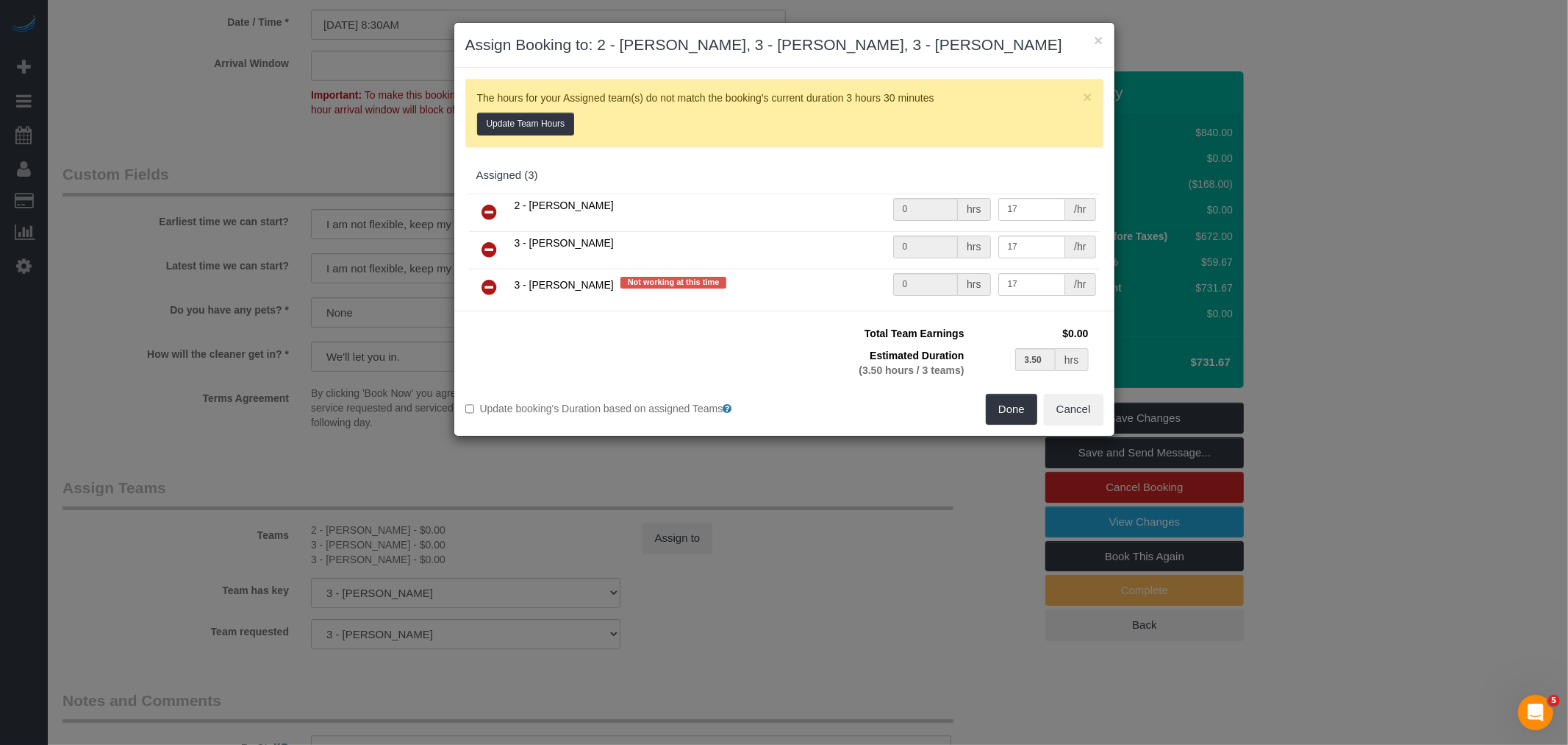
click at [487, 287] on icon at bounding box center [490, 287] width 16 height 18
type input "1.75"
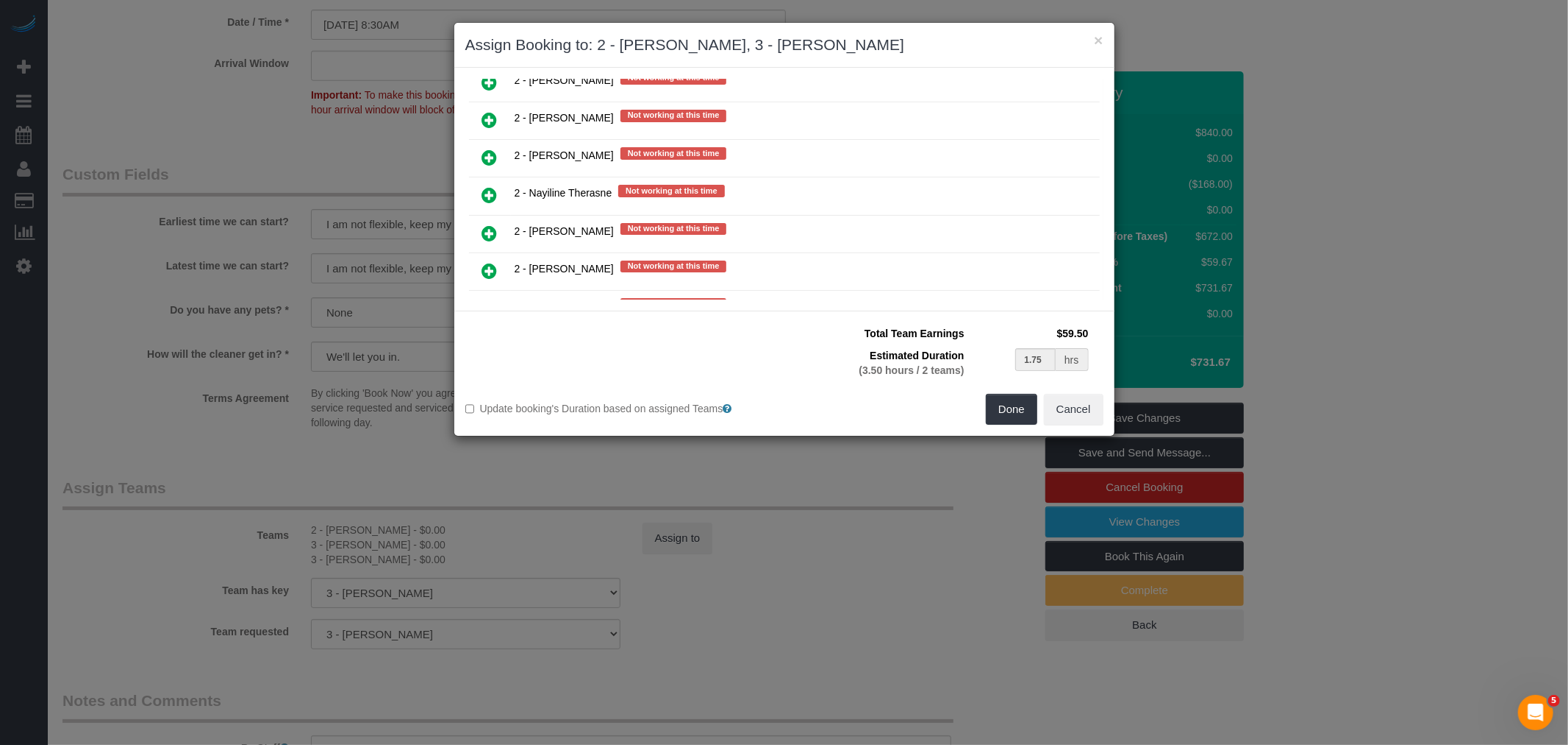
scroll to position [2043, 0]
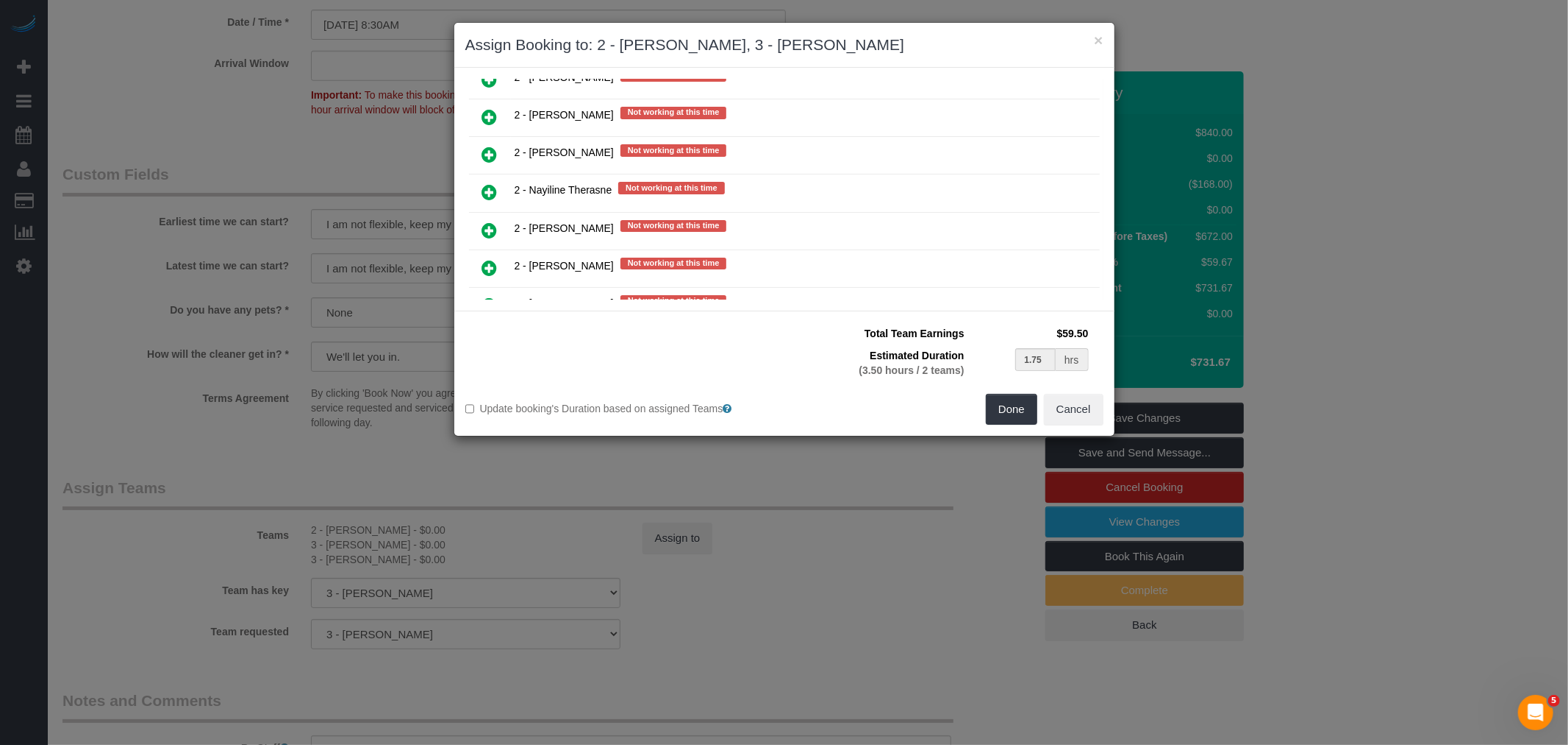
click at [484, 221] on icon at bounding box center [490, 230] width 16 height 18
type input "1.17"
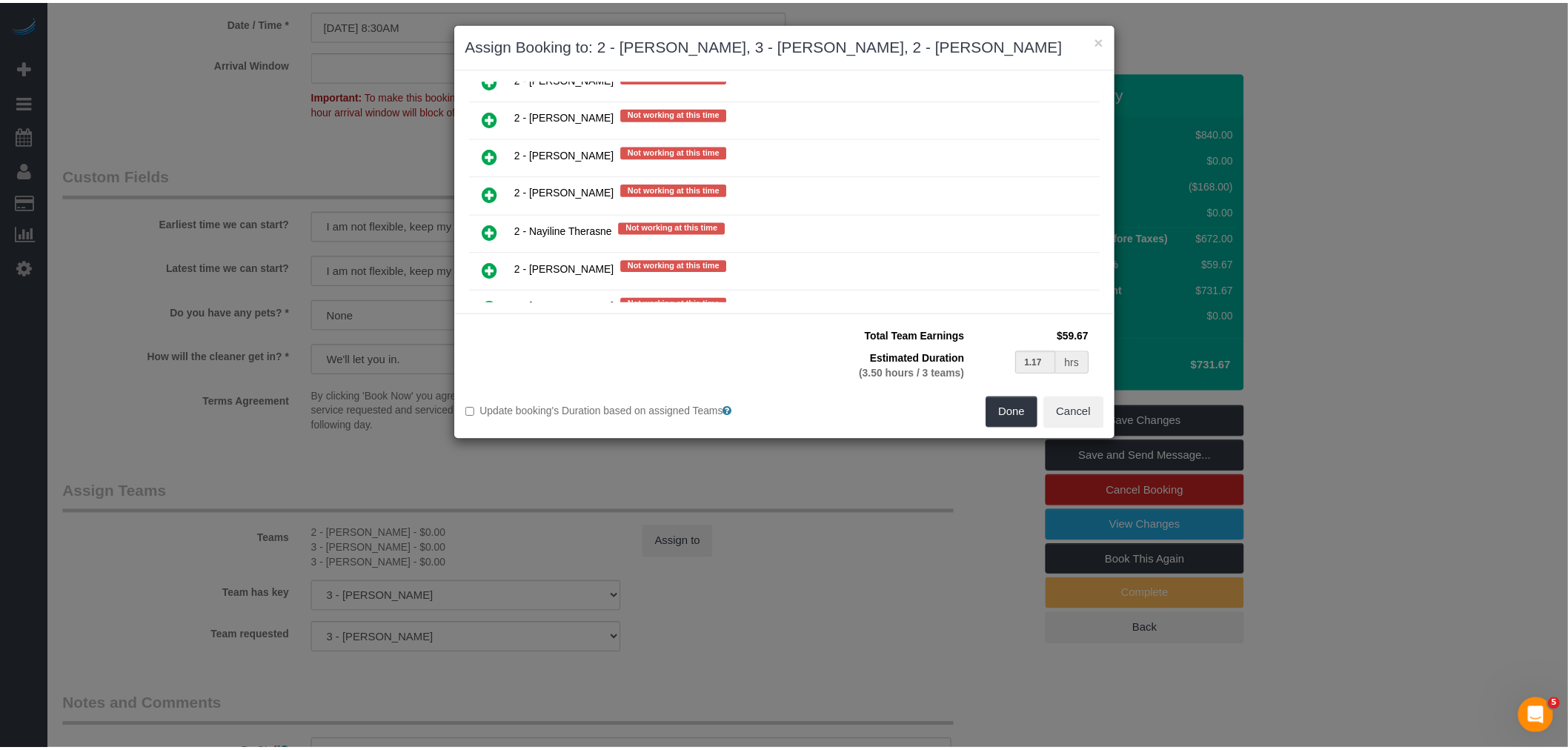
scroll to position [2094, 0]
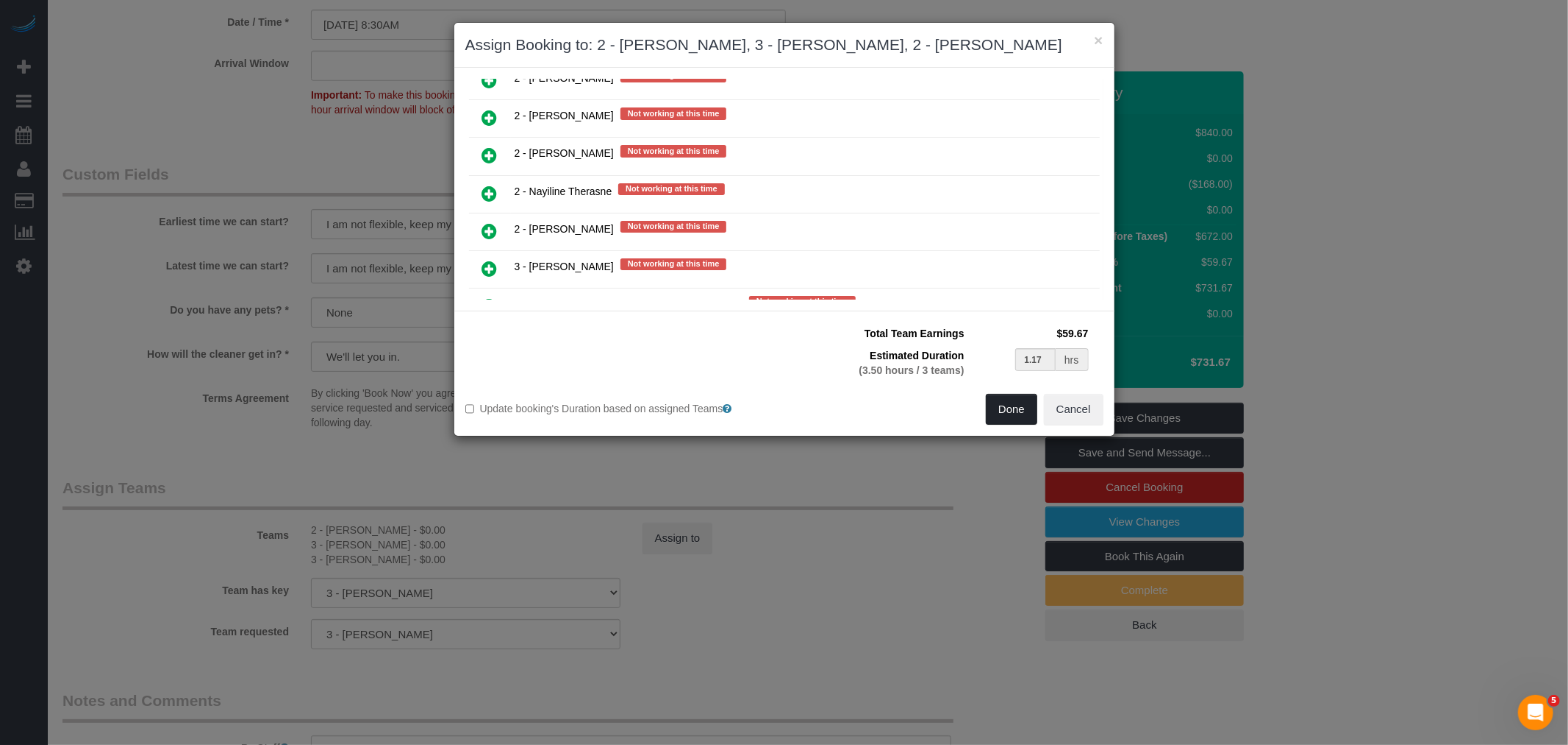
click at [1010, 412] on button "Done" at bounding box center [1011, 409] width 52 height 31
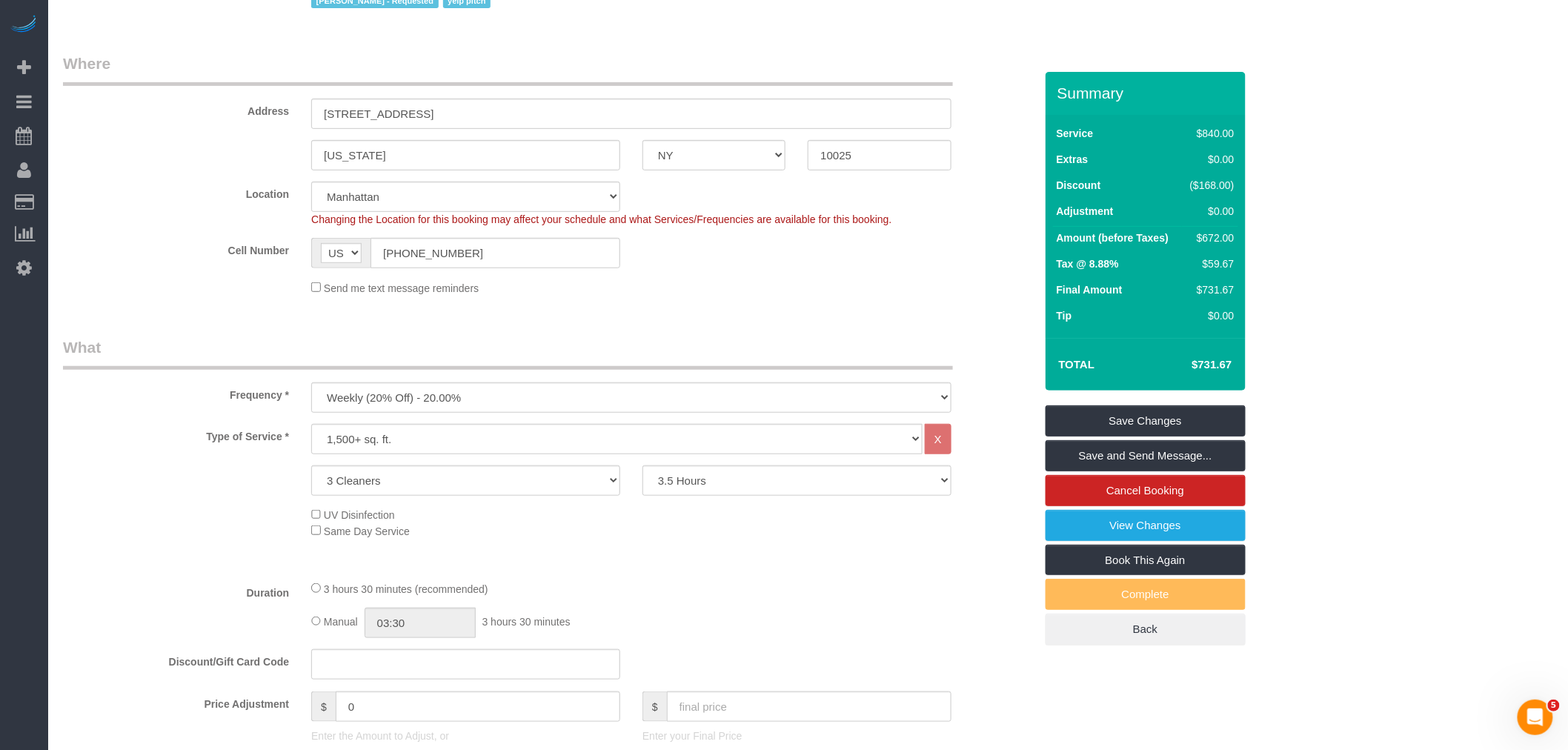
scroll to position [411, 0]
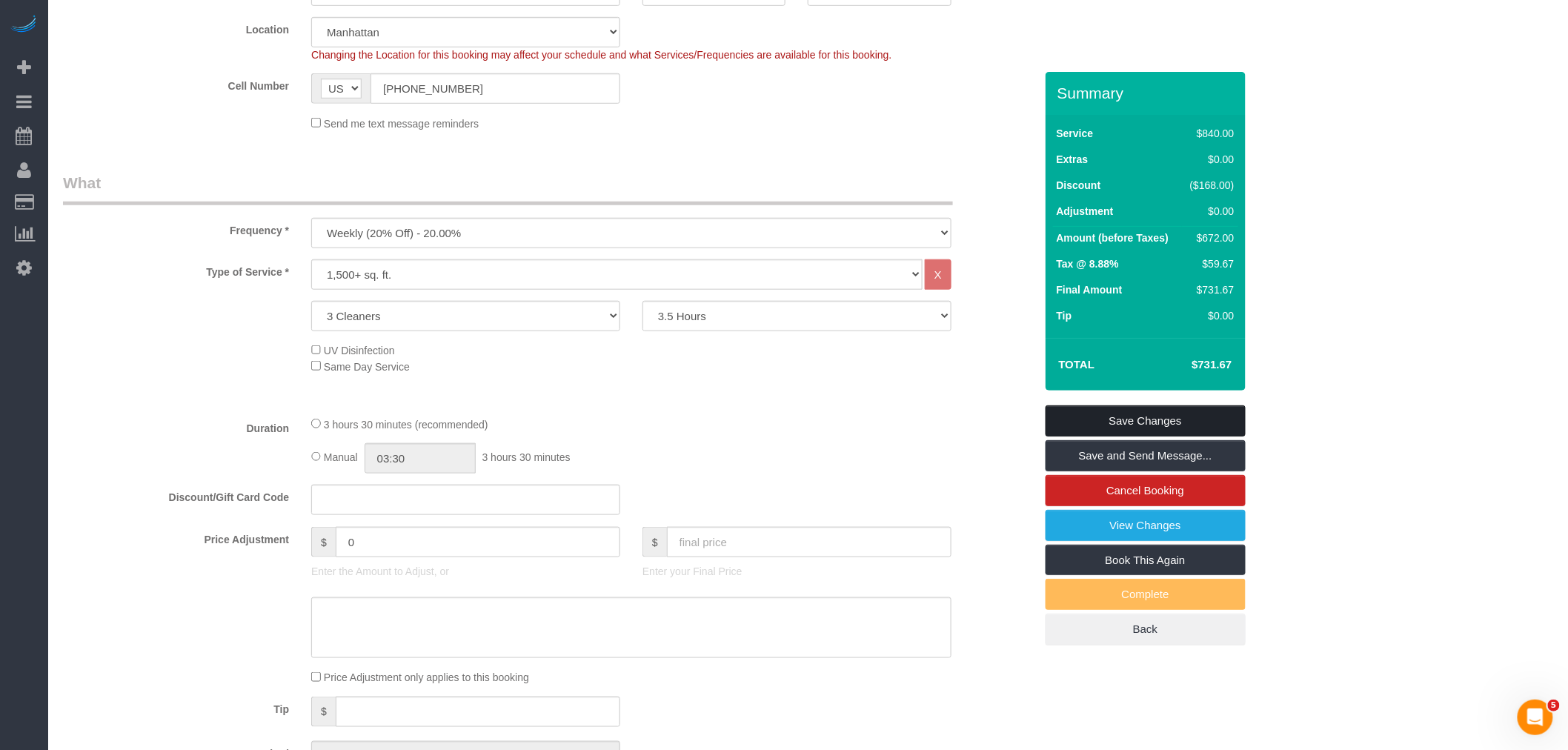
click at [1201, 413] on link "Save Changes" at bounding box center [1146, 420] width 200 height 31
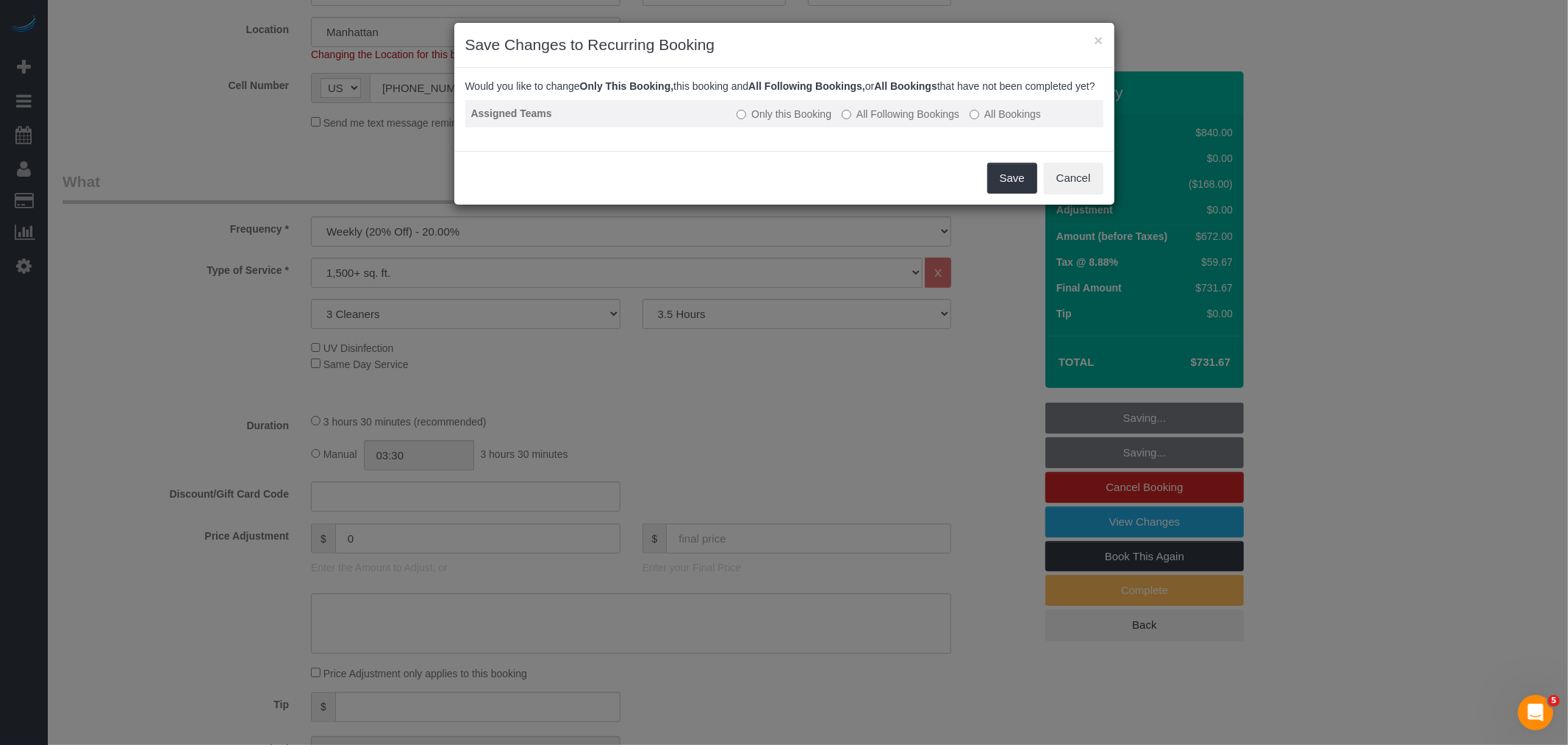
click at [923, 121] on label "All Following Bookings" at bounding box center [901, 114] width 118 height 15
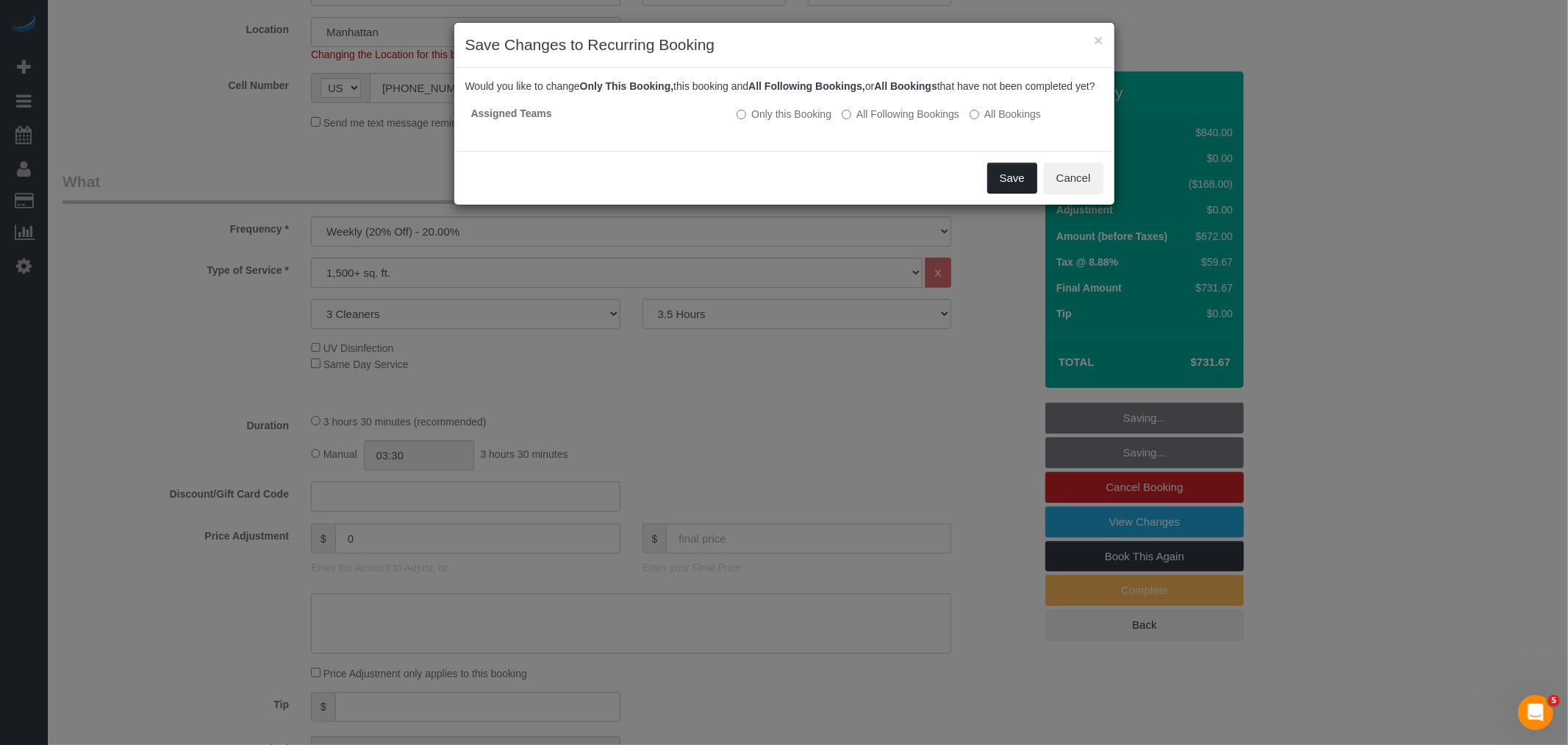
click at [1018, 189] on button "Save" at bounding box center [1012, 177] width 50 height 31
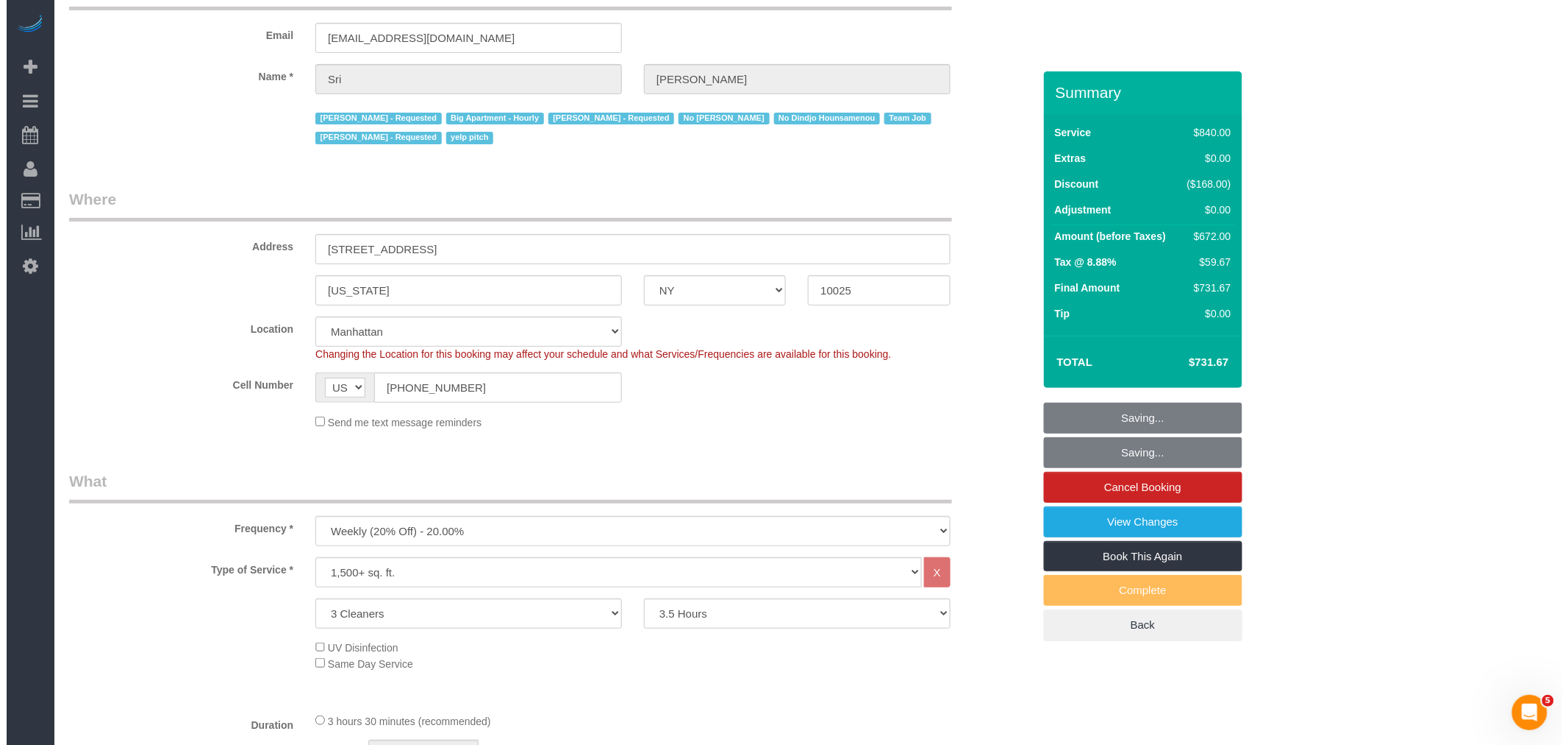
scroll to position [0, 0]
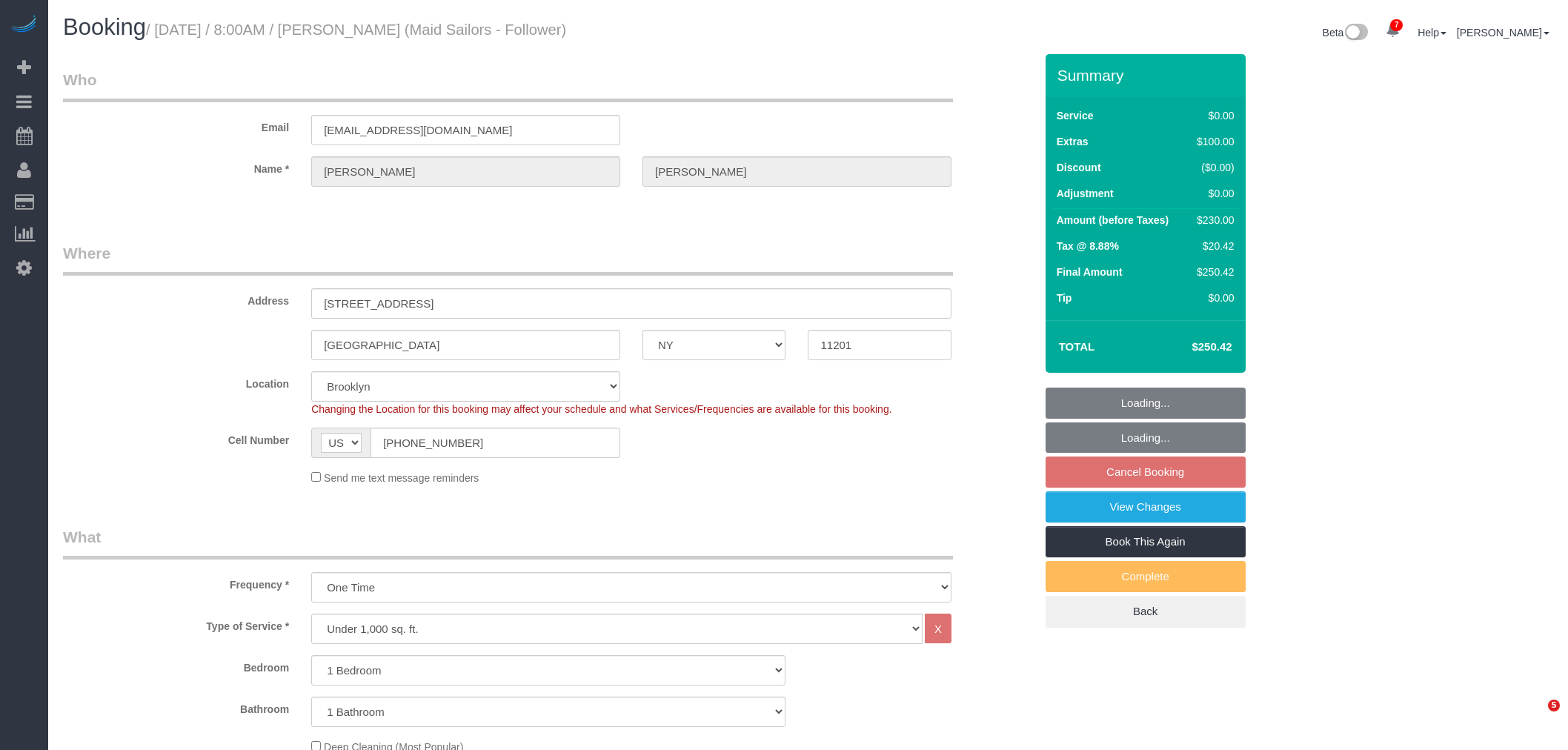
select select "NY"
select select "1"
select select "string:stripe-pm_1S1xqb4VGloSiKo7PGIdBT7w"
select select "spot1"
select select "number:56"
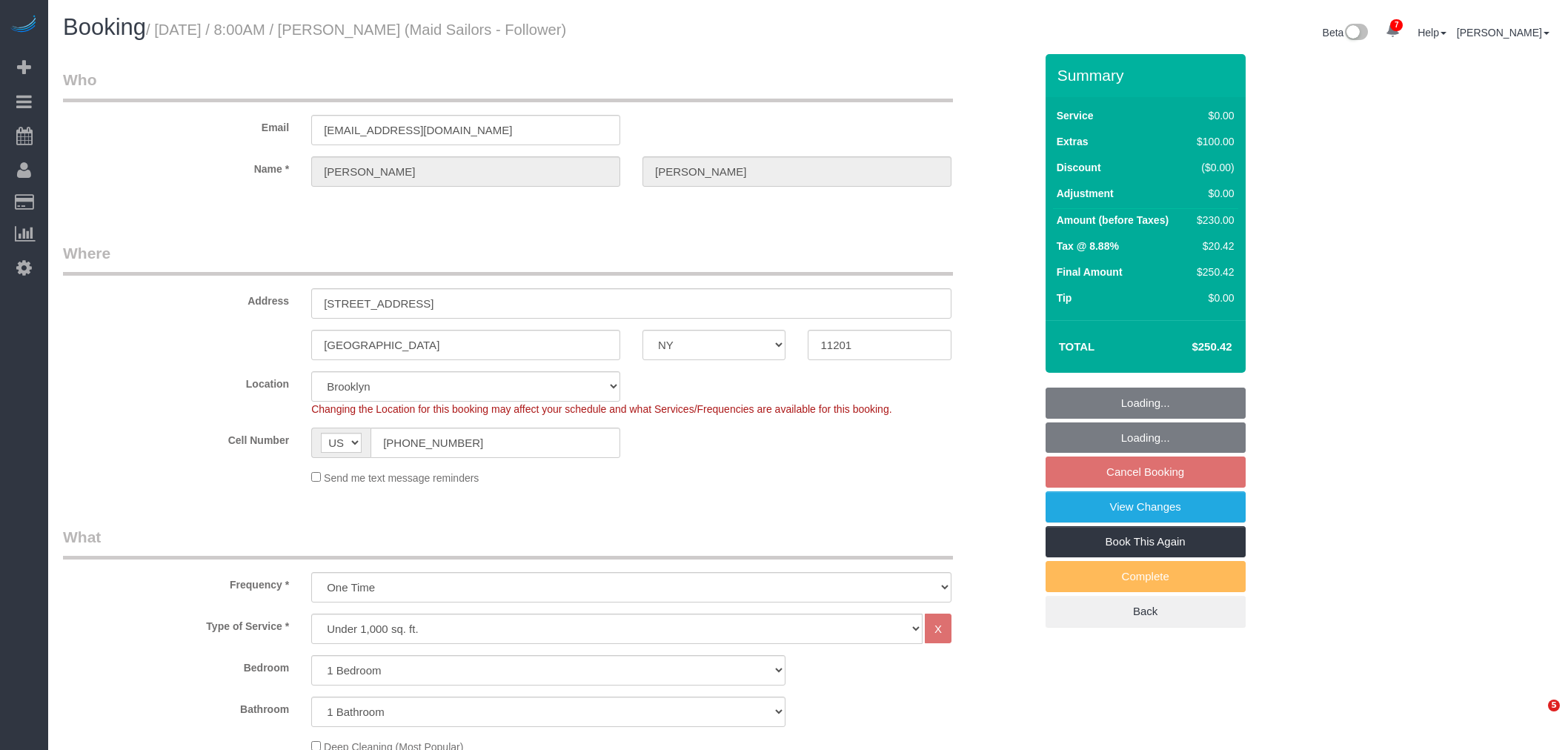
select select "number:79"
select select "number:15"
select select "number:6"
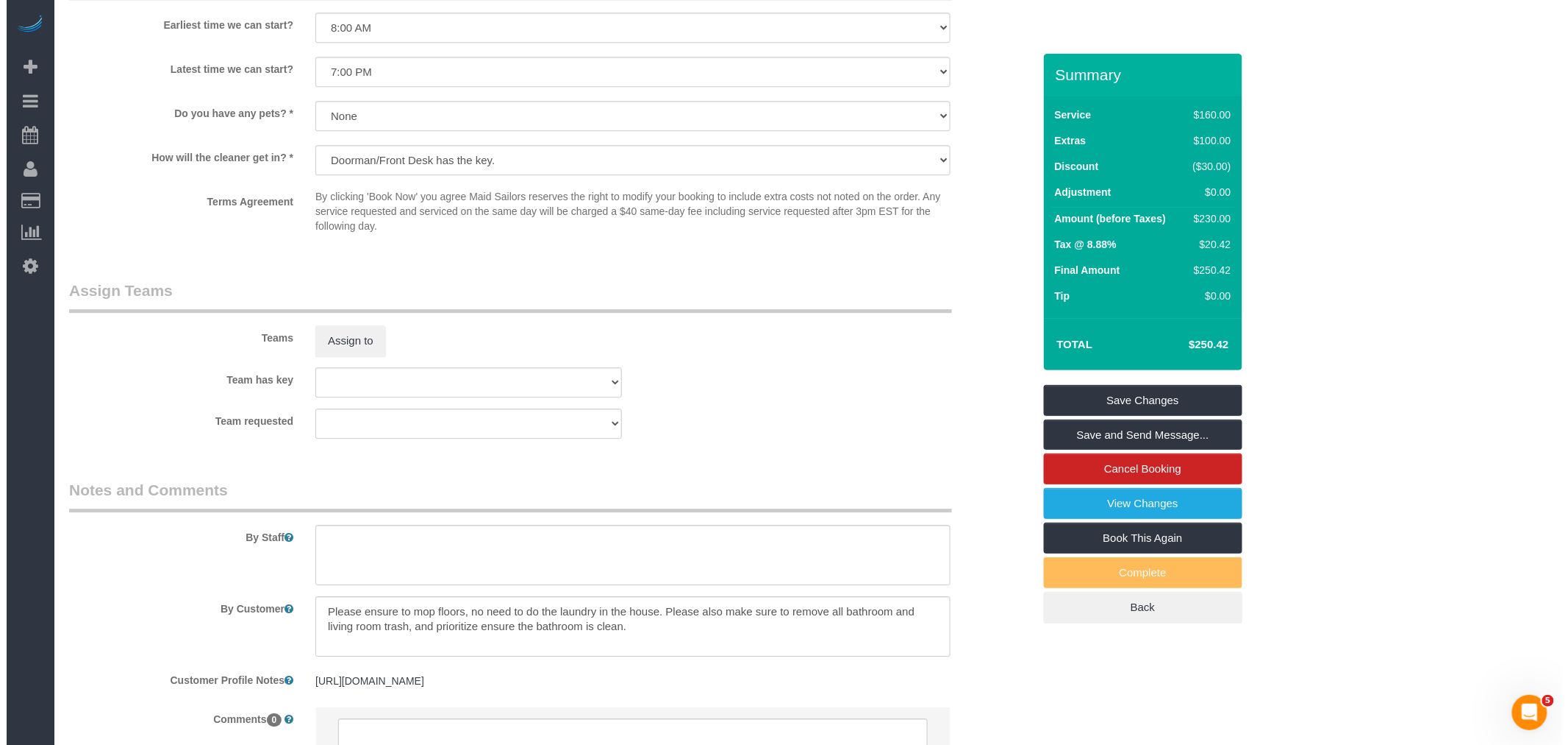
scroll to position [1792, 0]
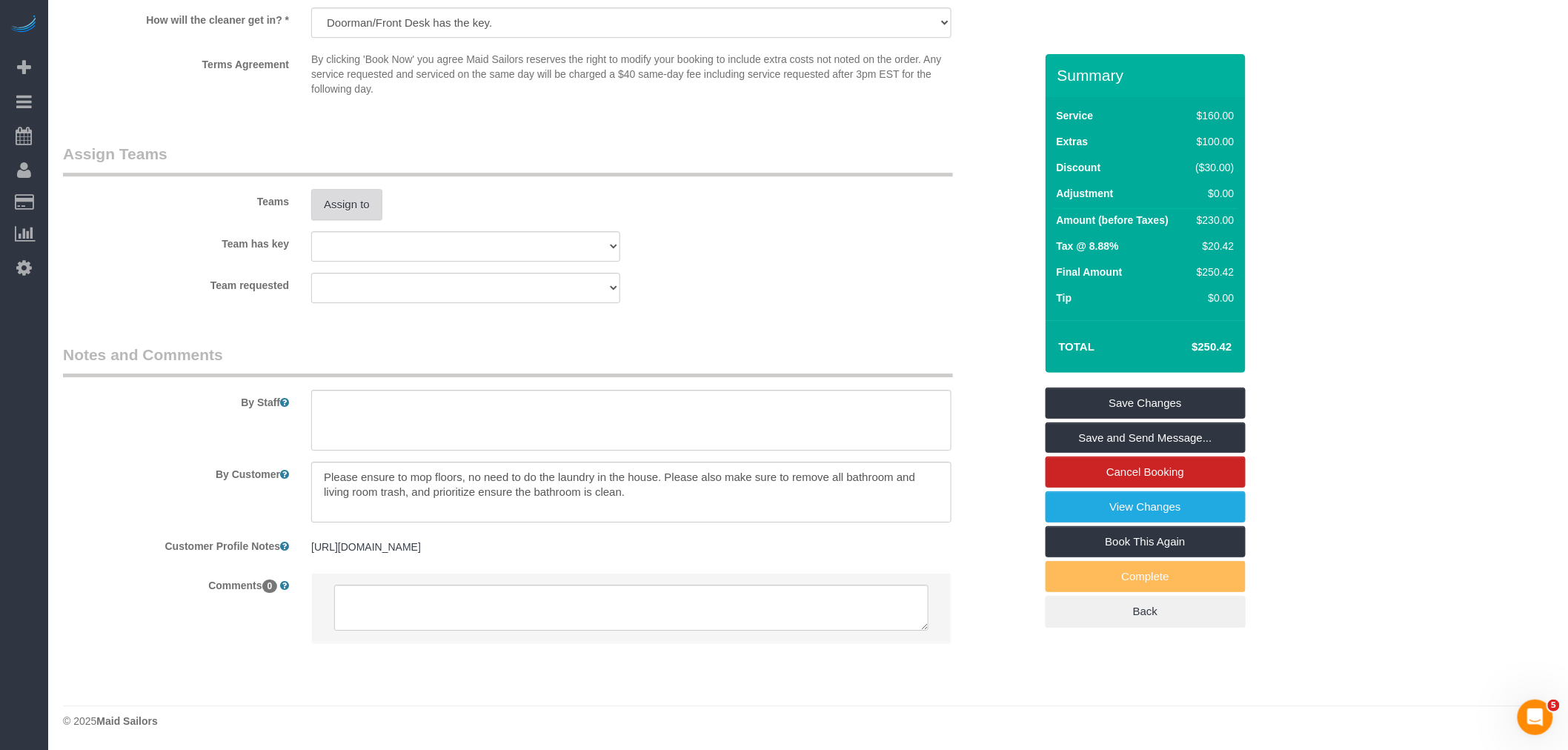
click at [367, 204] on button "Assign to" at bounding box center [346, 204] width 71 height 31
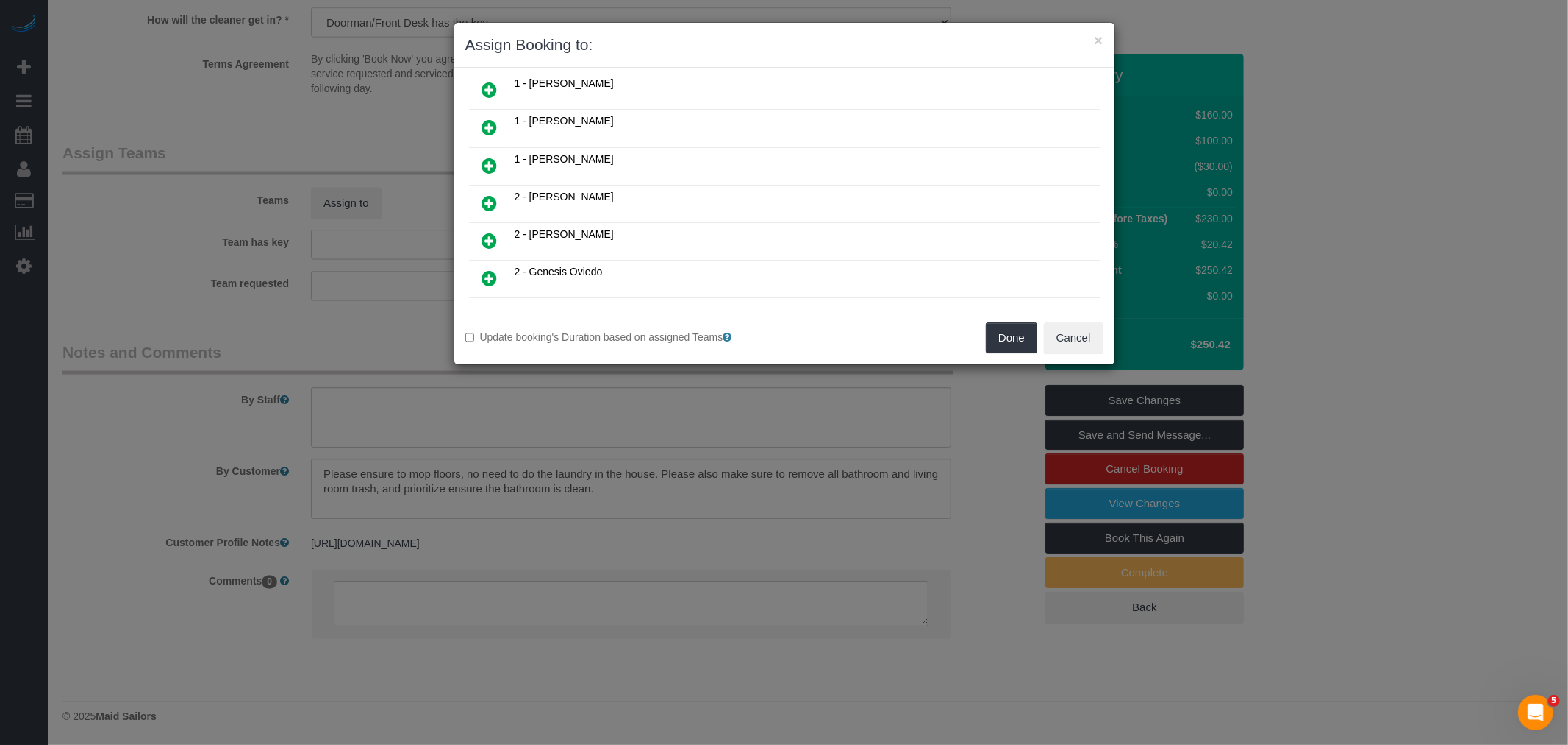
scroll to position [245, 0]
click at [494, 107] on link at bounding box center [489, 122] width 34 height 30
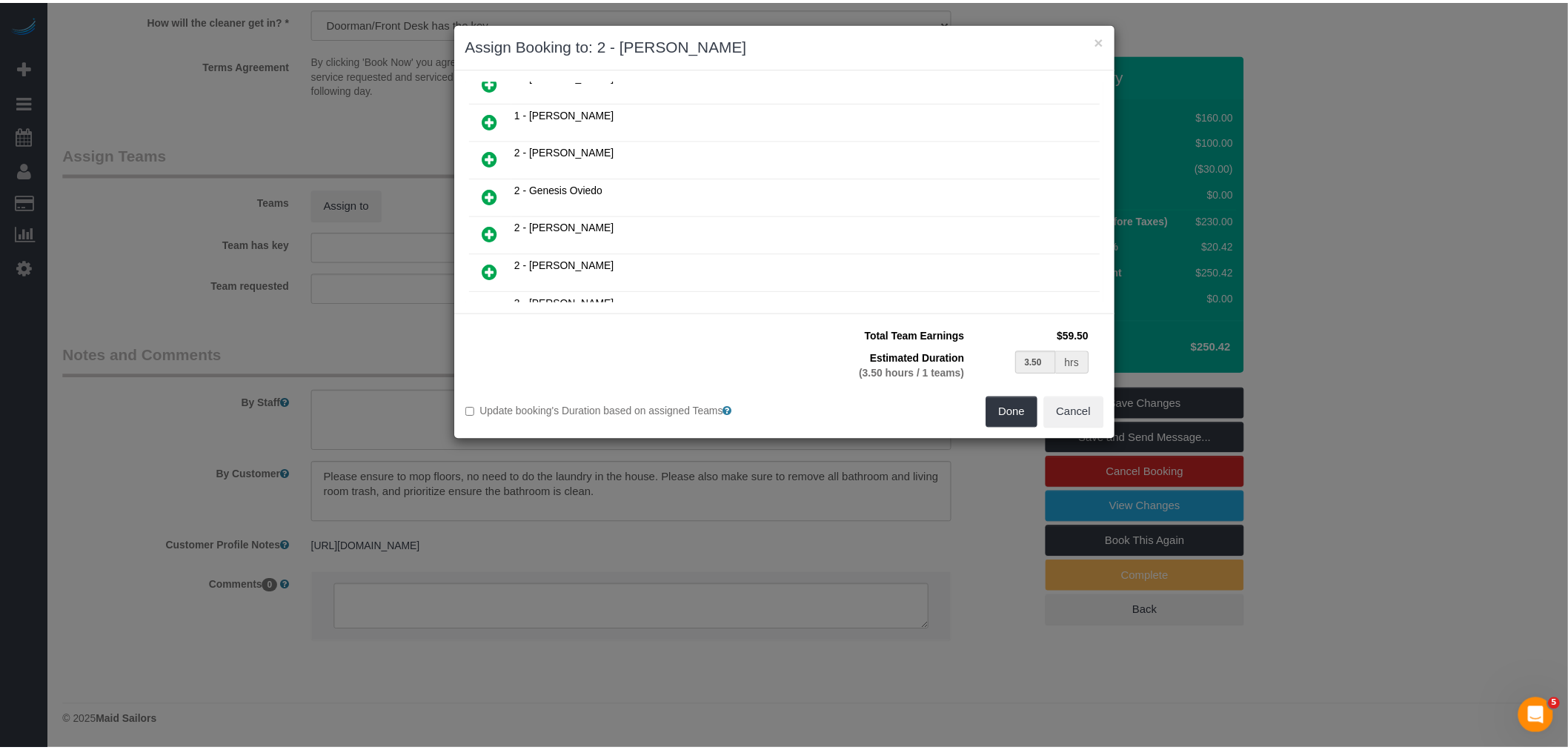
scroll to position [282, 0]
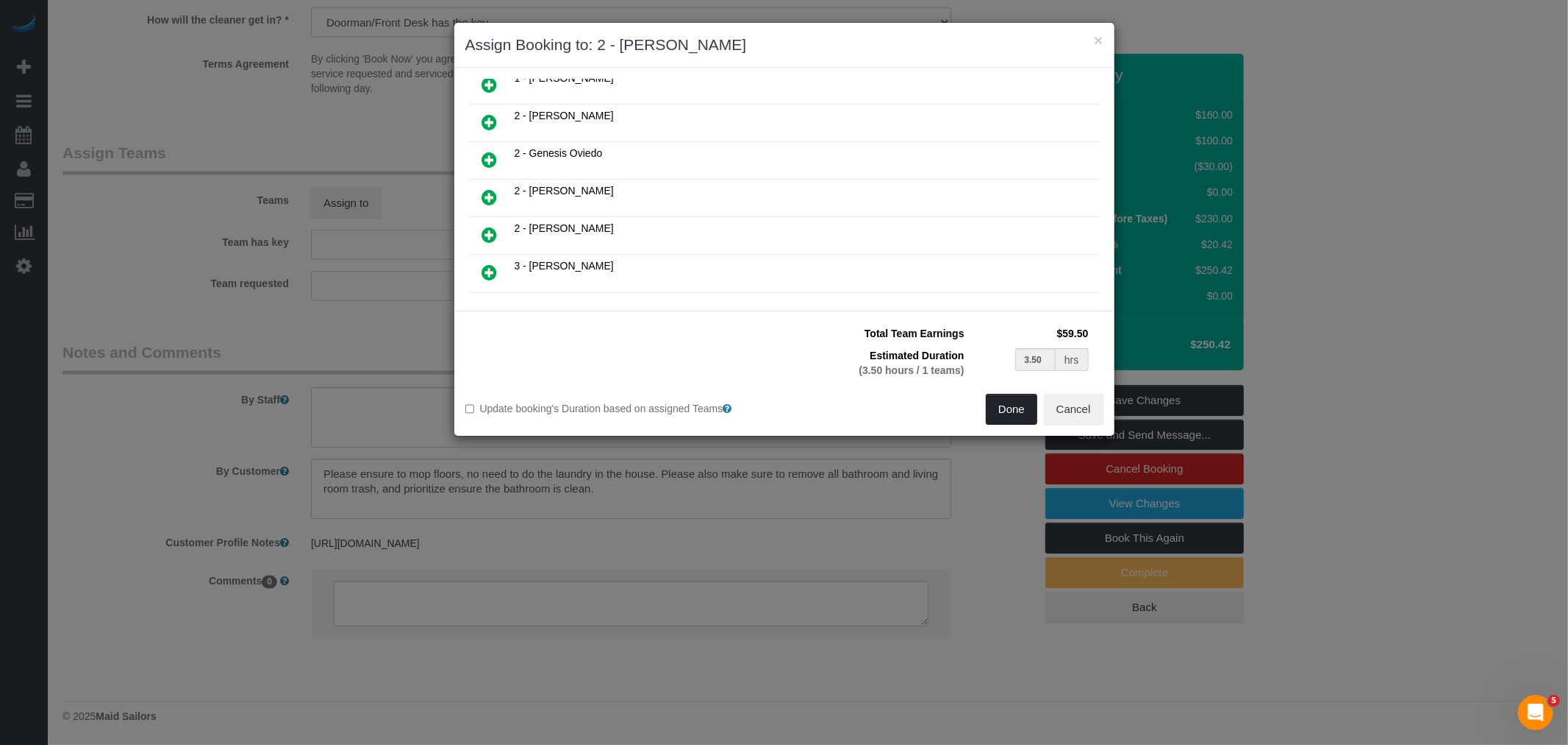
click at [1009, 415] on button "Done" at bounding box center [1011, 409] width 52 height 31
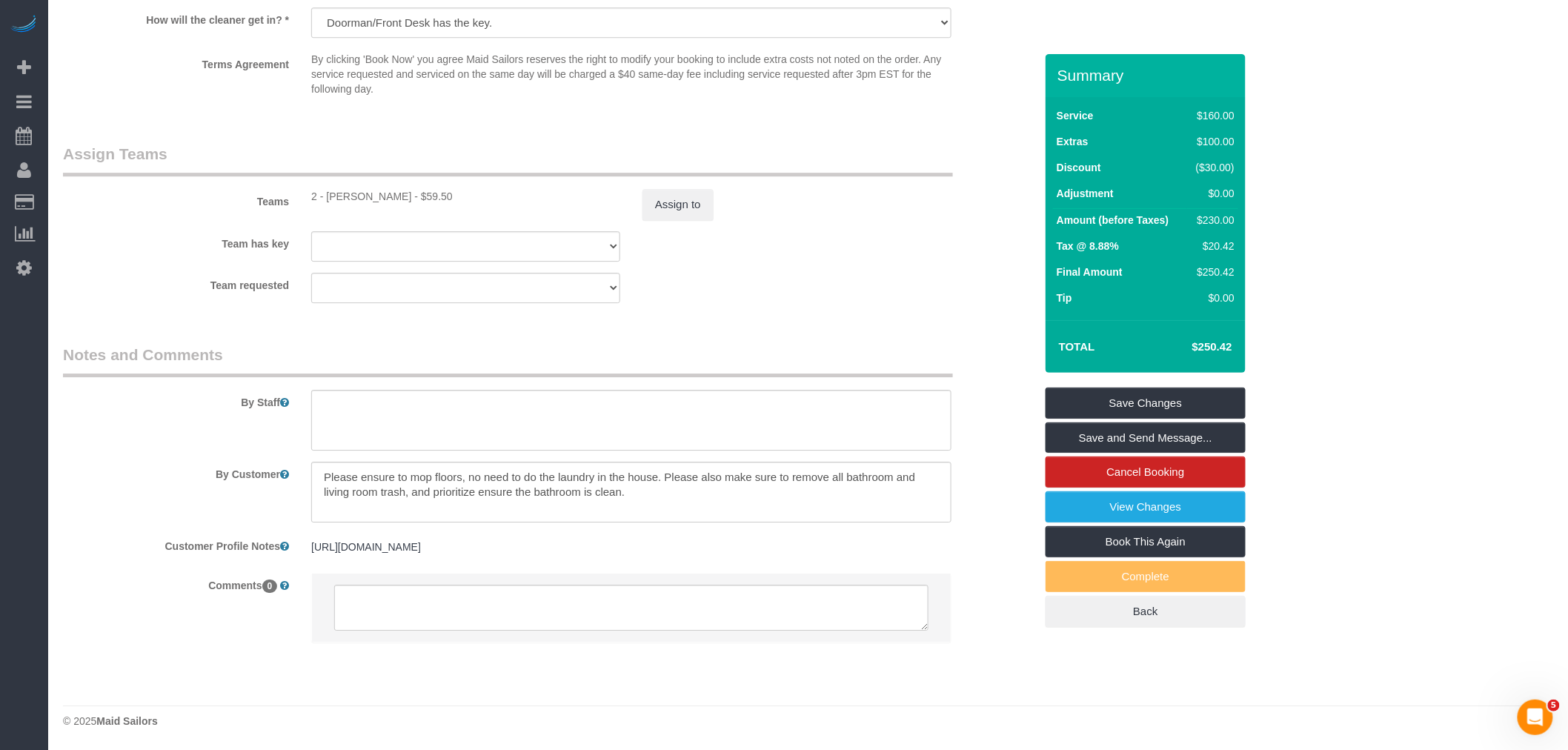
drag, startPoint x: 812, startPoint y: 321, endPoint x: 817, endPoint y: 342, distance: 21.6
click at [1132, 433] on link "Save and Send Message..." at bounding box center [1146, 437] width 200 height 31
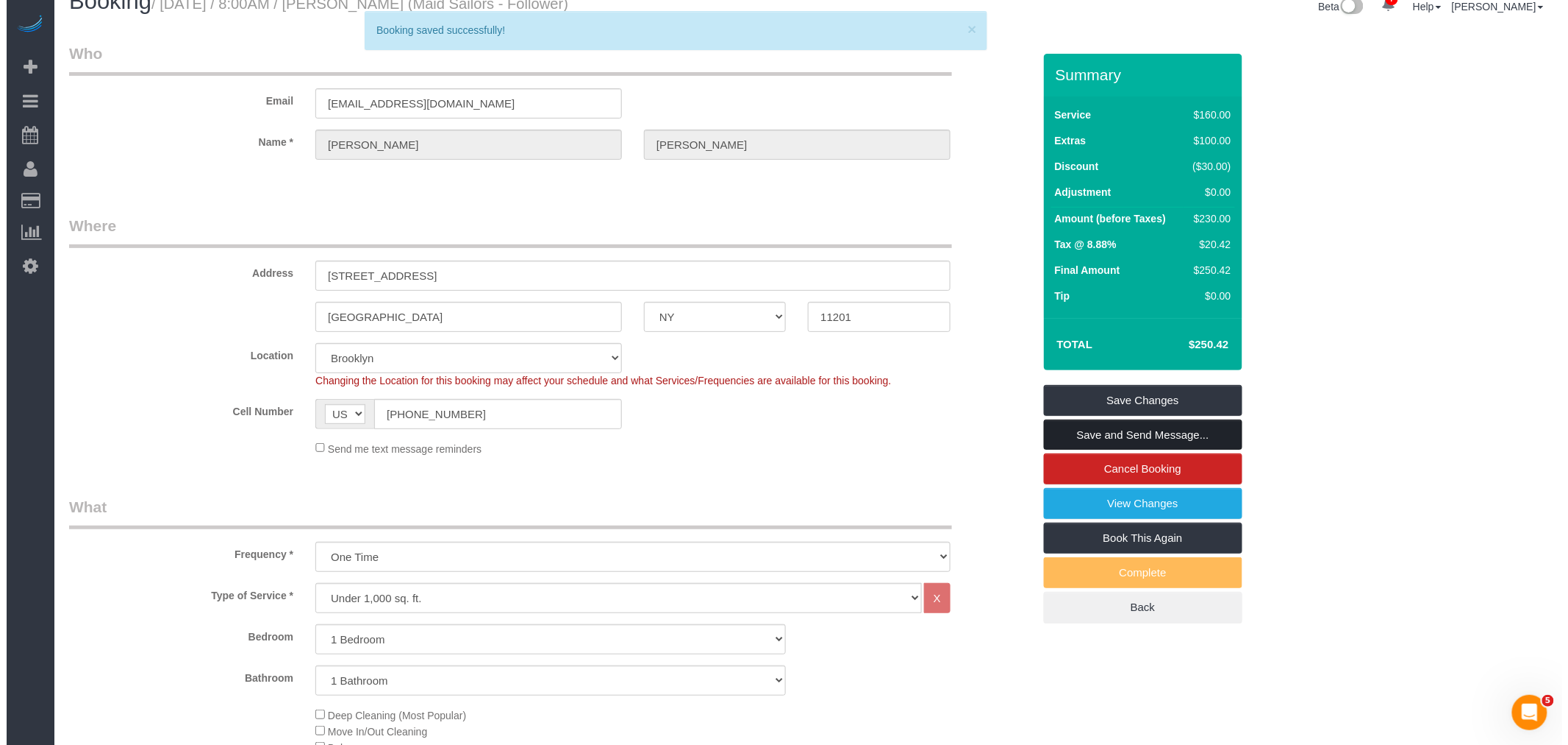
scroll to position [0, 0]
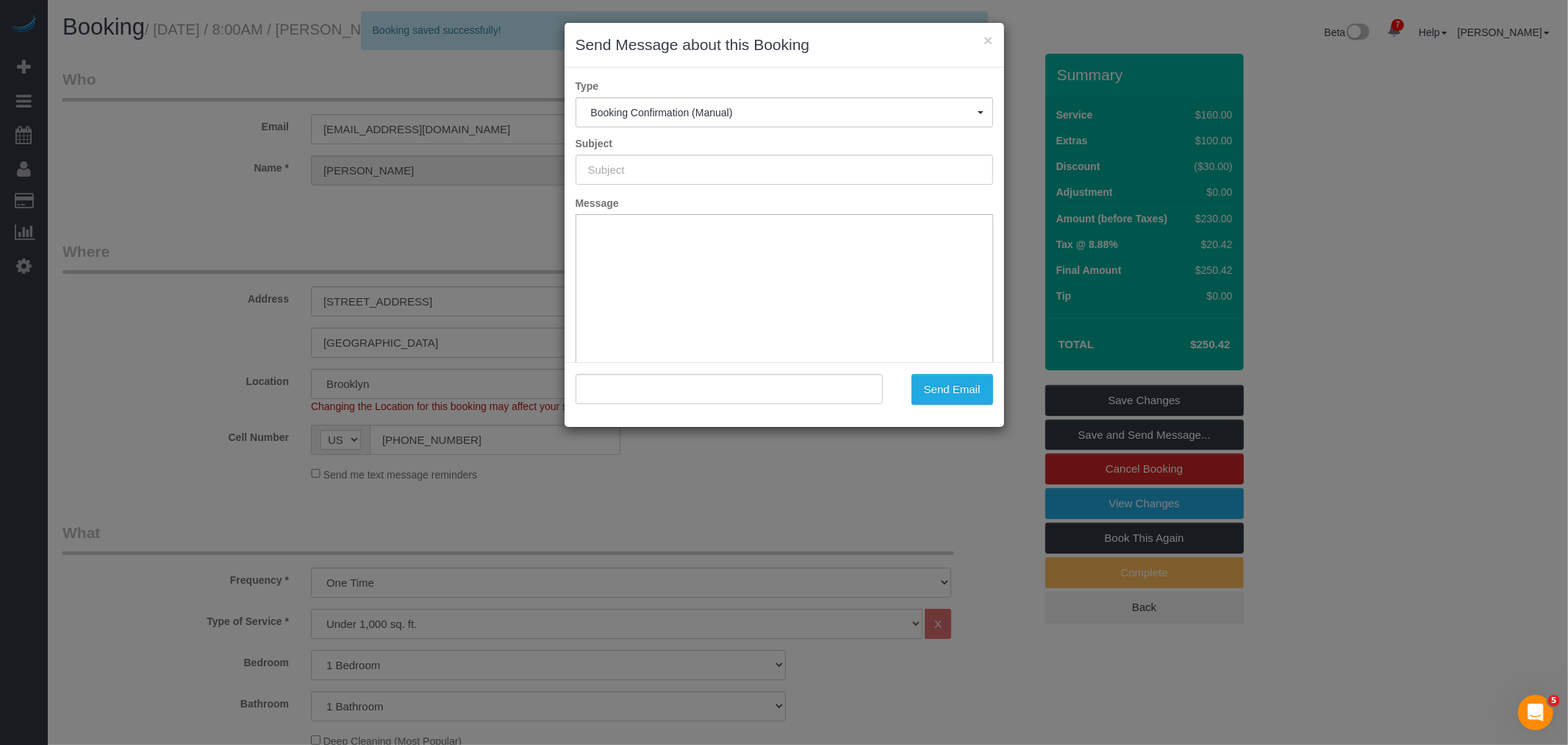
type input "Cleaning Confirmed for [DATE] 8:00am"
type input ""[PERSON_NAME]" <[EMAIL_ADDRESS][DOMAIN_NAME]>"
click at [949, 378] on button "Send Email" at bounding box center [952, 389] width 82 height 31
